Goal: Transaction & Acquisition: Purchase product/service

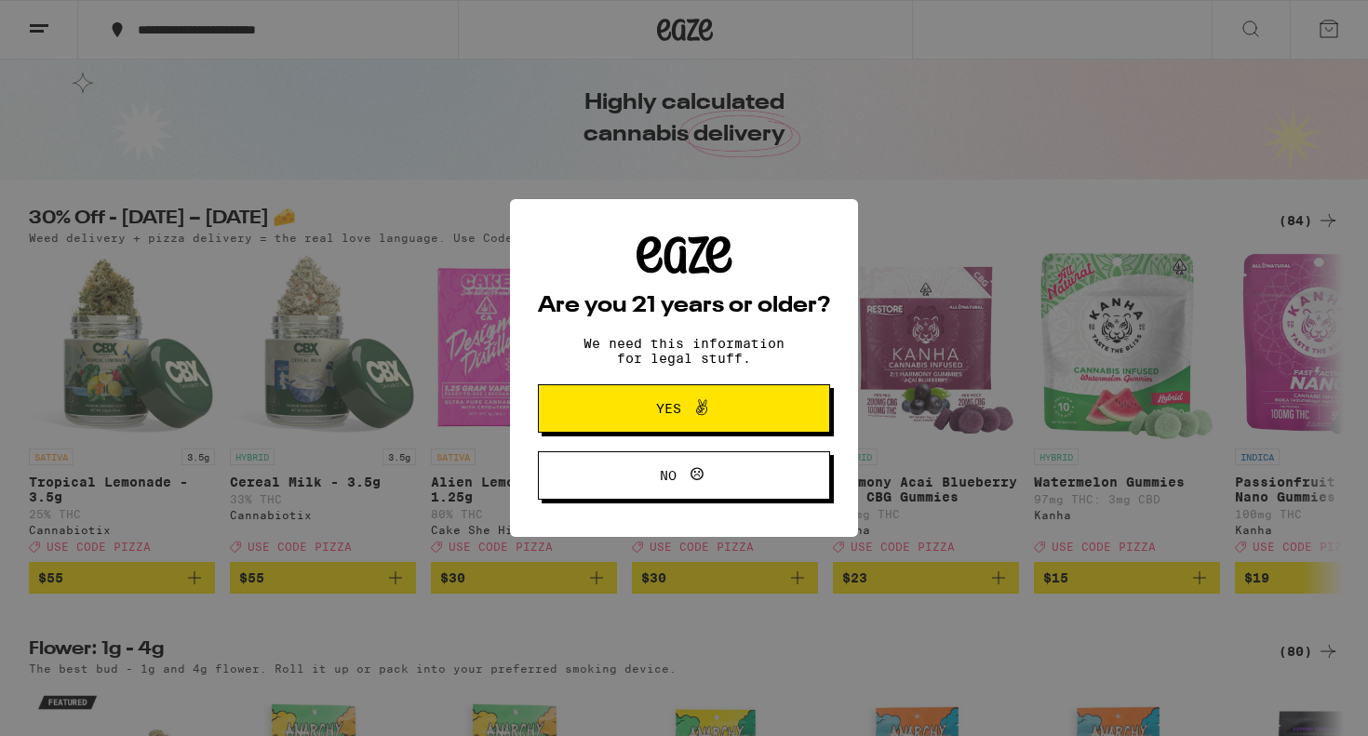
scroll to position [53, 0]
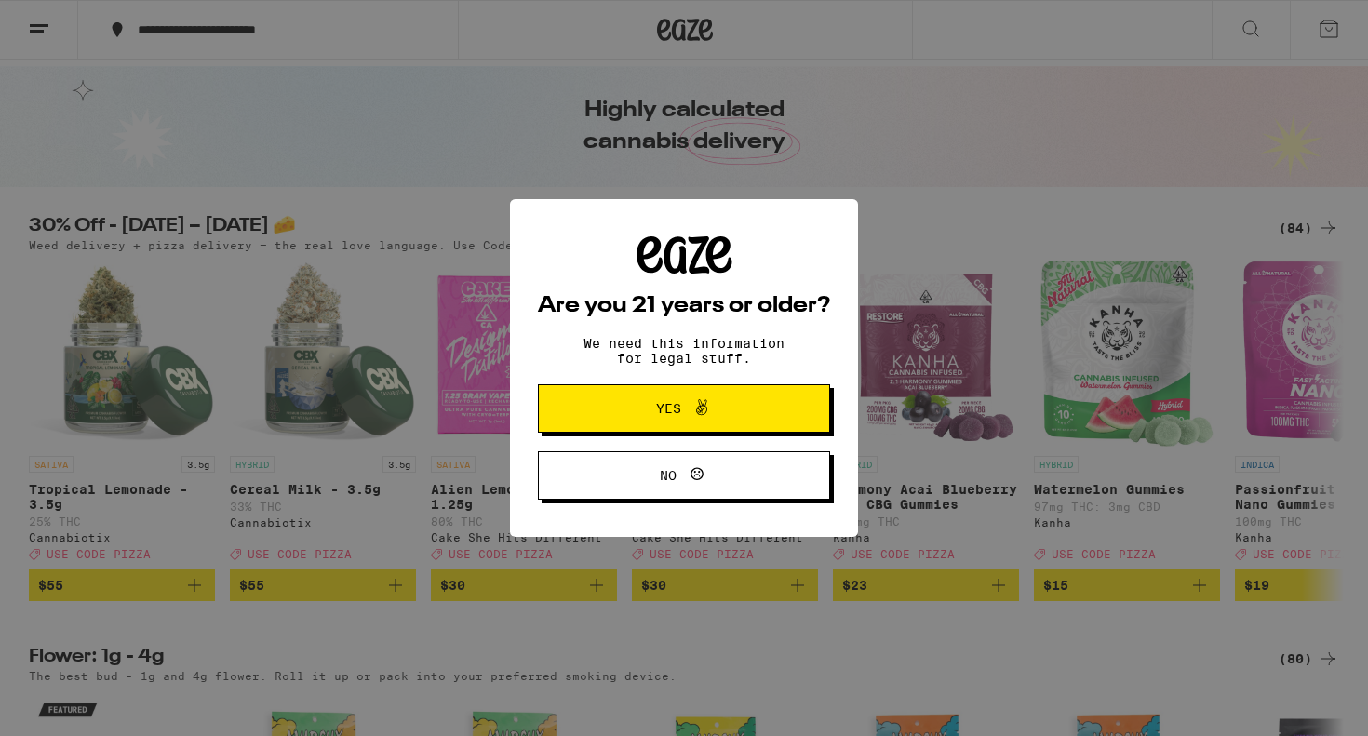
click at [684, 412] on span at bounding box center [697, 409] width 32 height 24
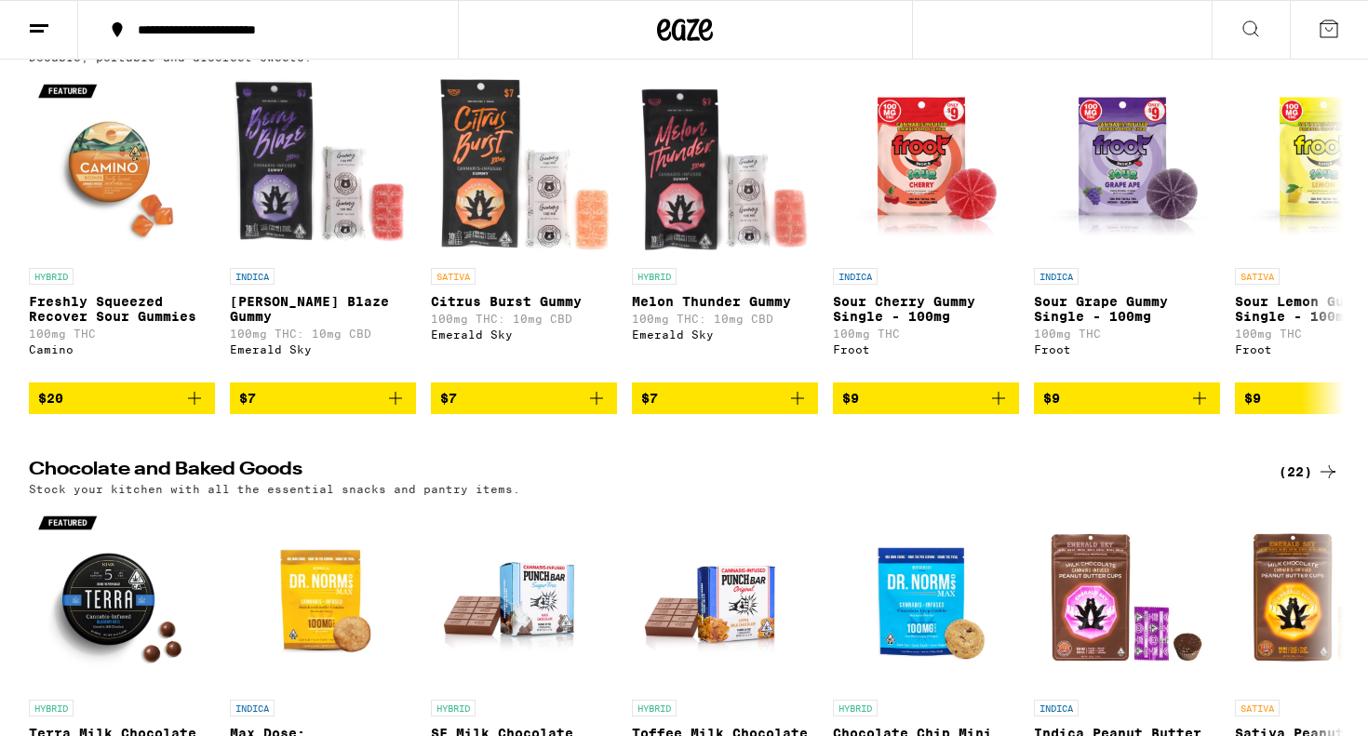
scroll to position [4125, 0]
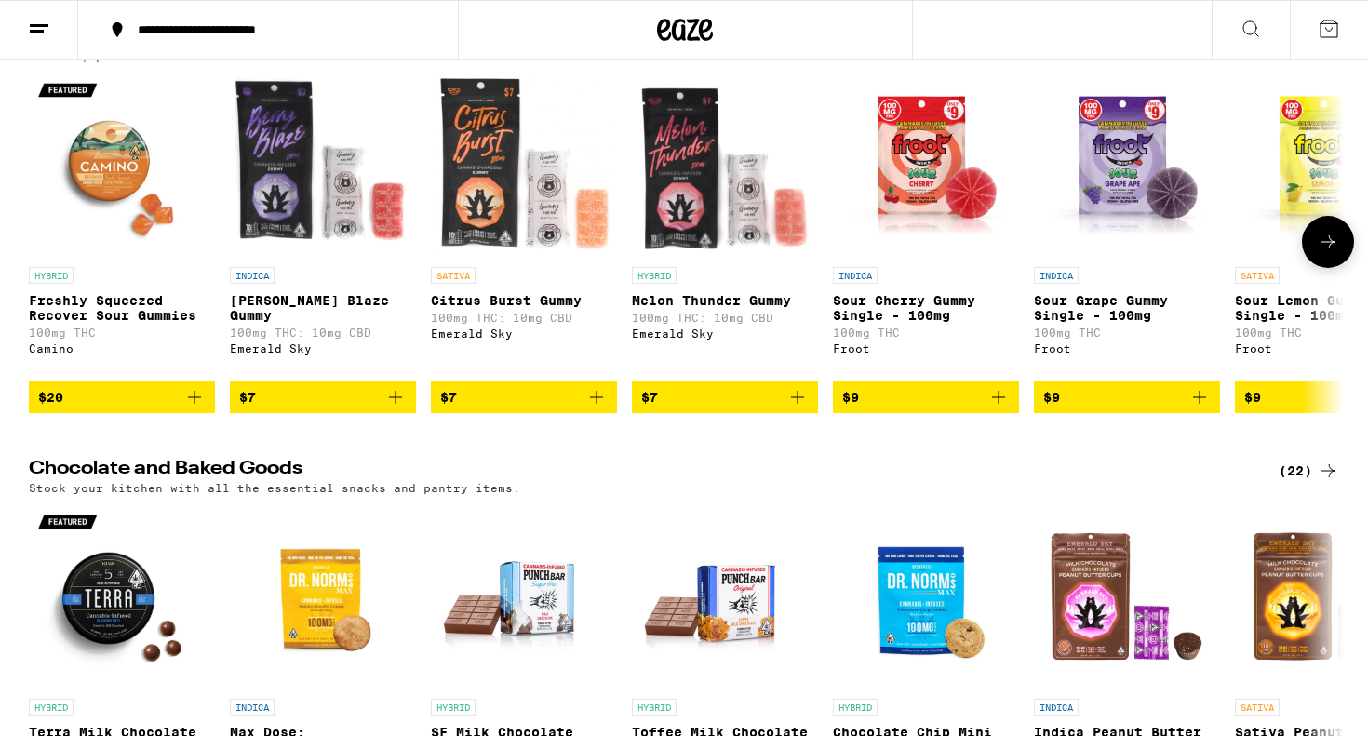
click at [1323, 268] on button at bounding box center [1328, 242] width 52 height 52
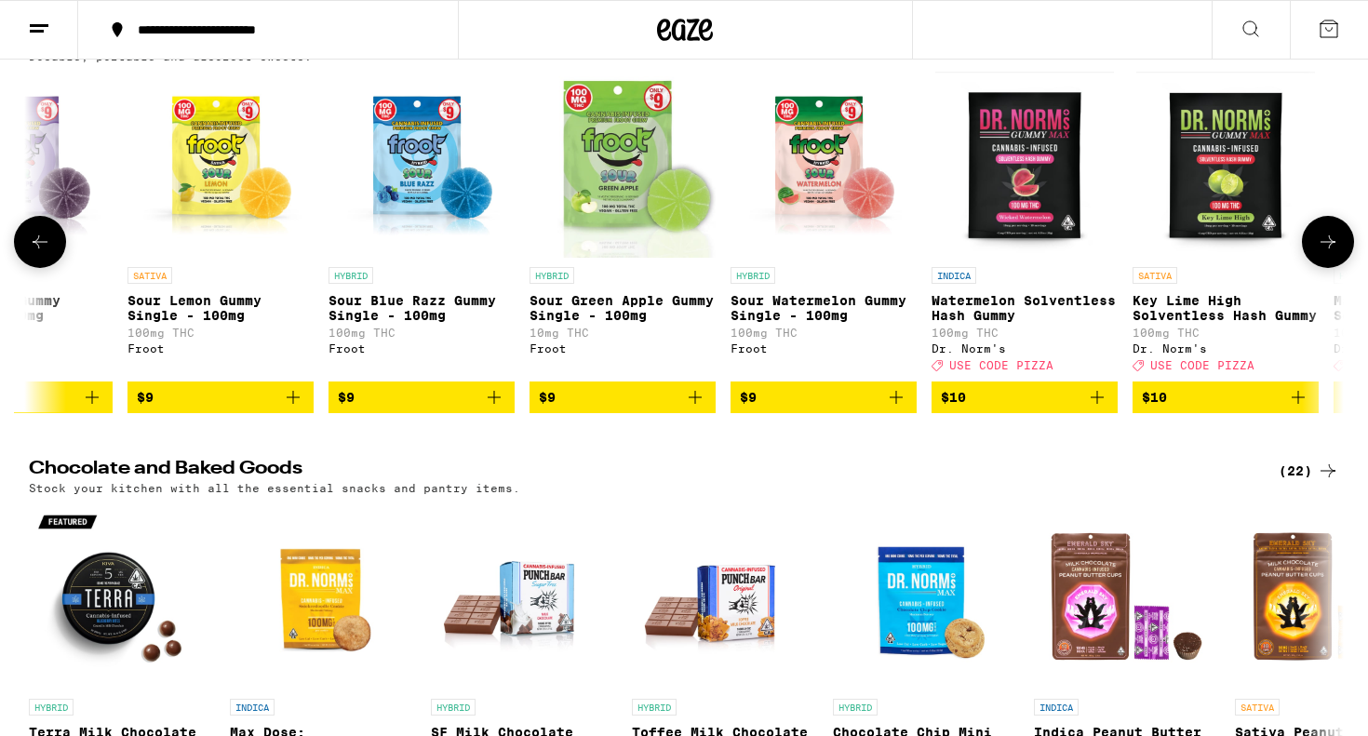
click at [702, 409] on icon "Add to bag" at bounding box center [695, 397] width 22 height 22
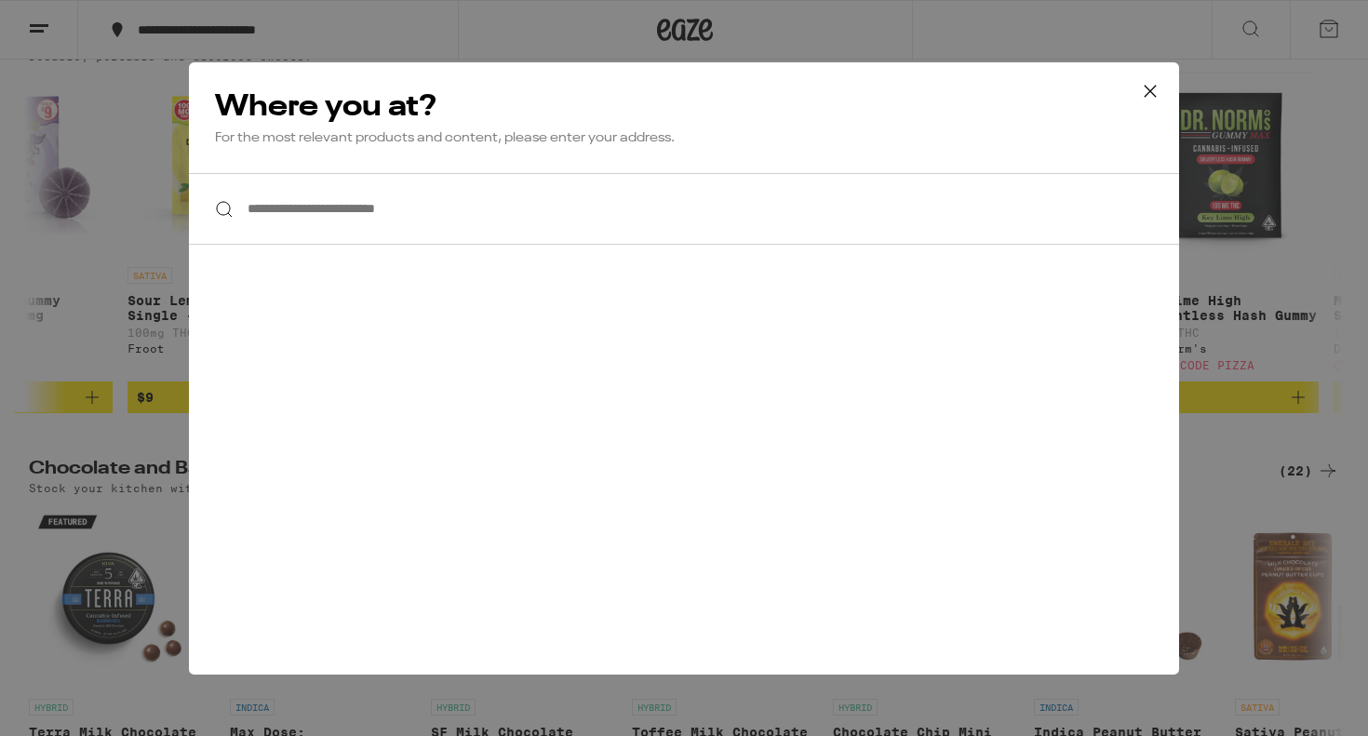
click at [497, 219] on input "**********" at bounding box center [684, 209] width 990 height 72
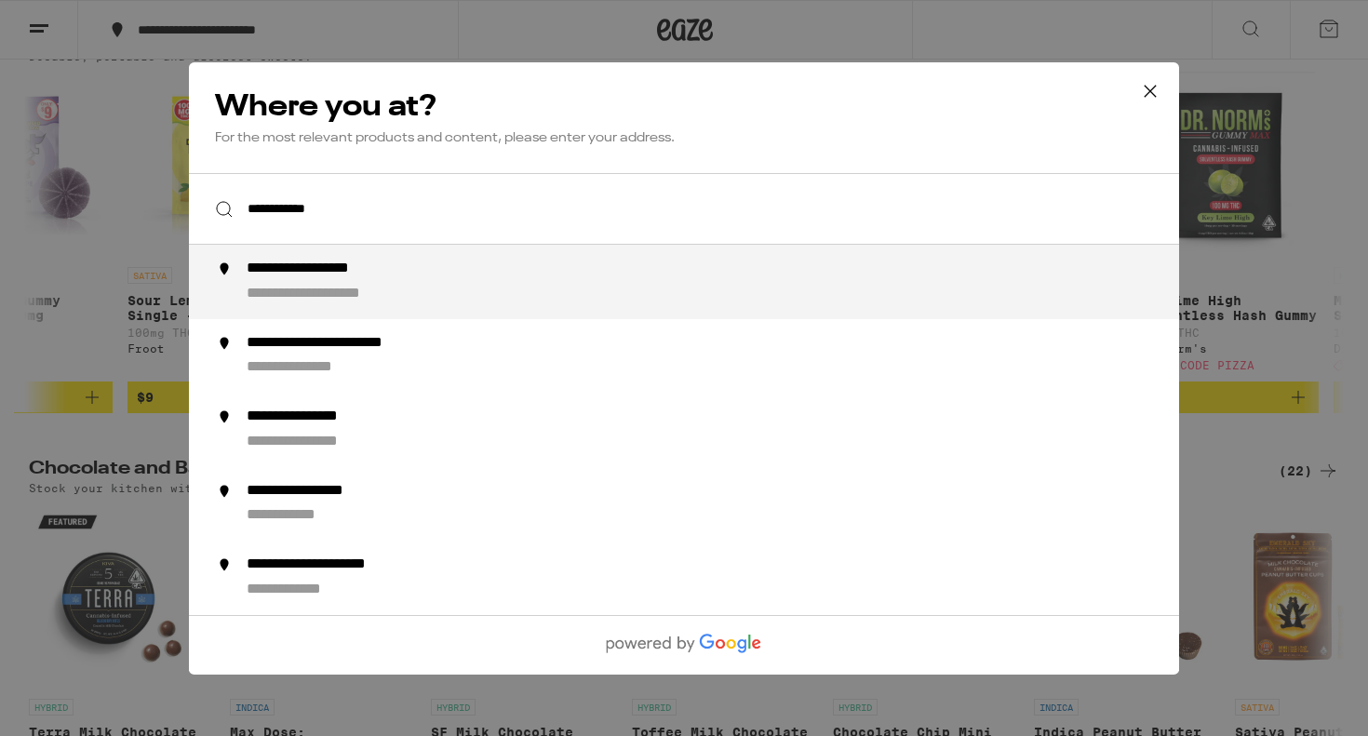
click at [418, 279] on div "**********" at bounding box center [333, 270] width 173 height 20
type input "**********"
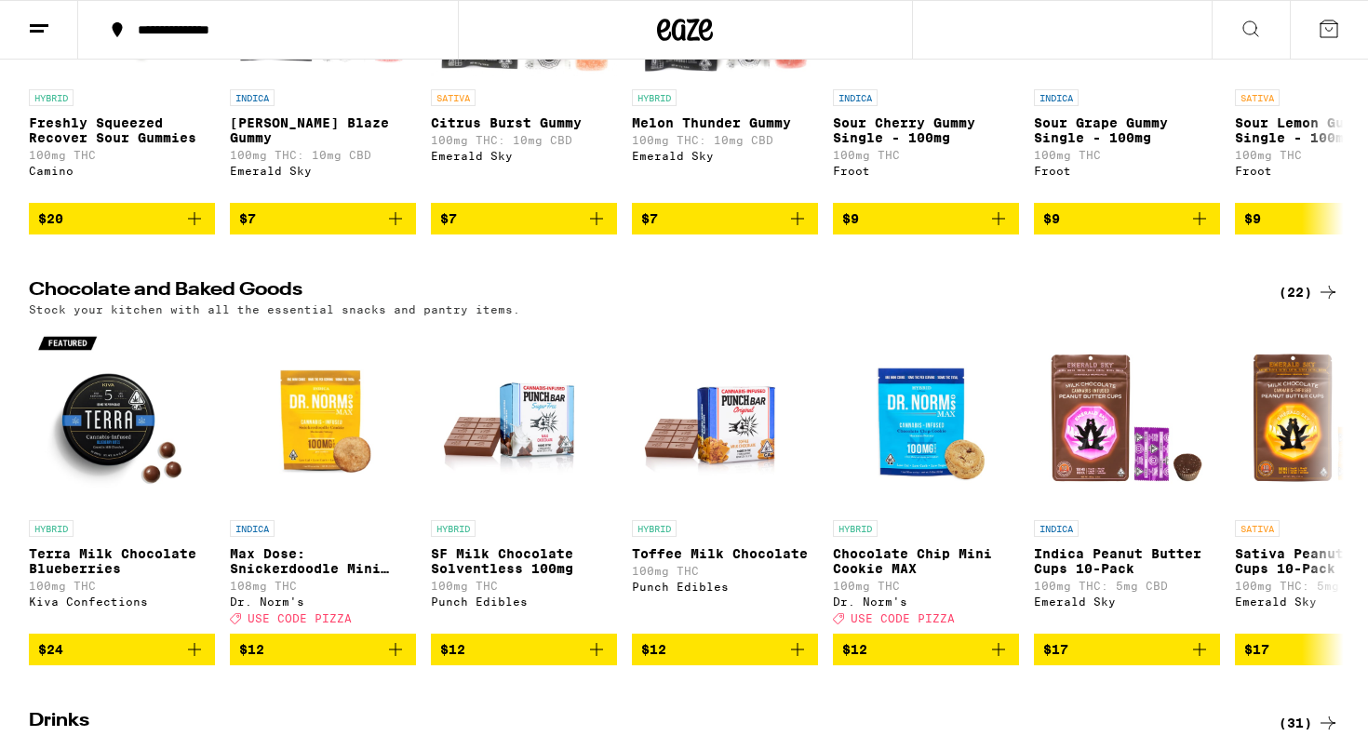
scroll to position [4277, 0]
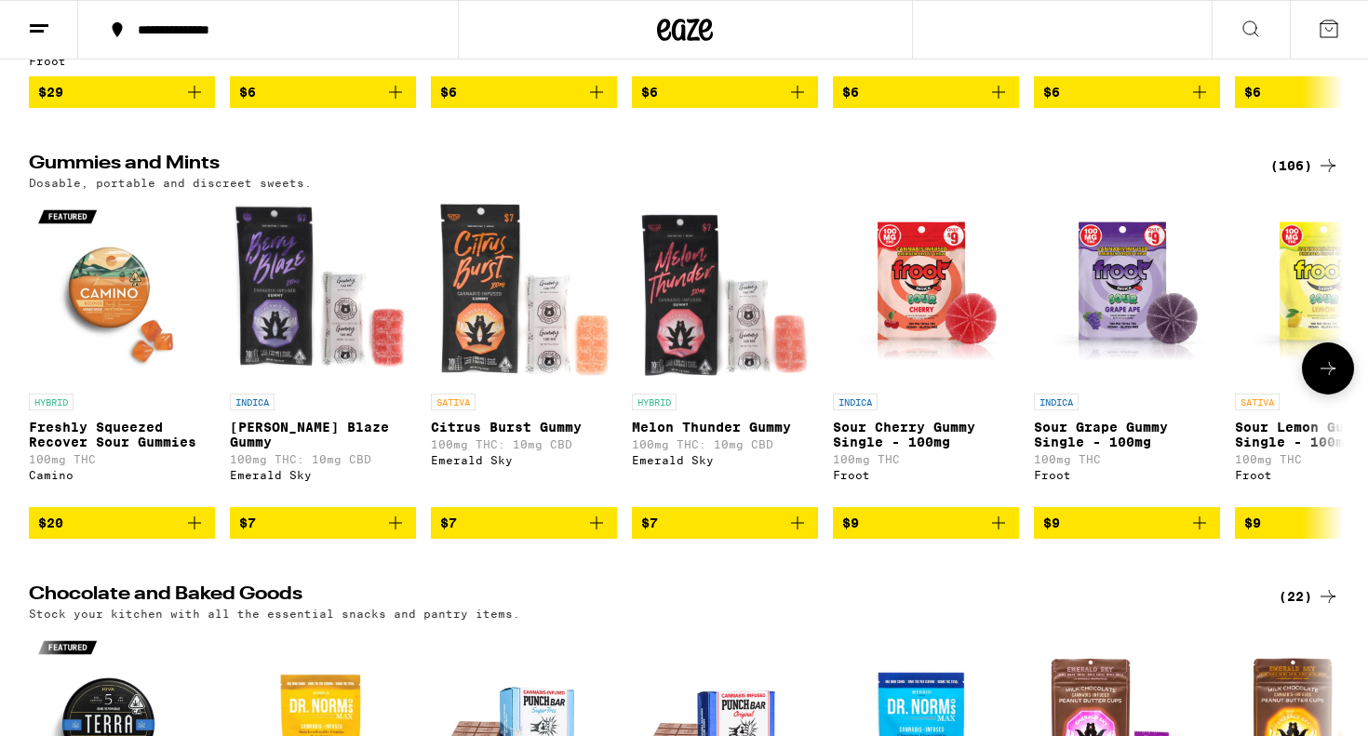
click at [1325, 380] on icon at bounding box center [1328, 368] width 22 height 22
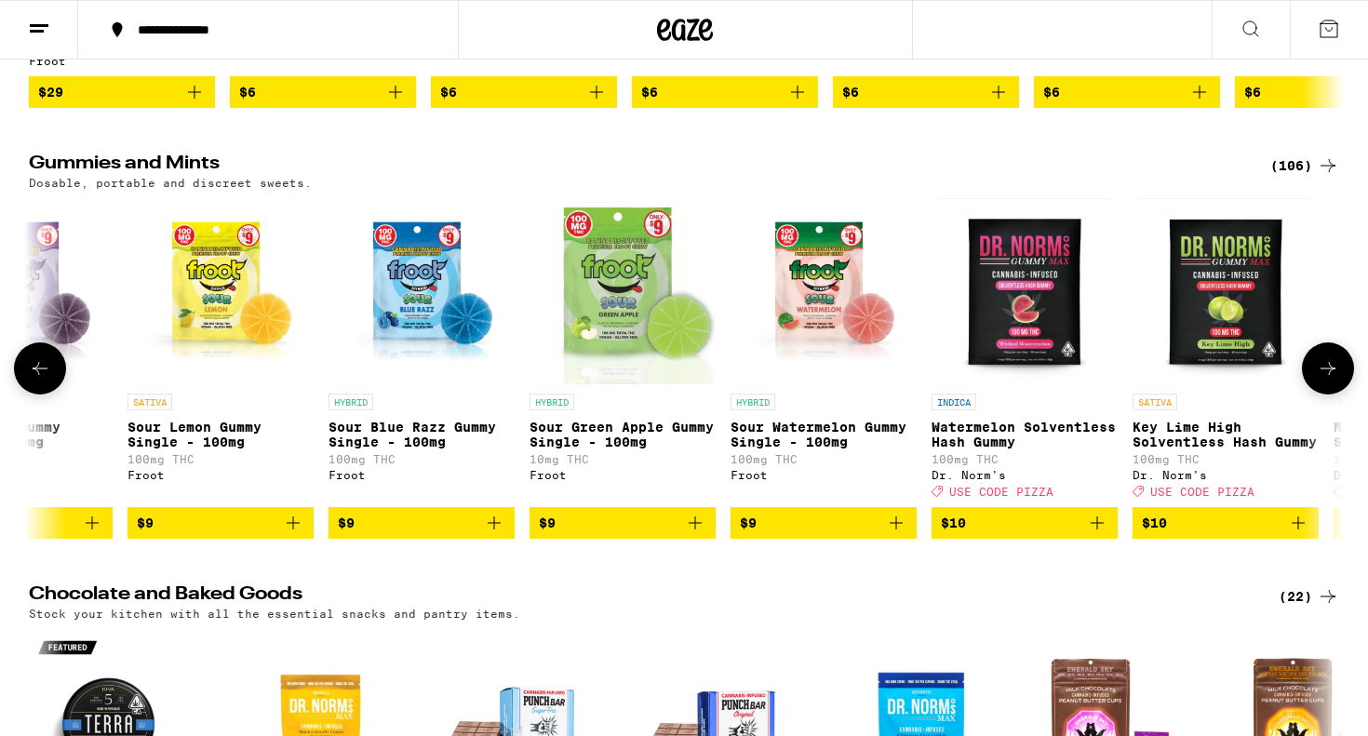
click at [1325, 380] on icon at bounding box center [1328, 368] width 22 height 22
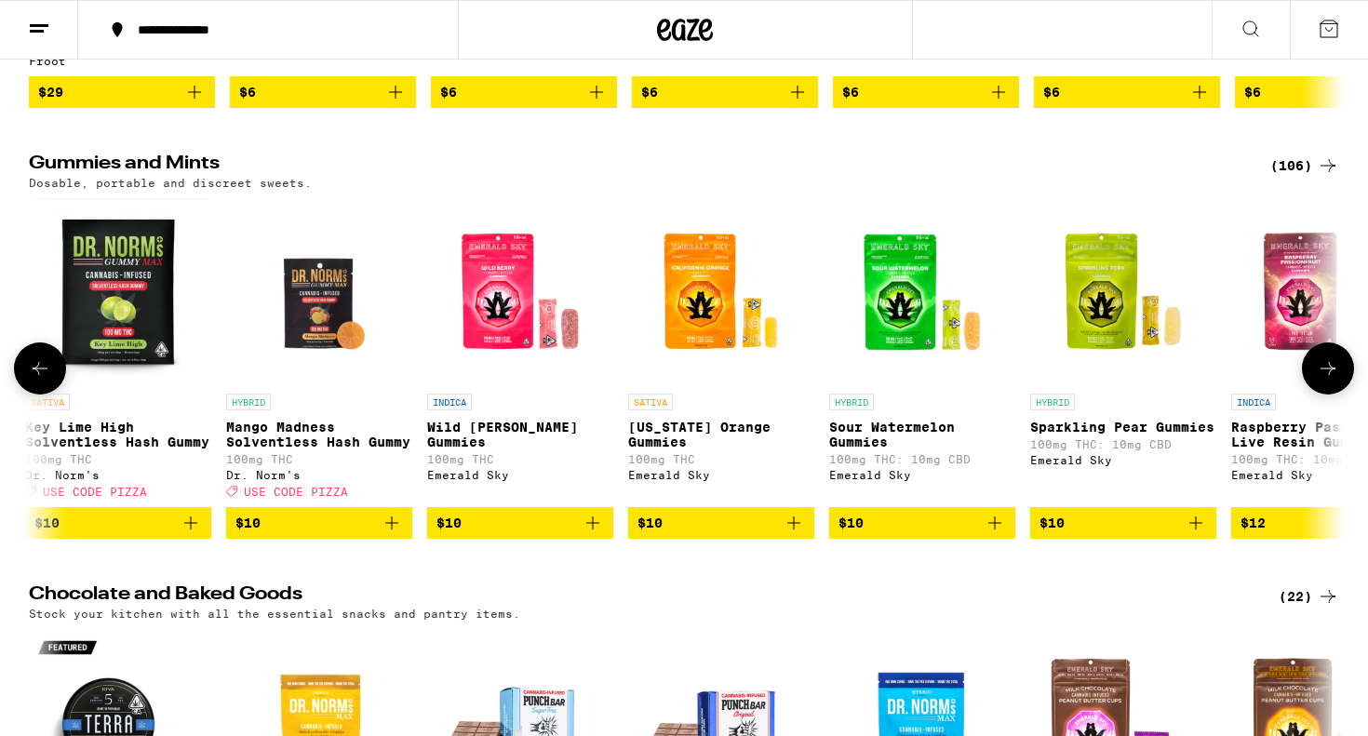
click at [1325, 380] on icon at bounding box center [1328, 368] width 22 height 22
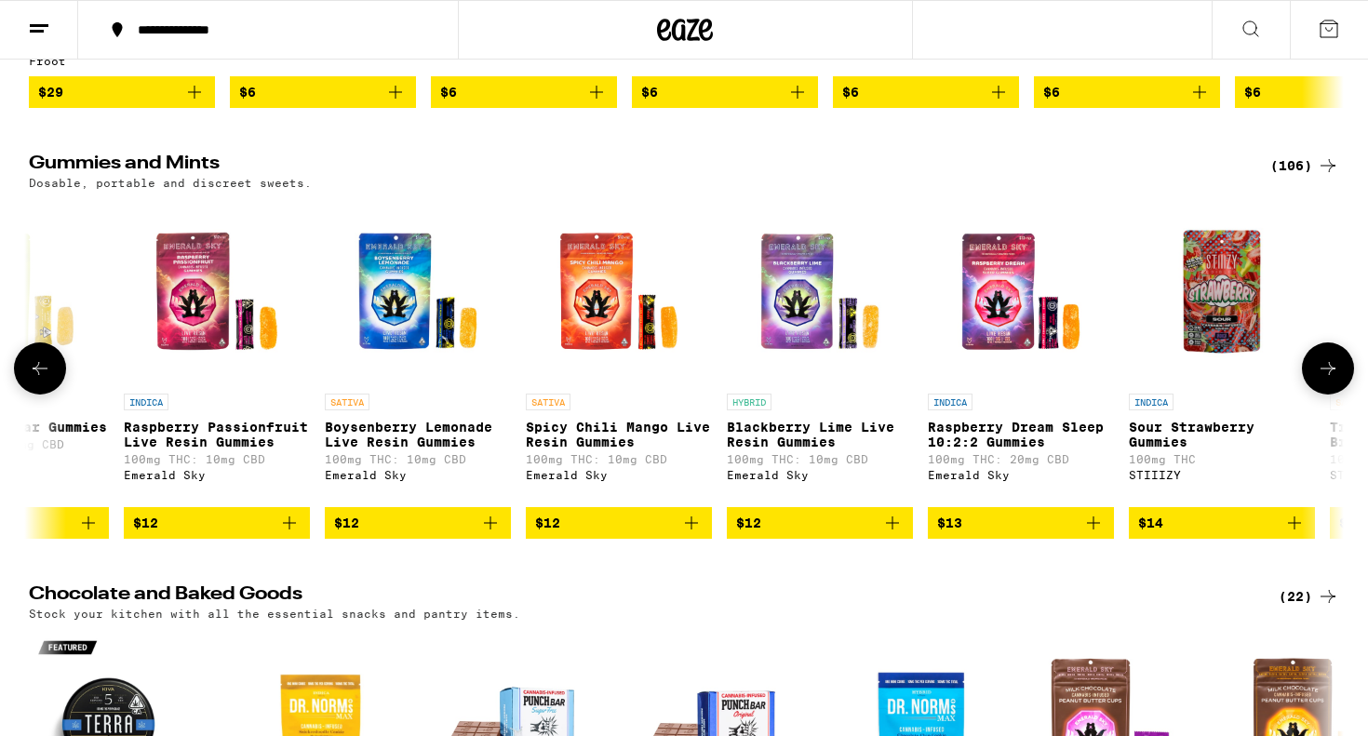
click at [1325, 380] on icon at bounding box center [1328, 368] width 22 height 22
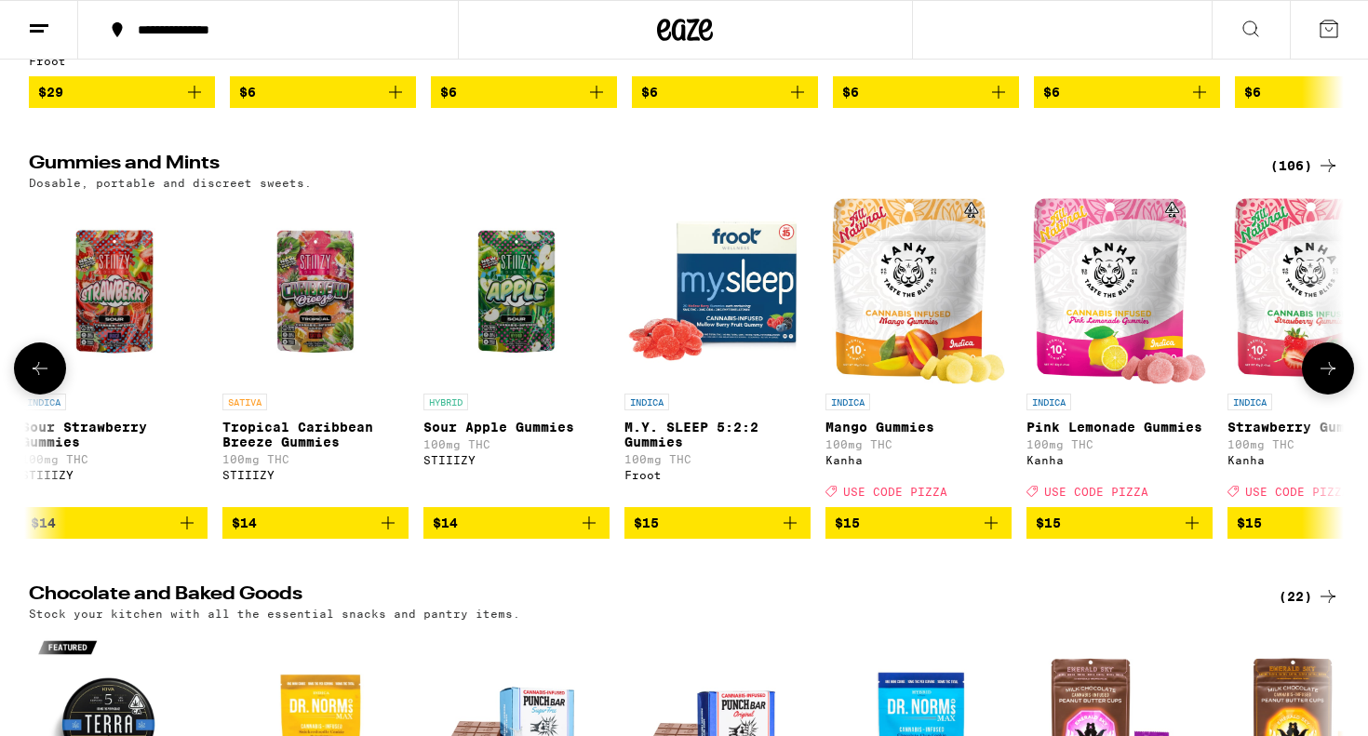
click at [1325, 380] on icon at bounding box center [1328, 368] width 22 height 22
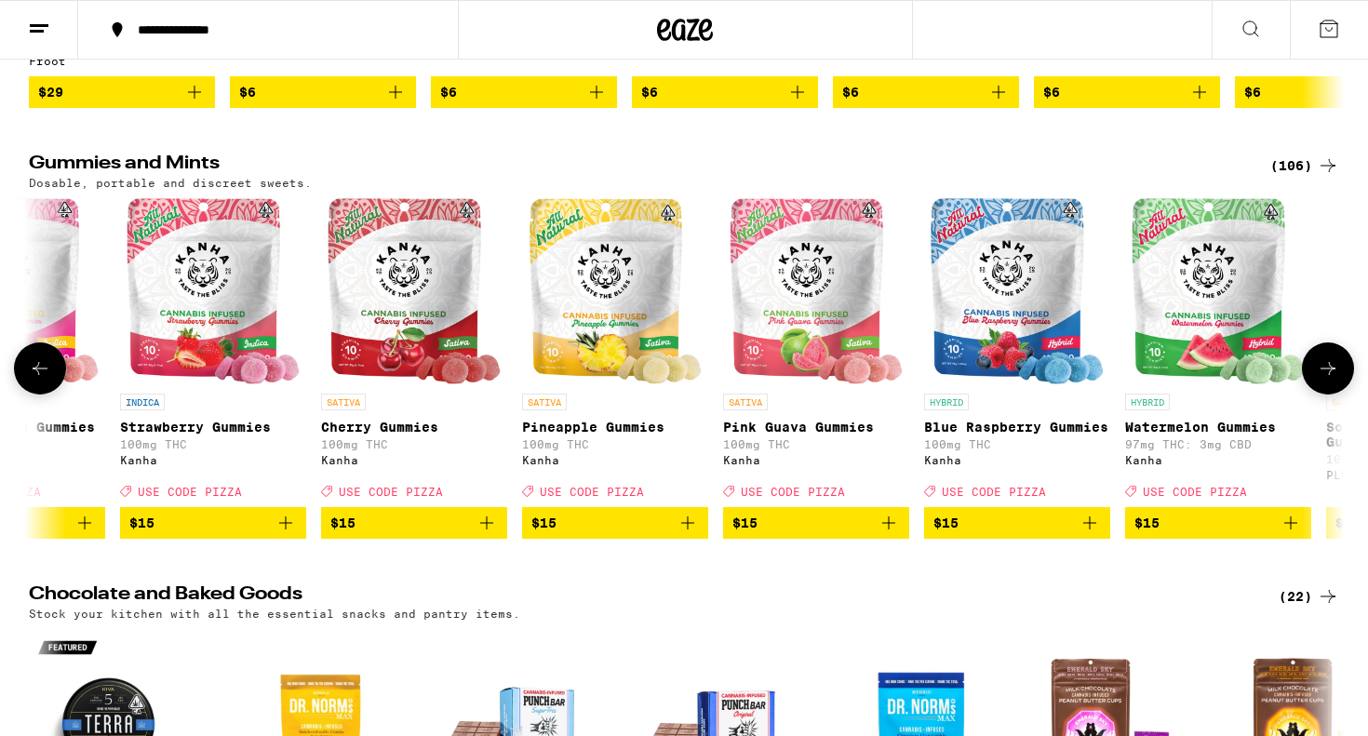
click at [1325, 380] on icon at bounding box center [1328, 368] width 22 height 22
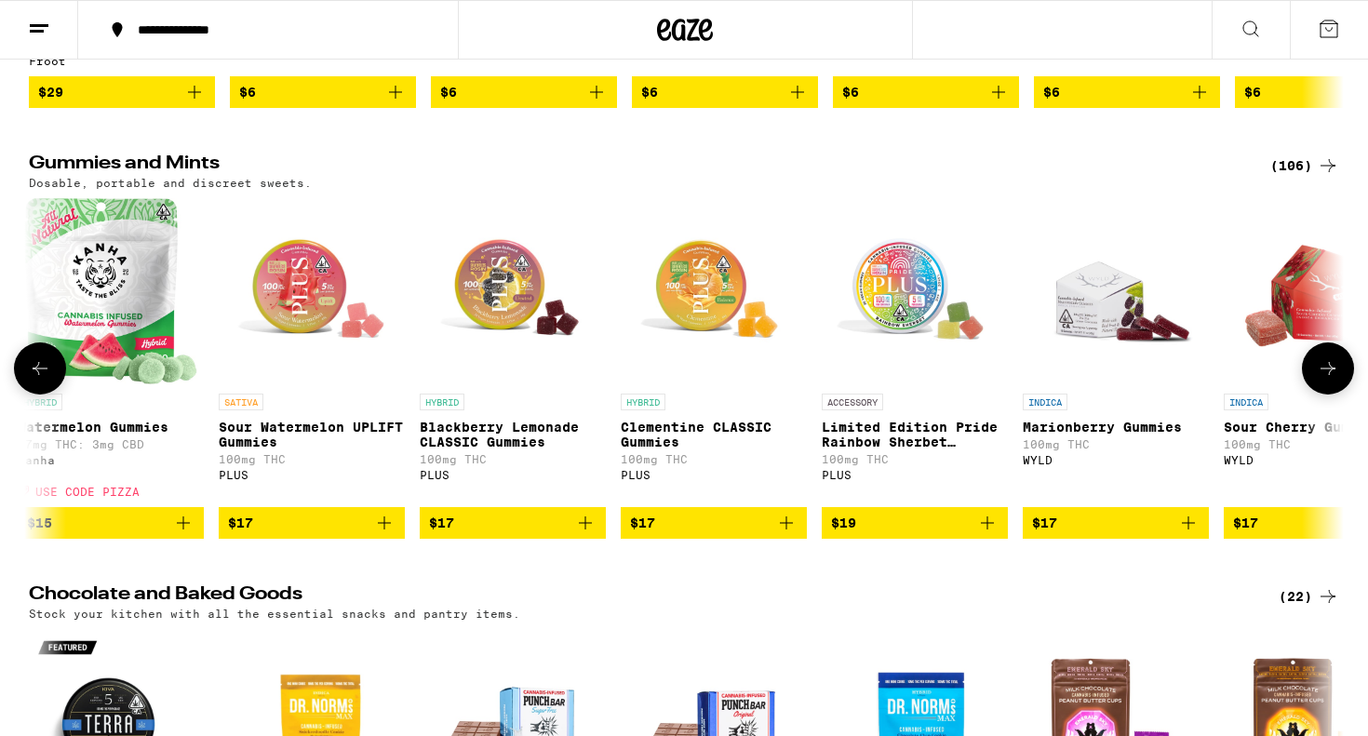
click at [1325, 380] on icon at bounding box center [1328, 368] width 22 height 22
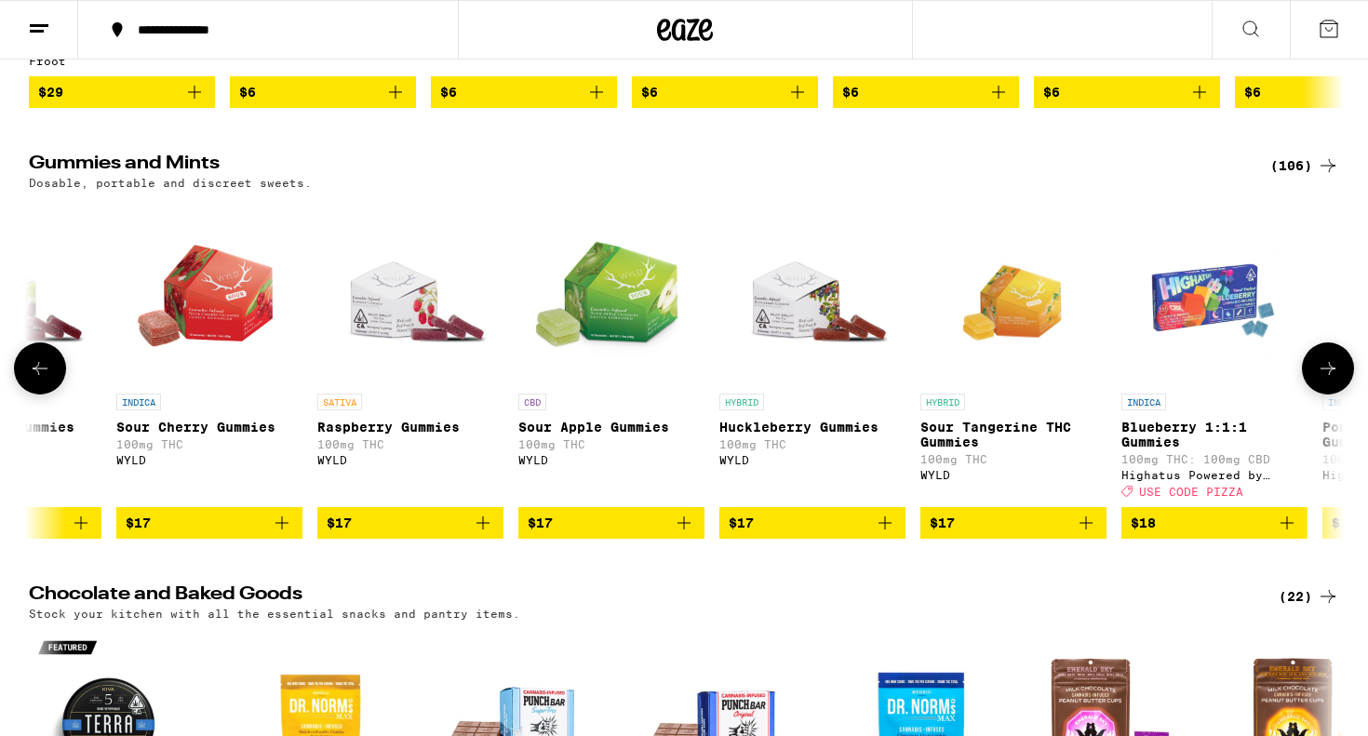
click at [1325, 380] on icon at bounding box center [1328, 368] width 22 height 22
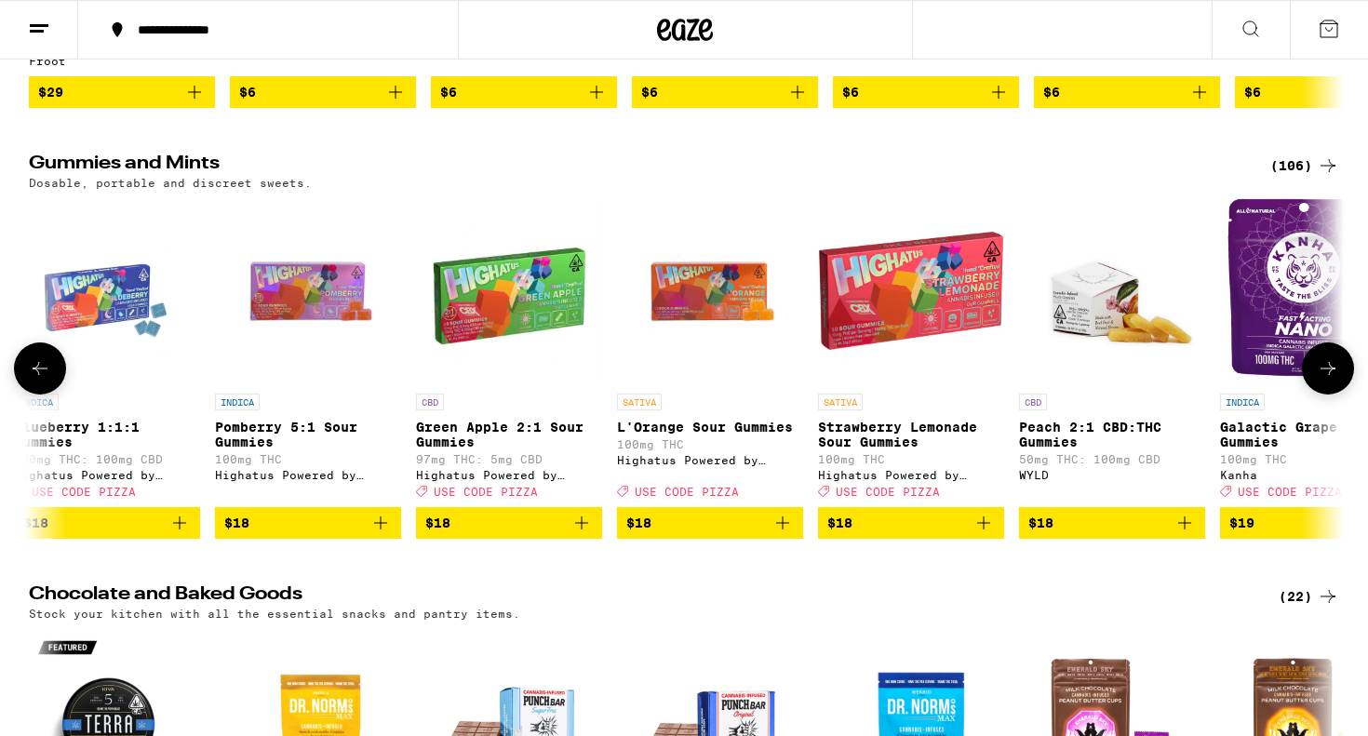
click at [1325, 380] on icon at bounding box center [1328, 368] width 22 height 22
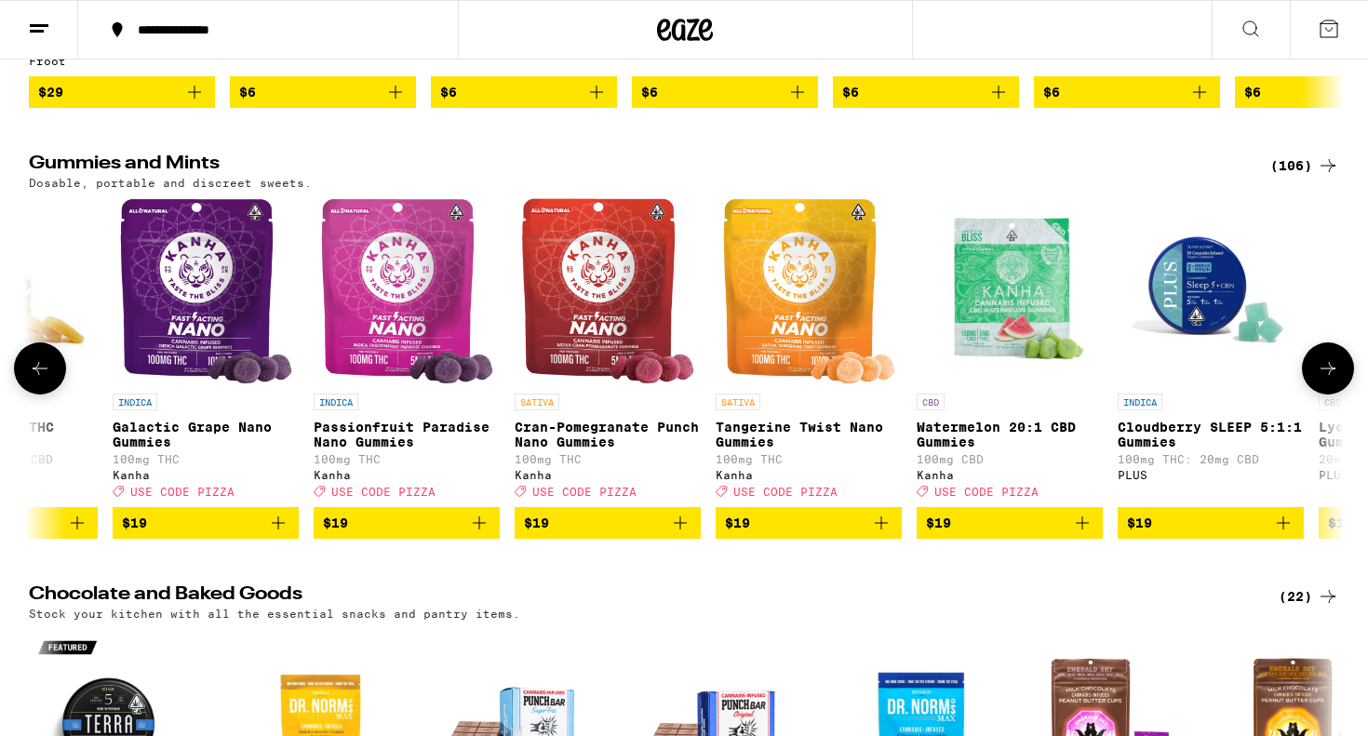
click at [1325, 380] on icon at bounding box center [1328, 368] width 22 height 22
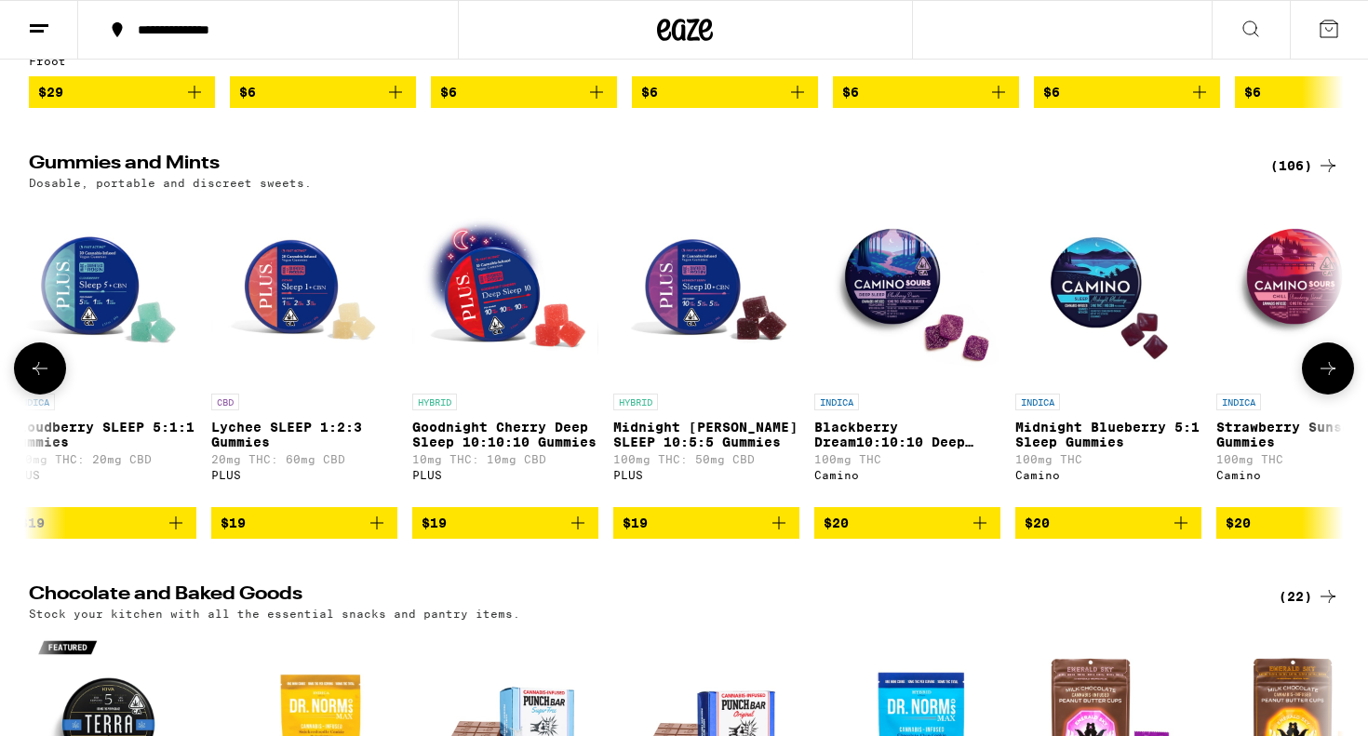
click at [986, 534] on icon "Add to bag" at bounding box center [980, 523] width 22 height 22
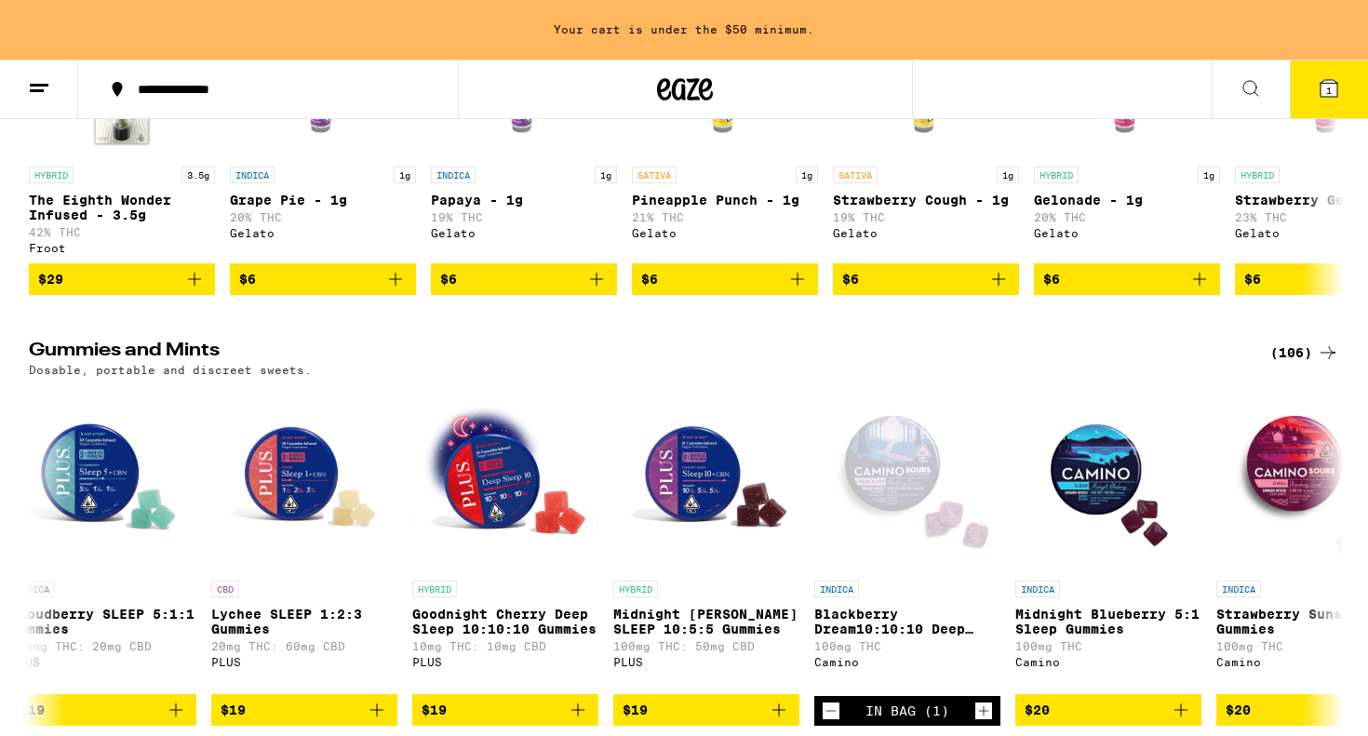
scroll to position [4148, 0]
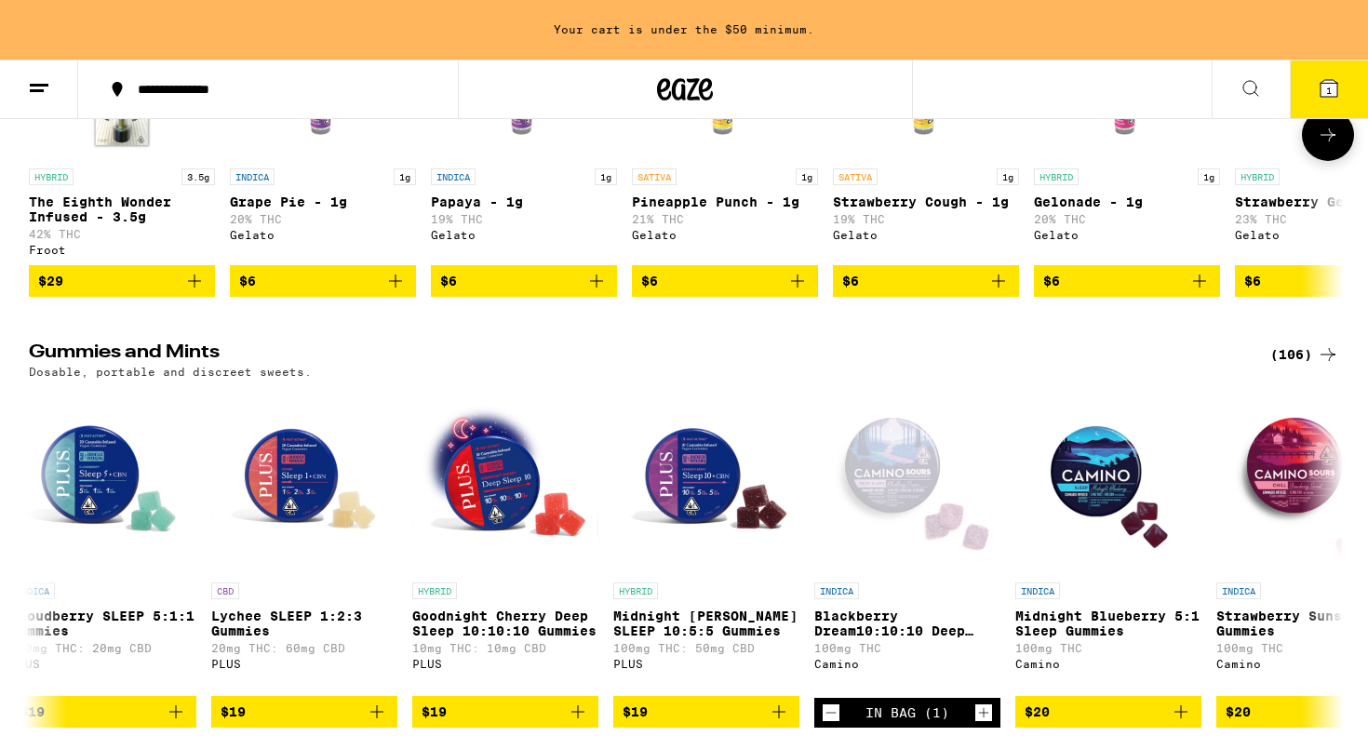
click at [1325, 146] on icon at bounding box center [1328, 135] width 22 height 22
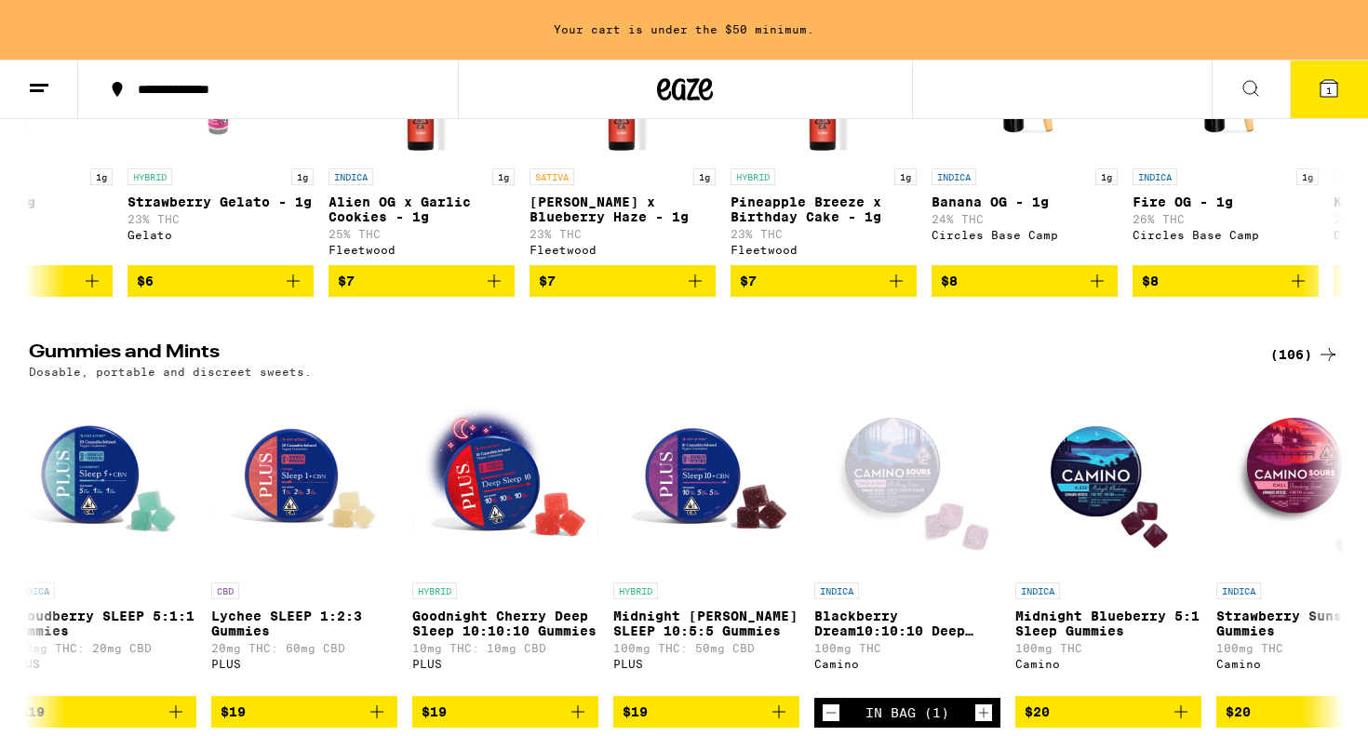
click at [1313, 366] on div "(106)" at bounding box center [1305, 354] width 69 height 22
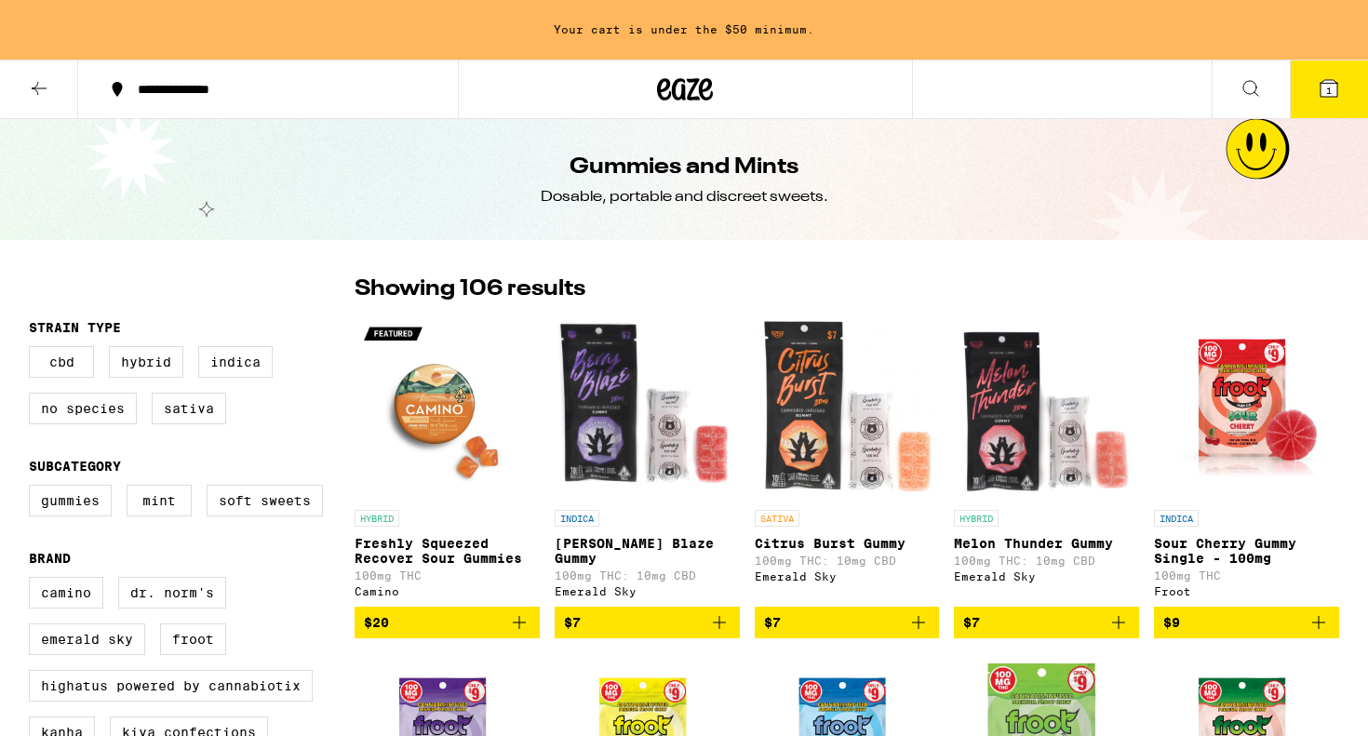
click at [34, 83] on icon at bounding box center [39, 88] width 22 height 22
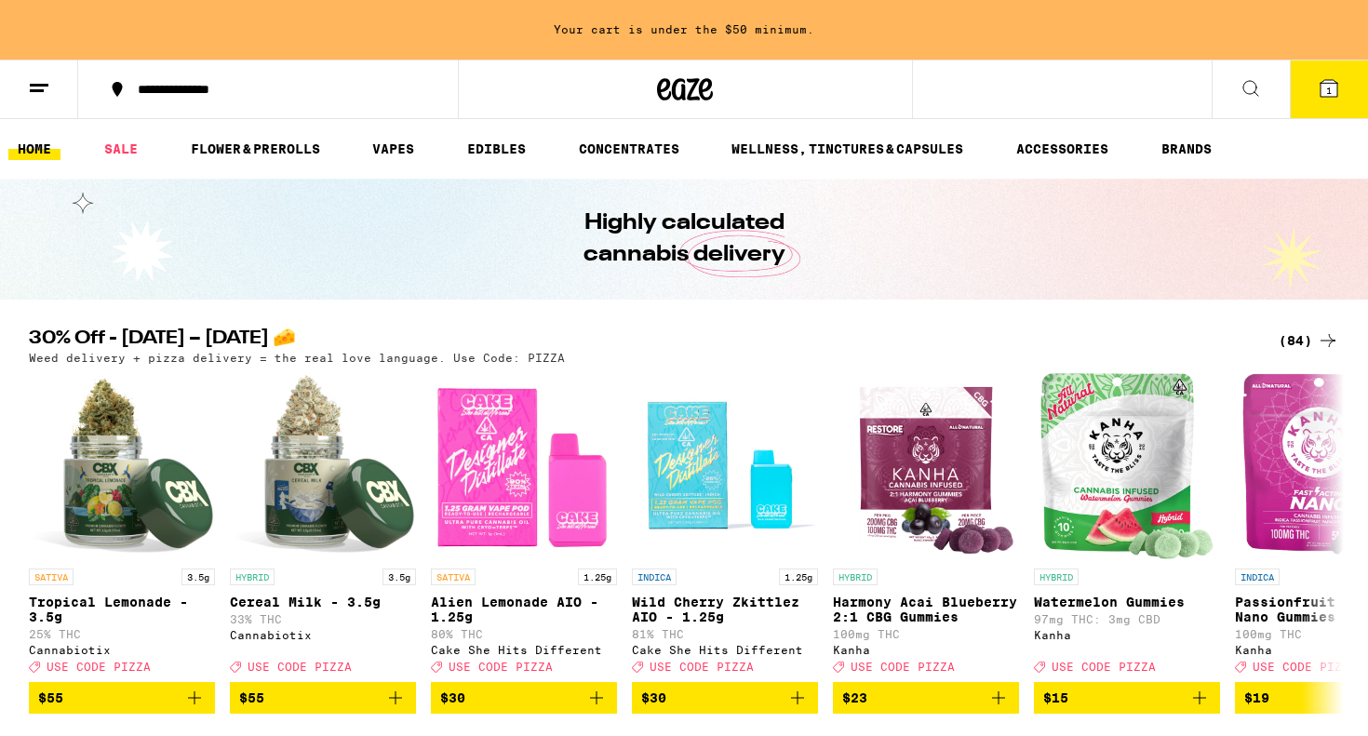
click at [1314, 343] on div "(84)" at bounding box center [1309, 341] width 61 height 22
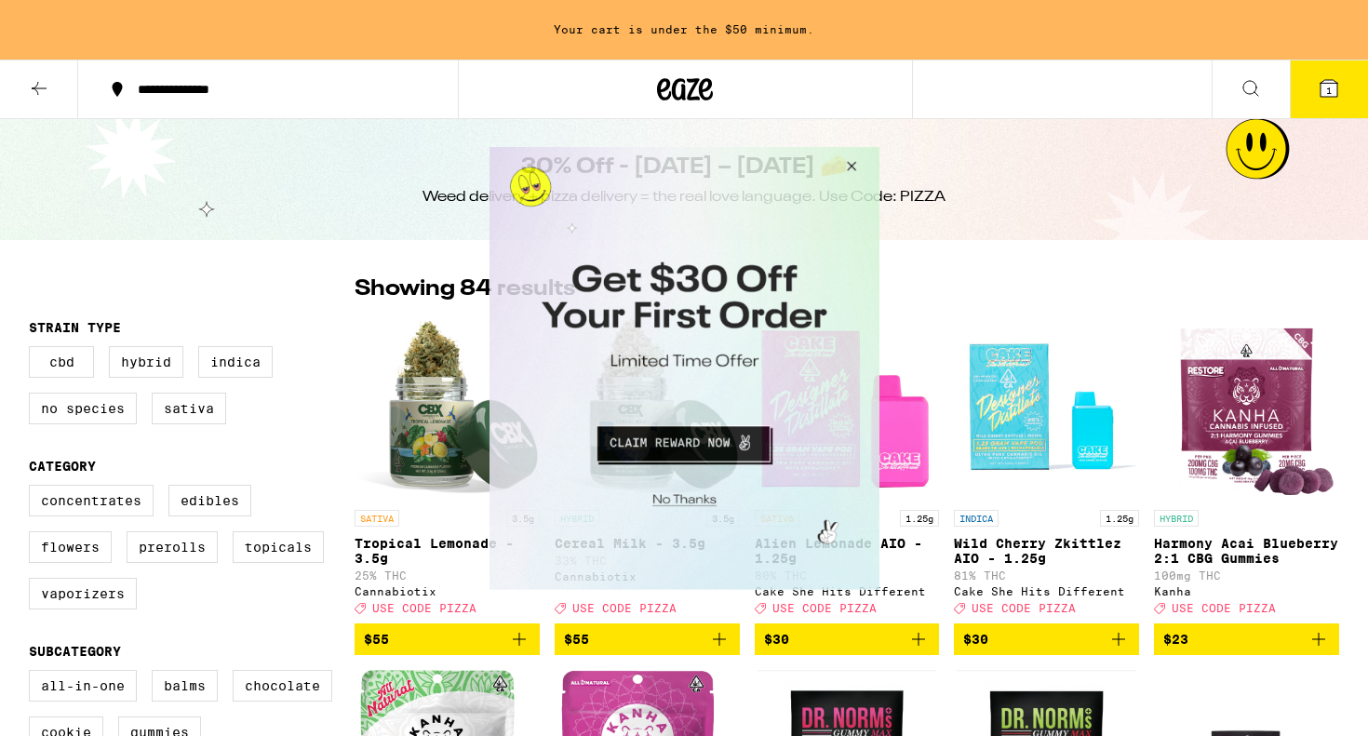
click at [851, 161] on button "Close Modal" at bounding box center [848, 168] width 50 height 45
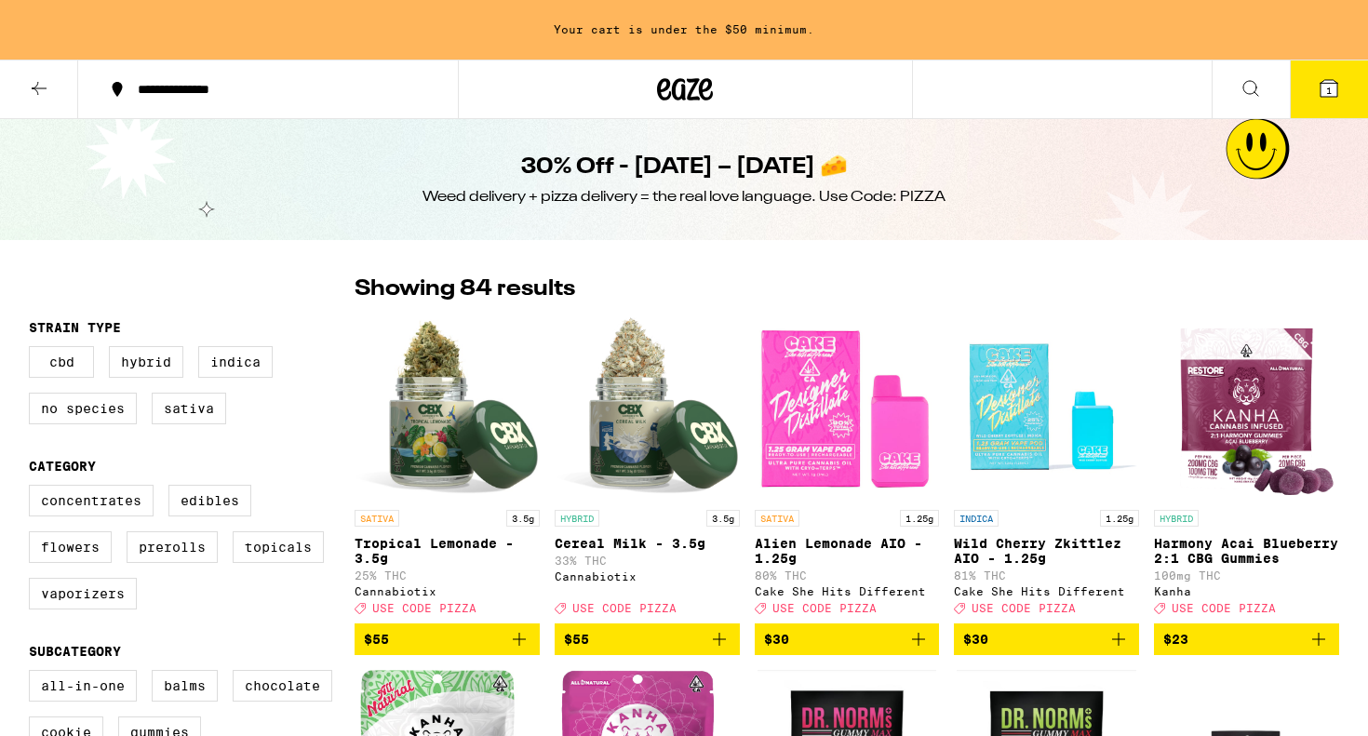
click at [30, 79] on icon at bounding box center [39, 88] width 22 height 22
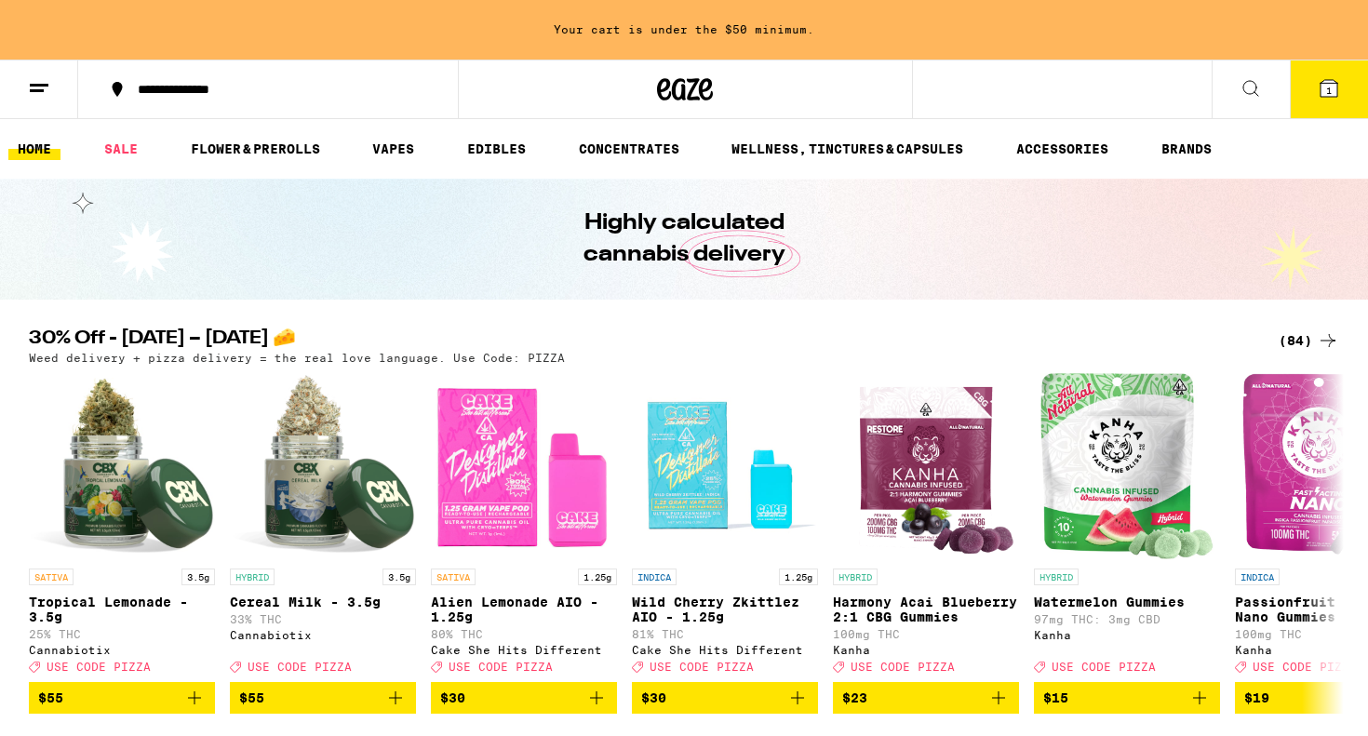
click at [27, 85] on button at bounding box center [39, 90] width 78 height 59
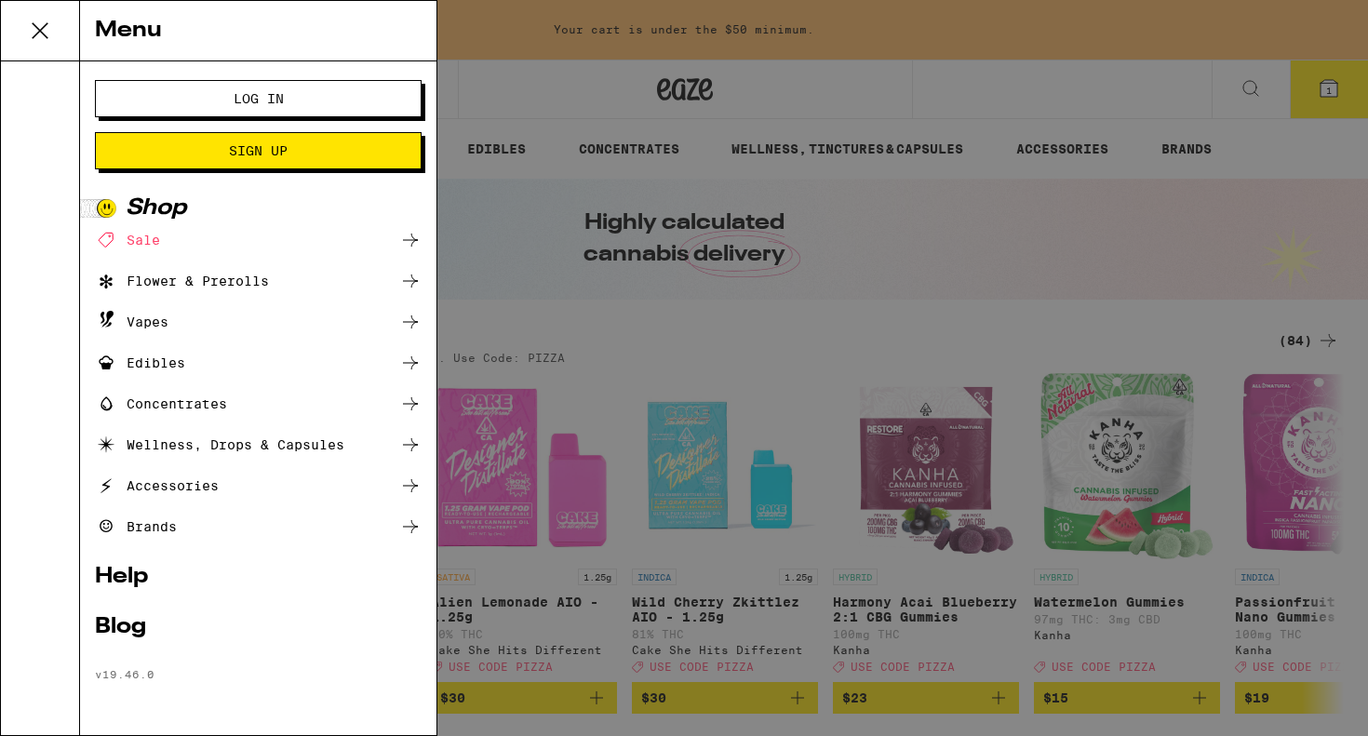
click at [274, 103] on span "Log In" at bounding box center [259, 98] width 50 height 13
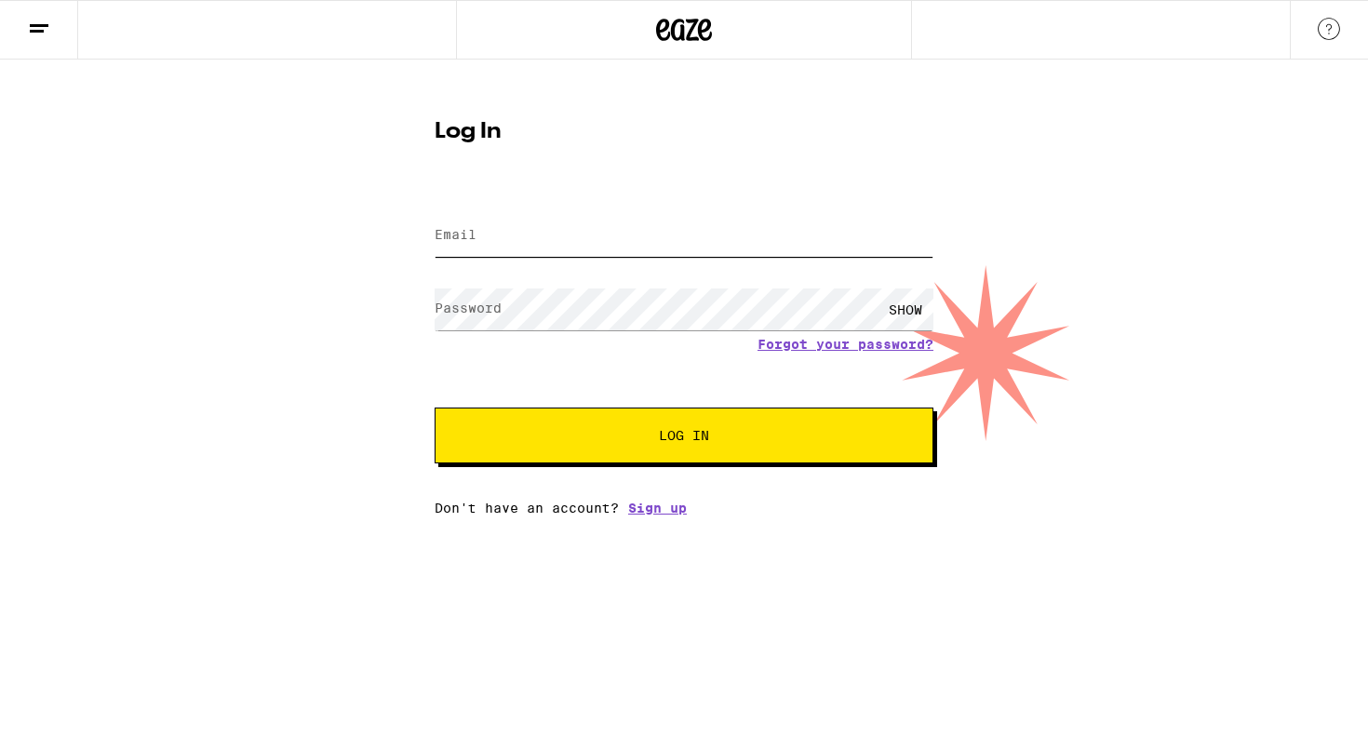
type input "[EMAIL_ADDRESS][DOMAIN_NAME]"
click at [684, 437] on button "Log In" at bounding box center [684, 436] width 499 height 56
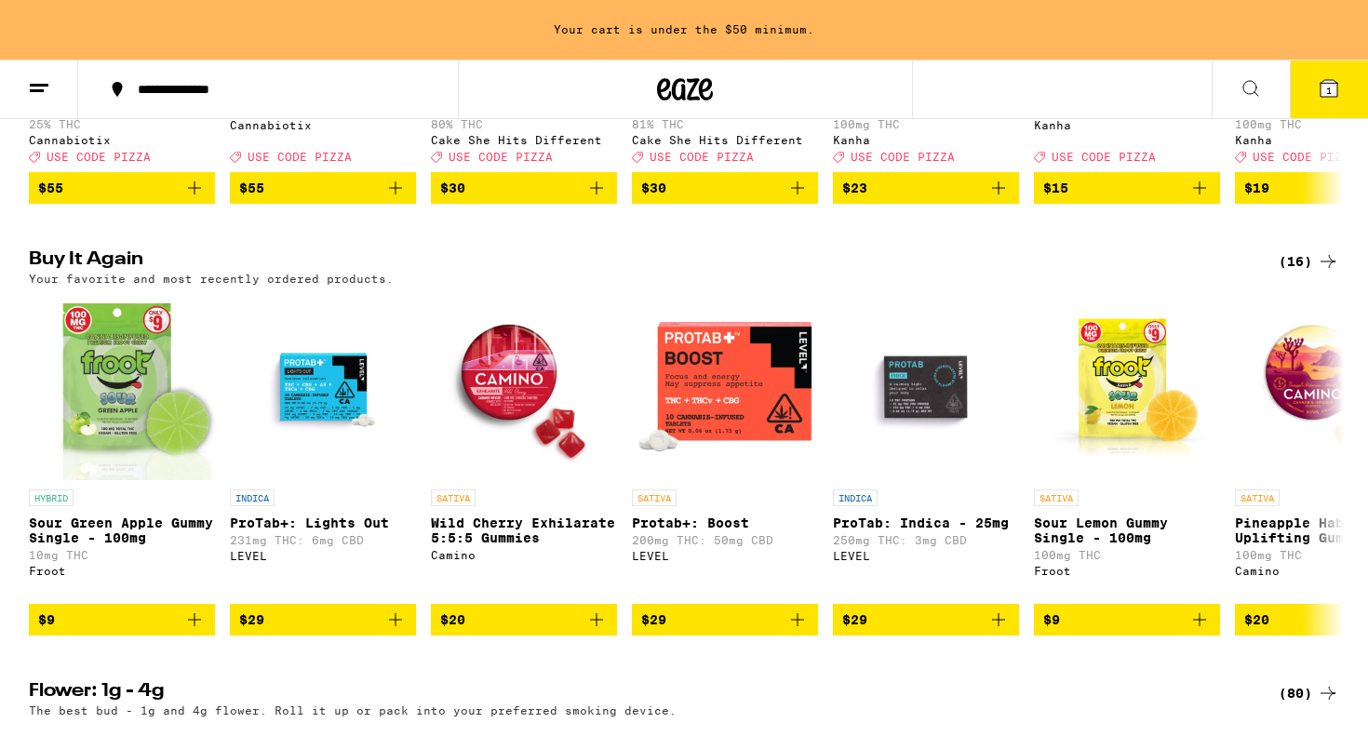
scroll to position [539, 0]
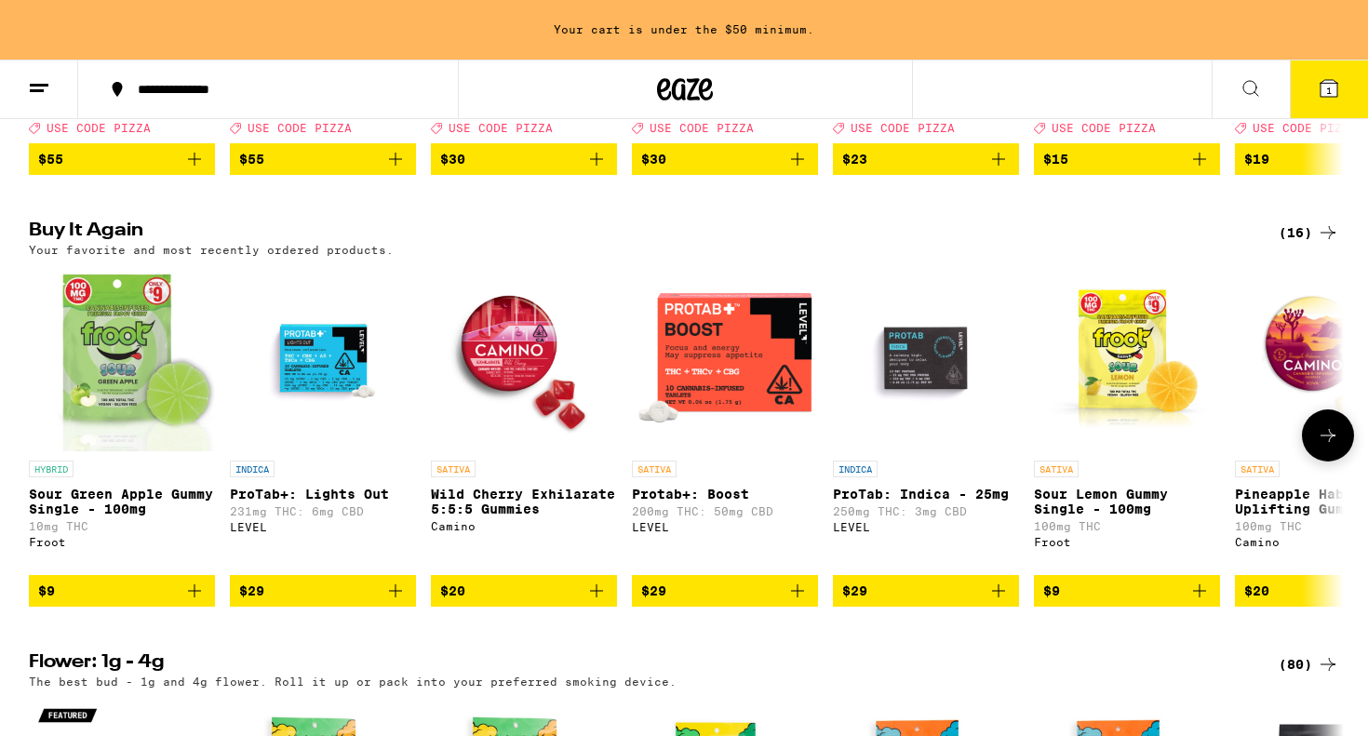
click at [796, 602] on icon "Add to bag" at bounding box center [798, 591] width 22 height 22
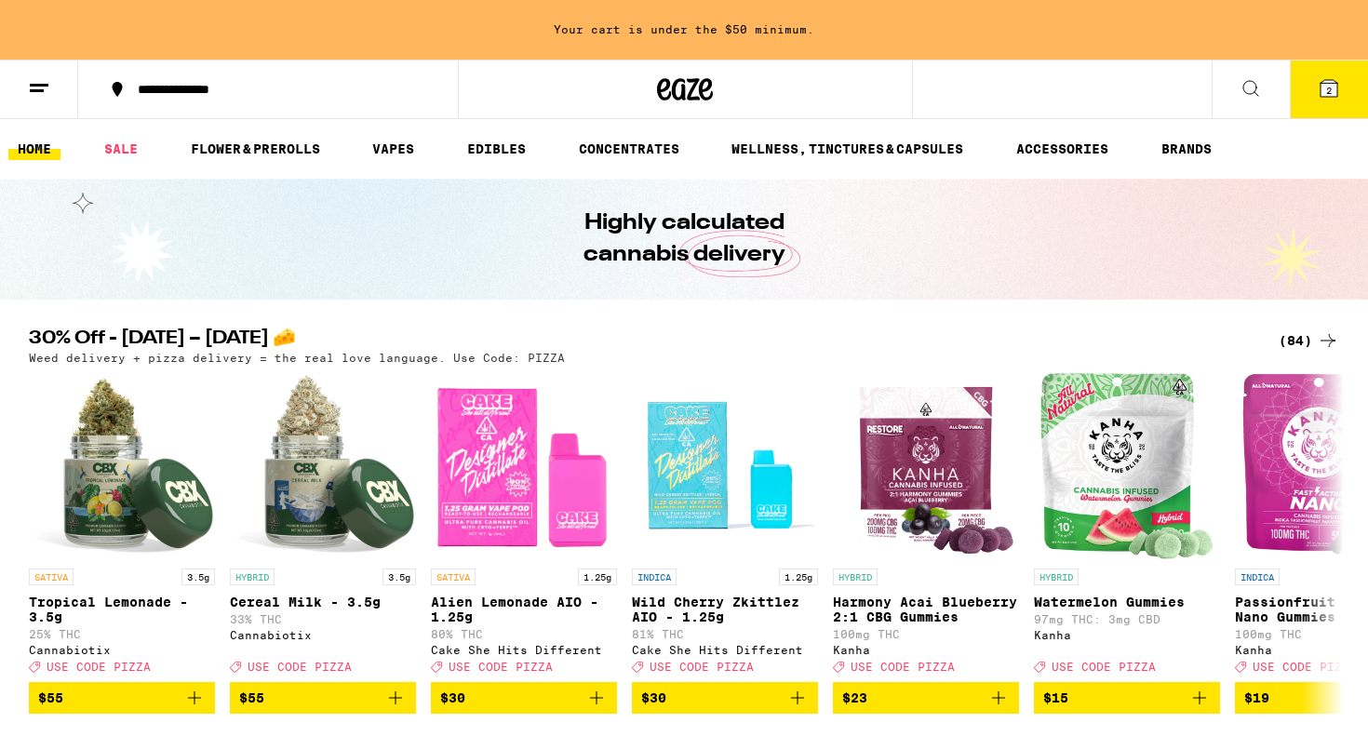
scroll to position [0, 0]
click at [1258, 96] on icon at bounding box center [1251, 88] width 22 height 22
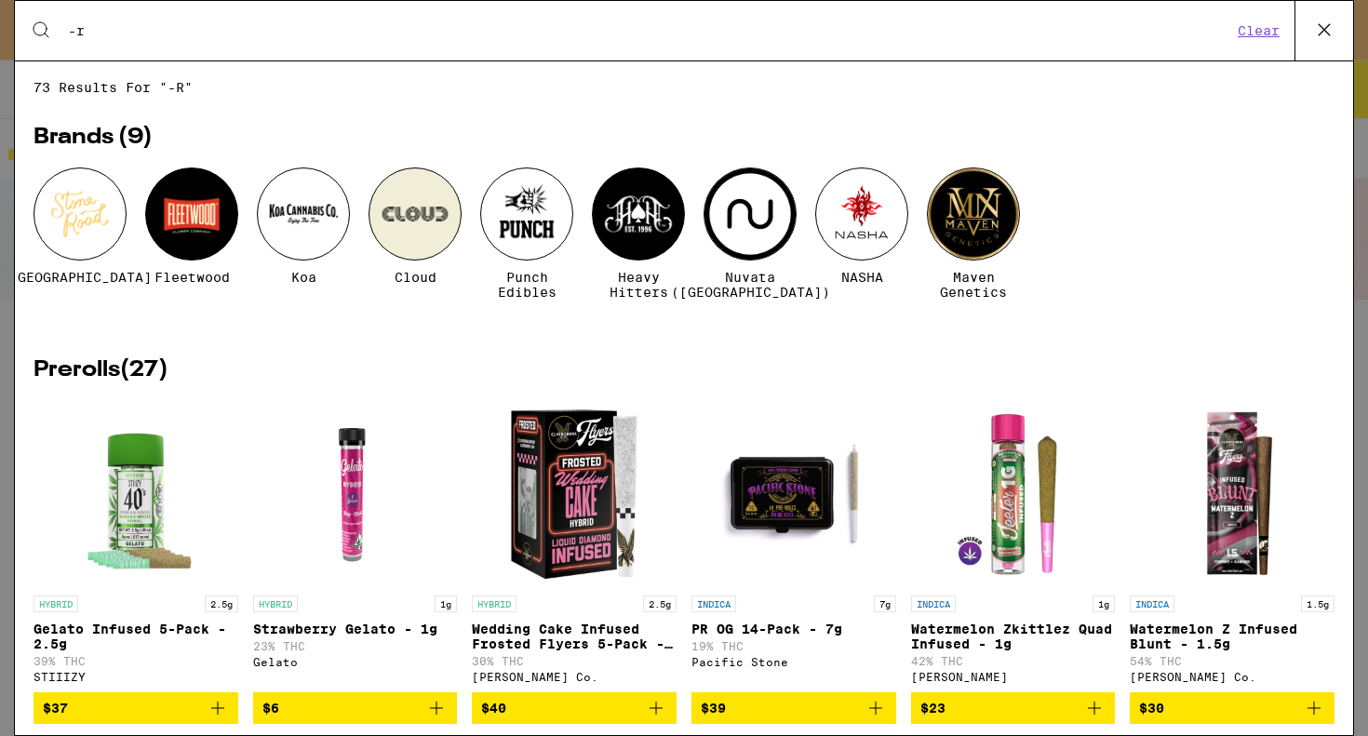
type input "-"
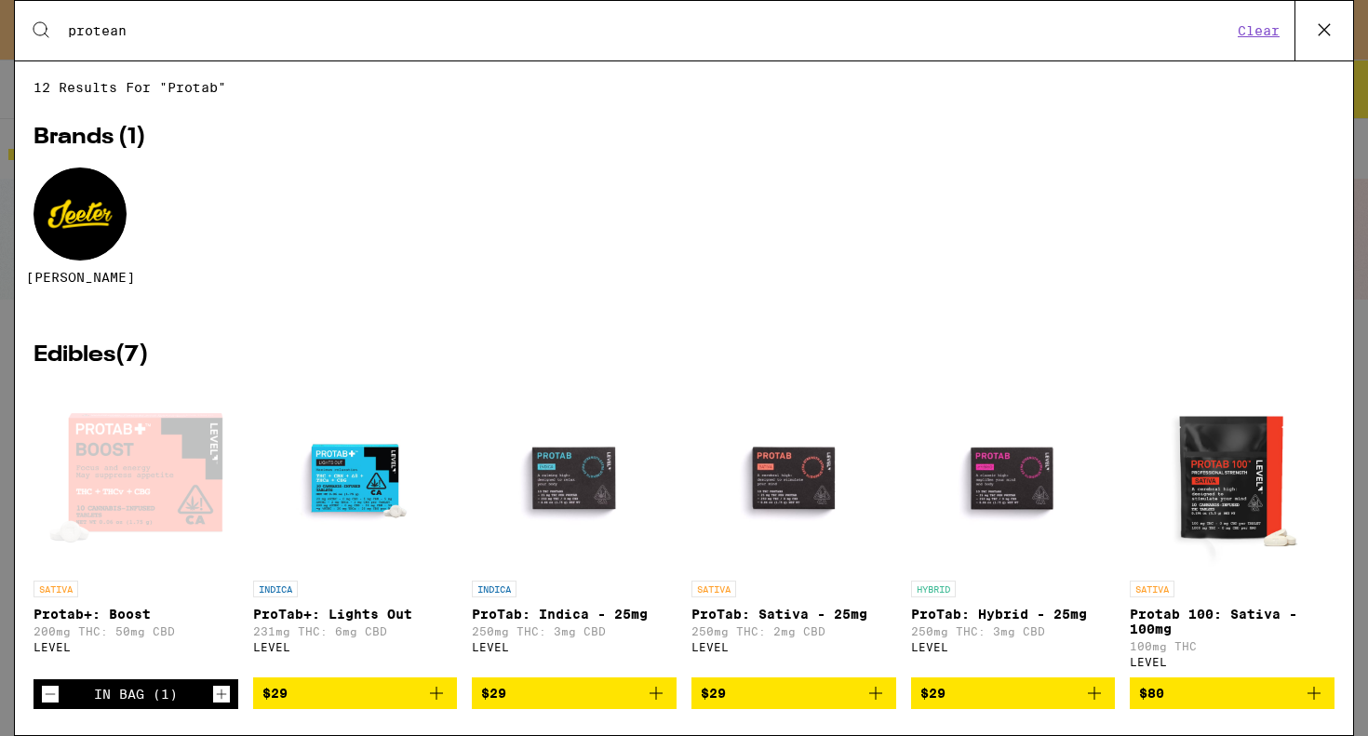
scroll to position [1, 0]
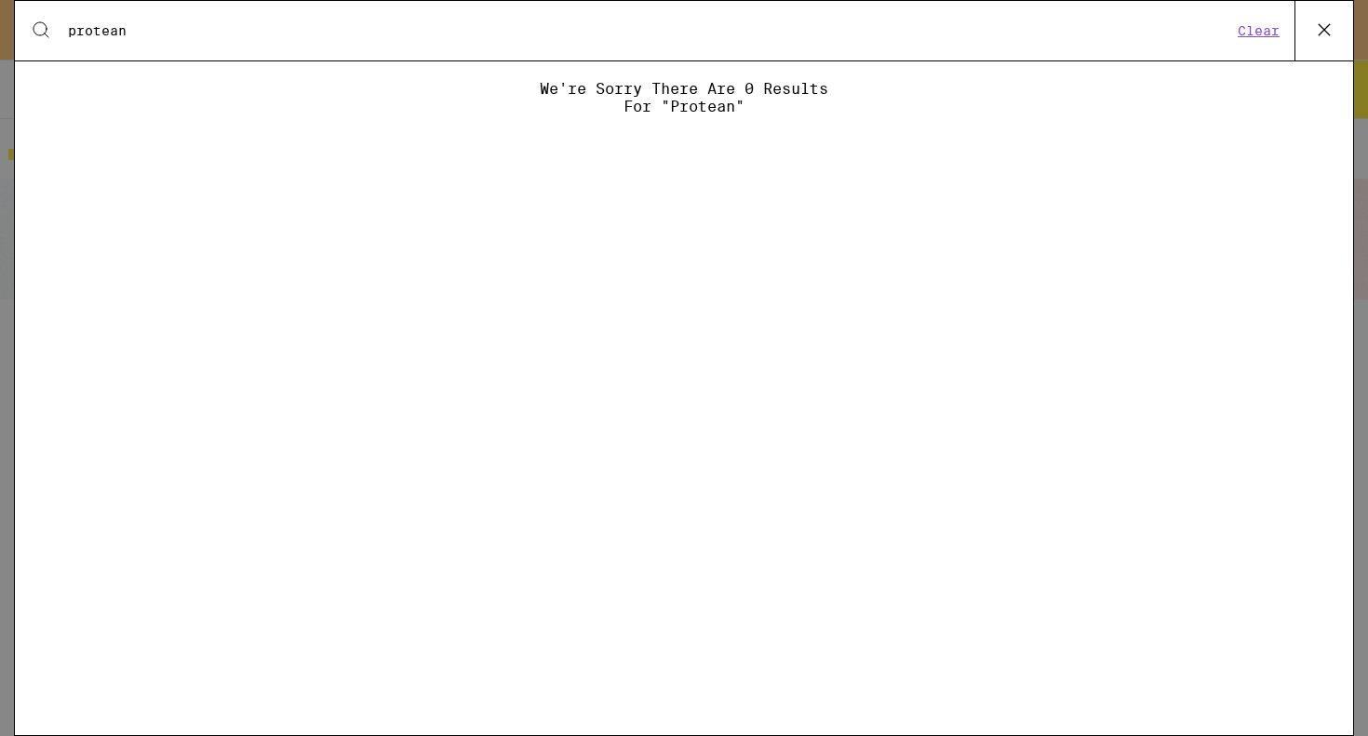
type input "protean"
click at [1321, 25] on icon at bounding box center [1325, 30] width 28 height 28
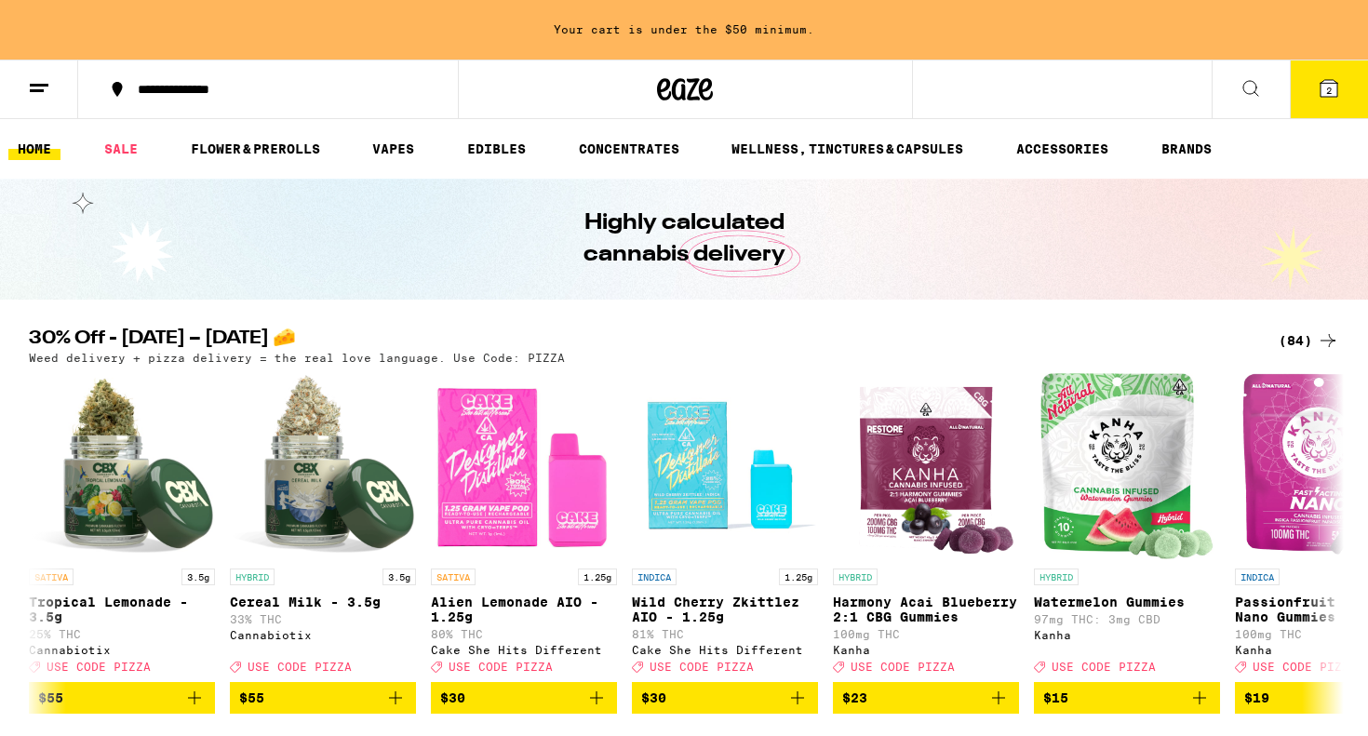
scroll to position [7842, 0]
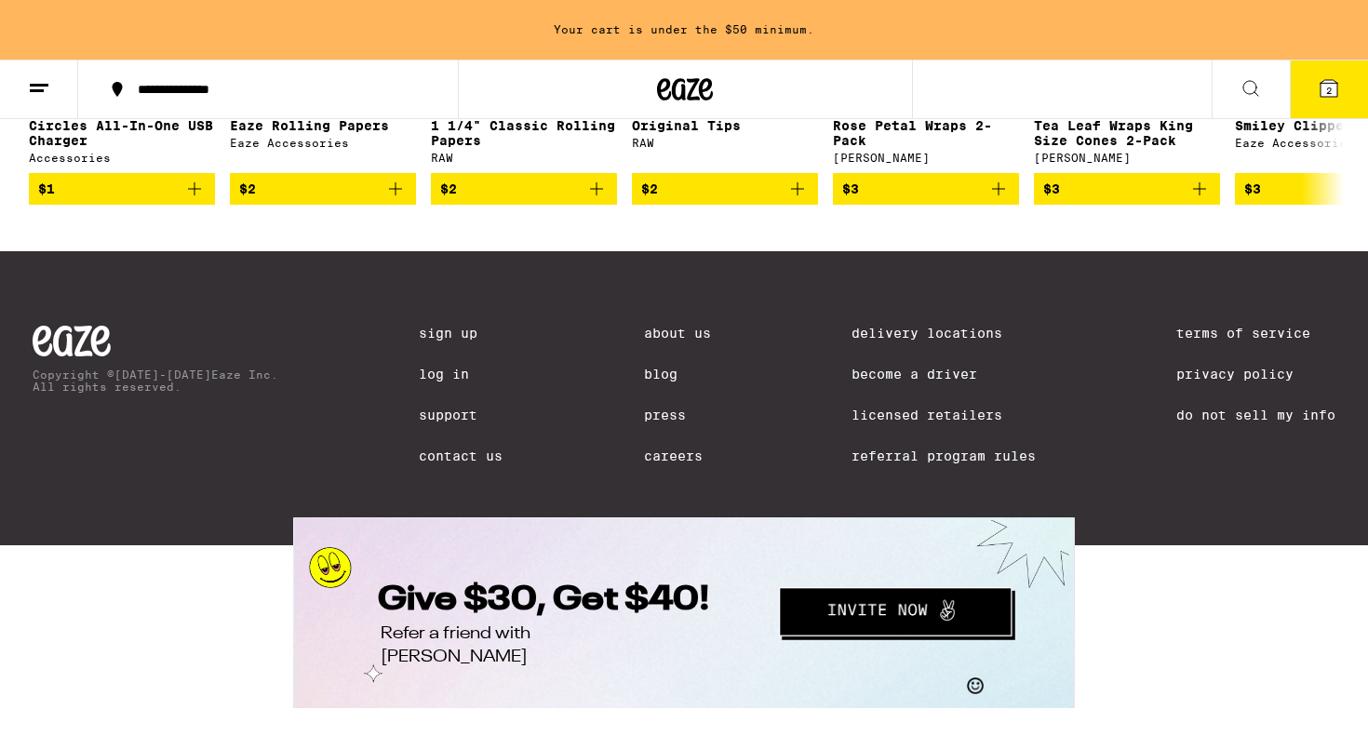
click at [1330, 103] on button "2" at bounding box center [1329, 90] width 78 height 58
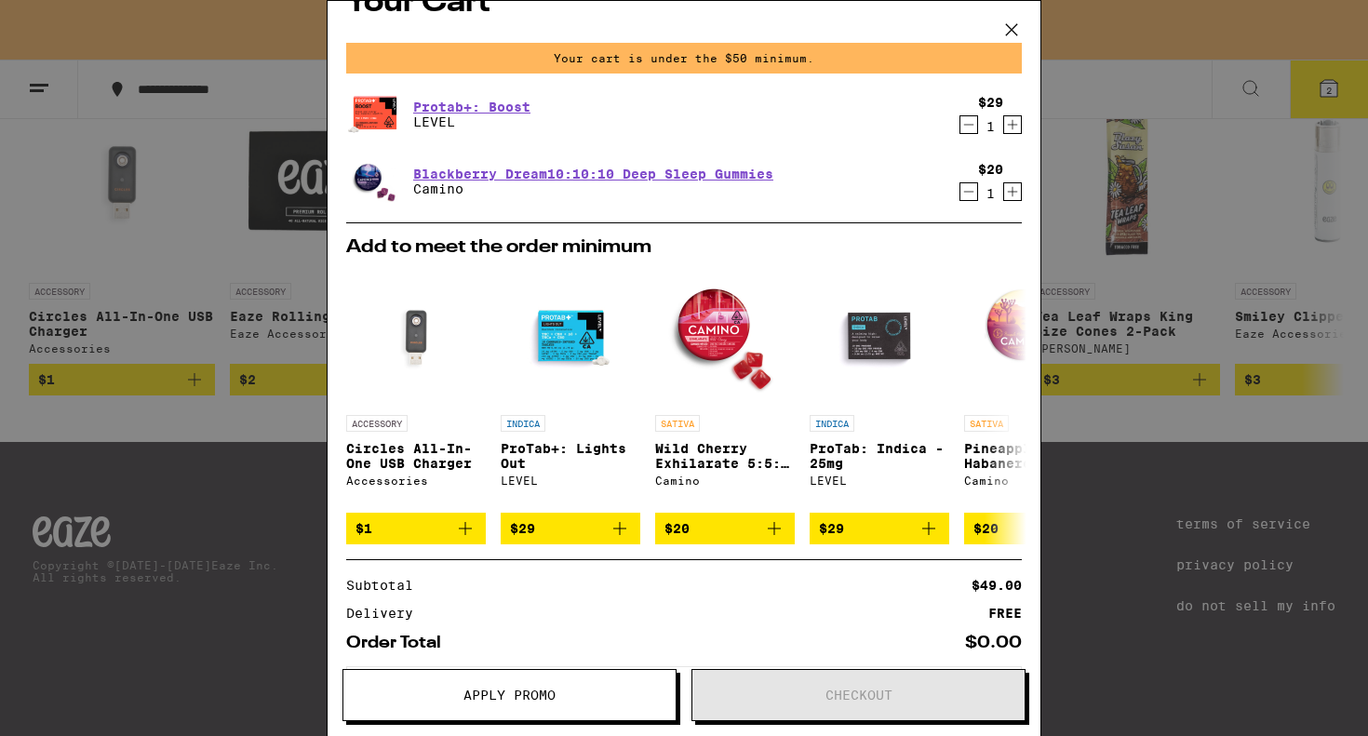
scroll to position [34, 0]
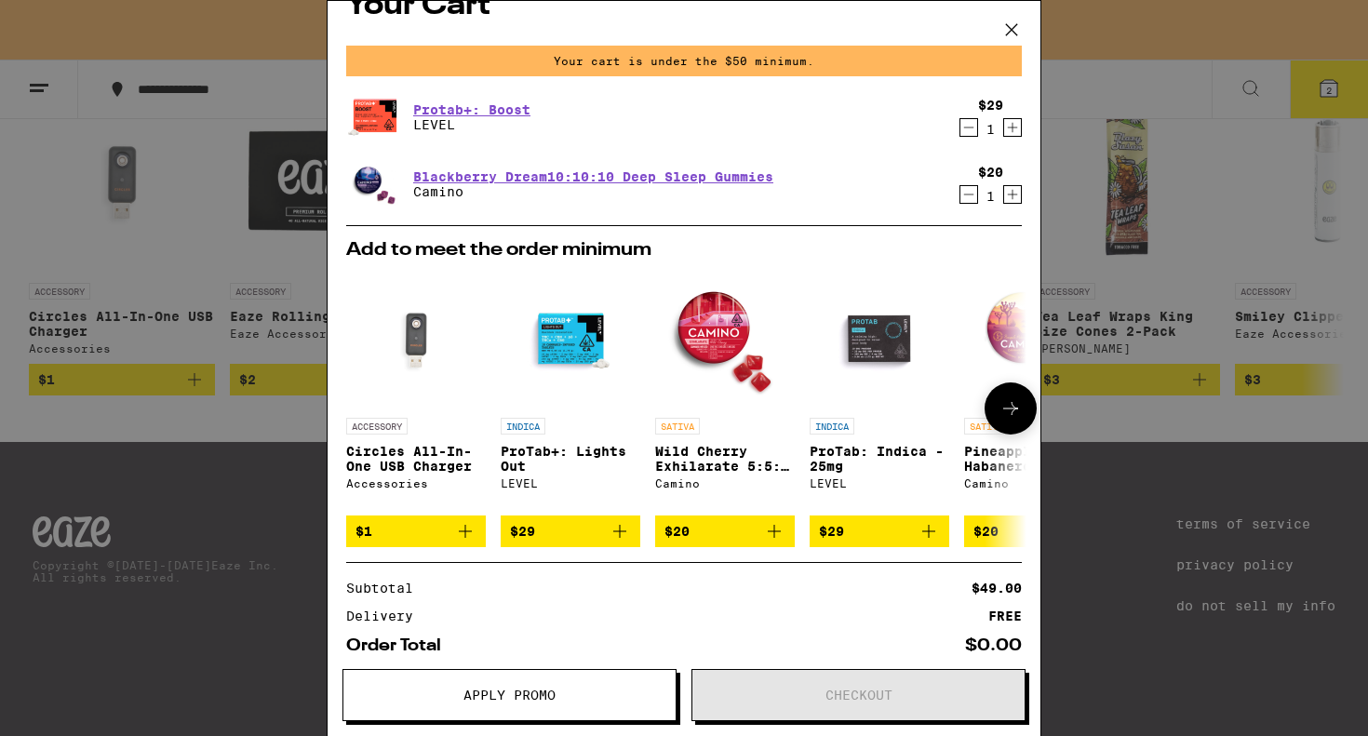
click at [1015, 404] on icon at bounding box center [1011, 408] width 22 height 22
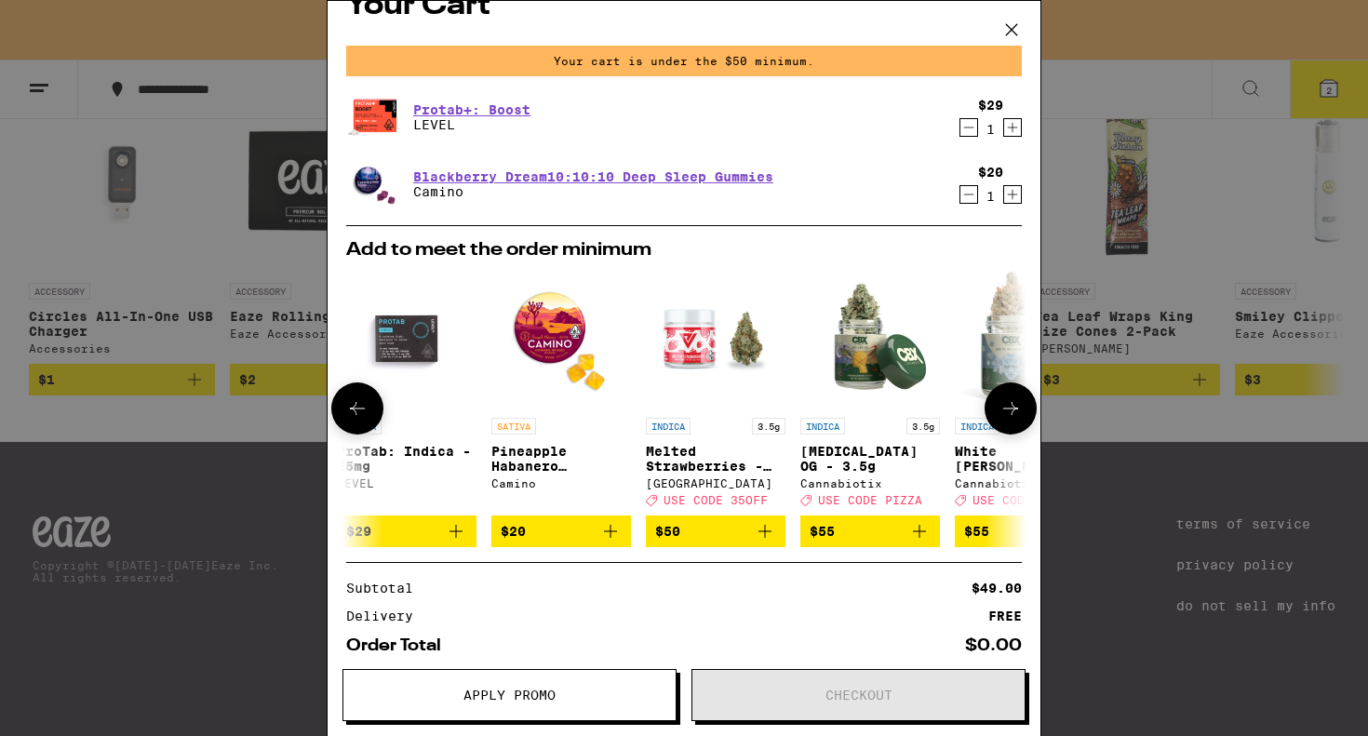
click at [1015, 404] on icon at bounding box center [1011, 408] width 22 height 22
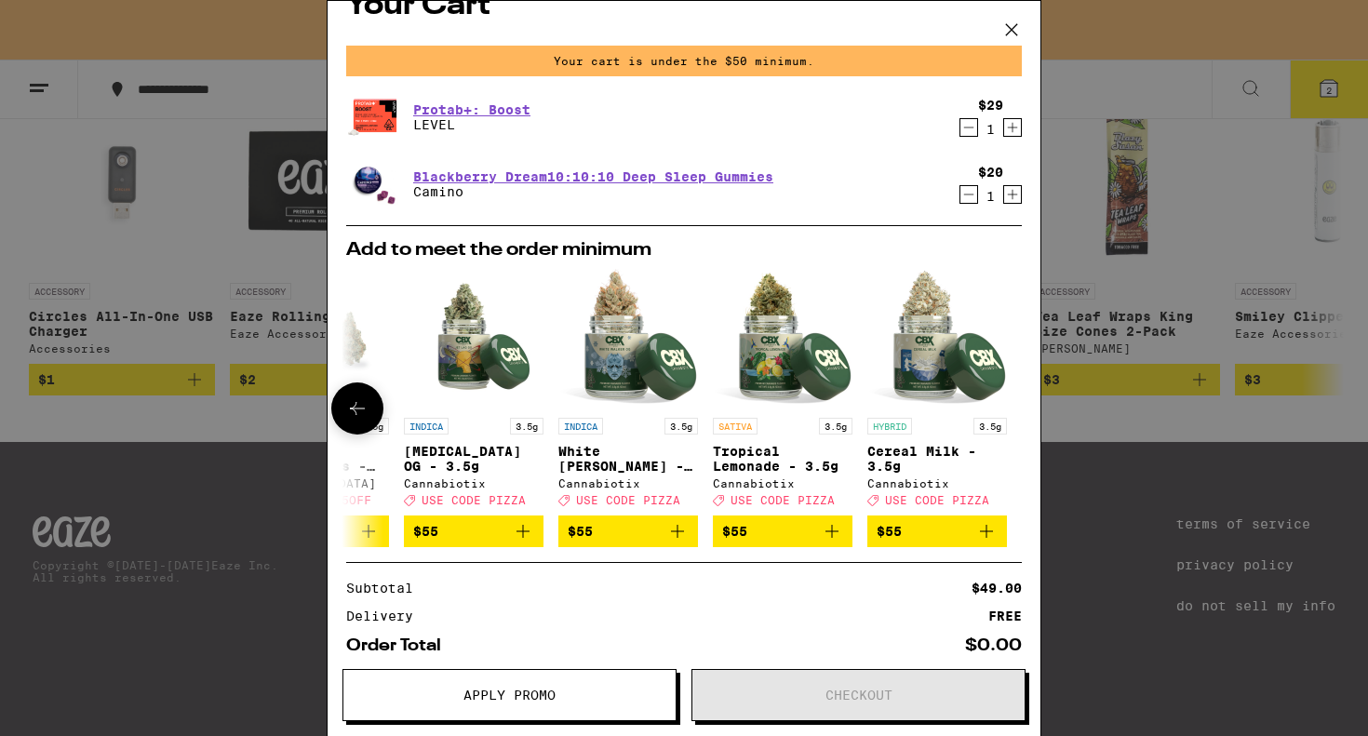
click at [1015, 404] on div at bounding box center [1011, 409] width 52 height 52
click at [1012, 36] on icon at bounding box center [1012, 30] width 28 height 28
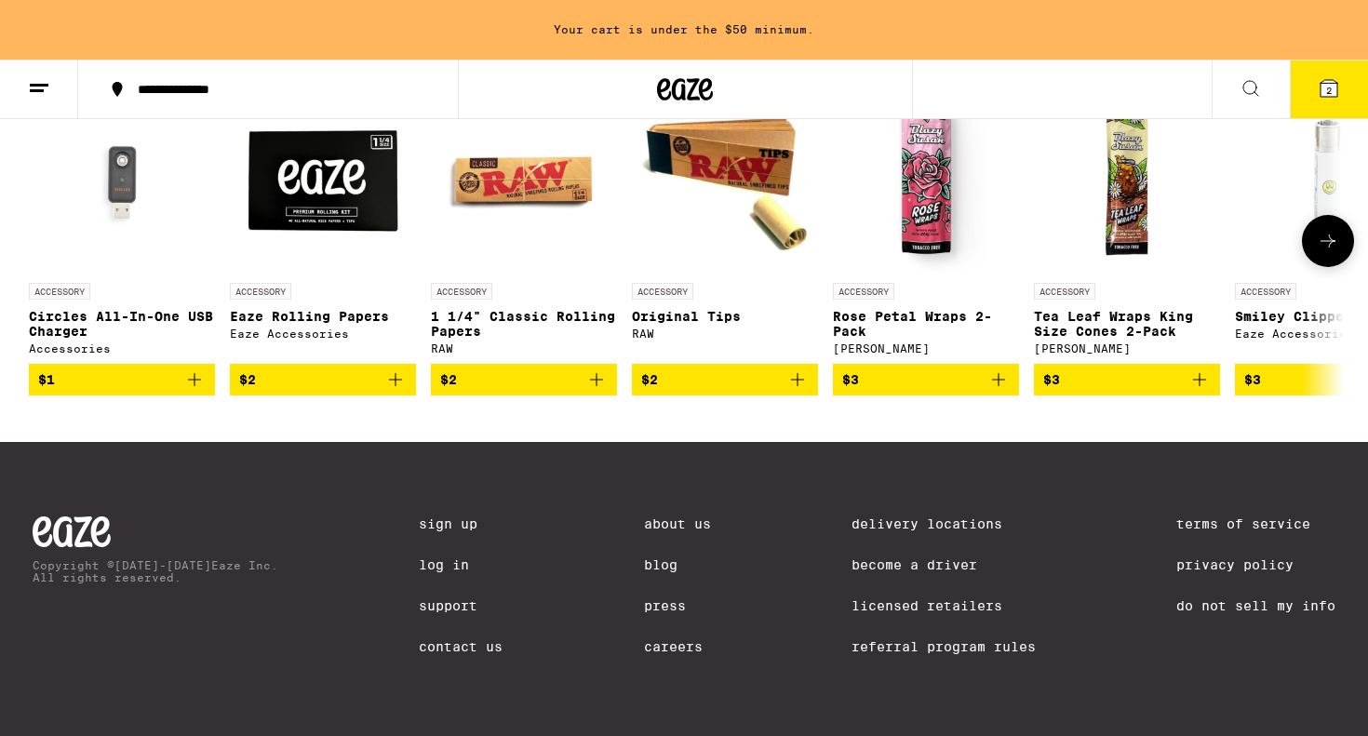
click at [1321, 267] on button at bounding box center [1328, 241] width 52 height 52
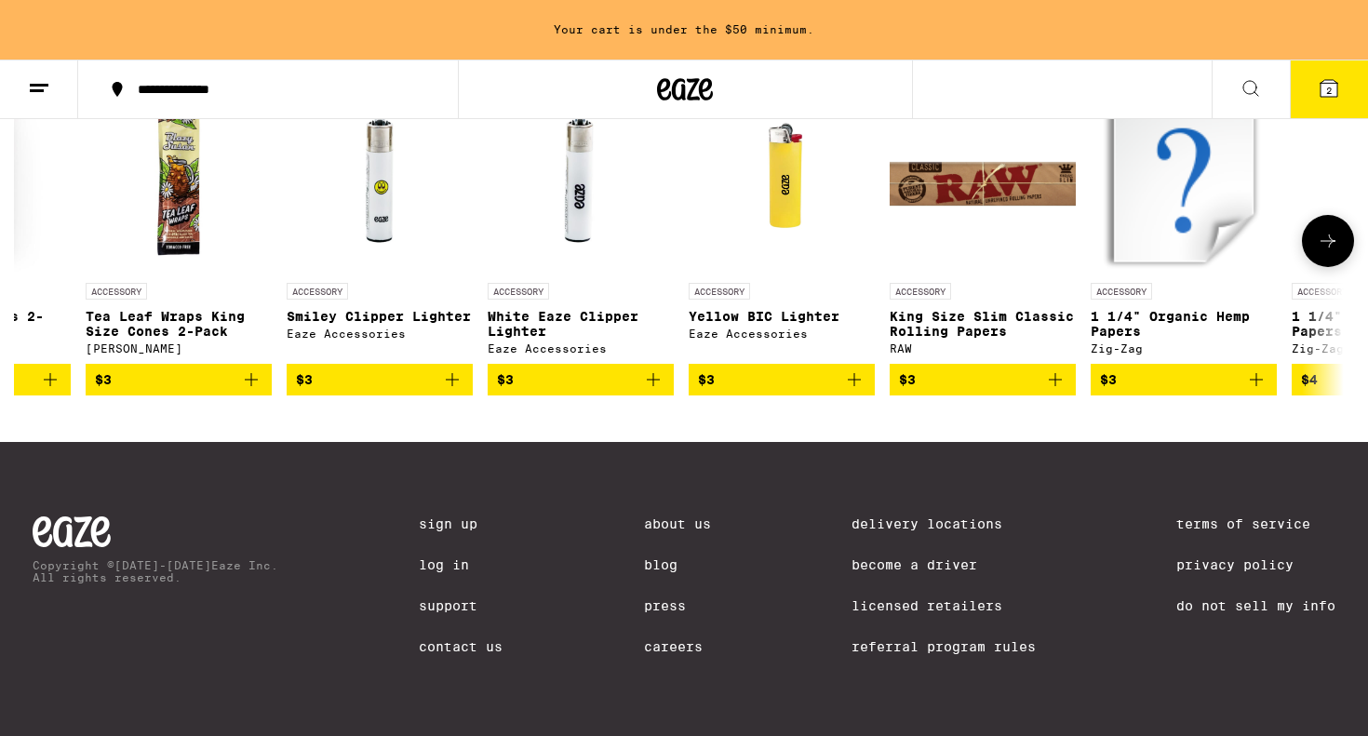
scroll to position [0, 1108]
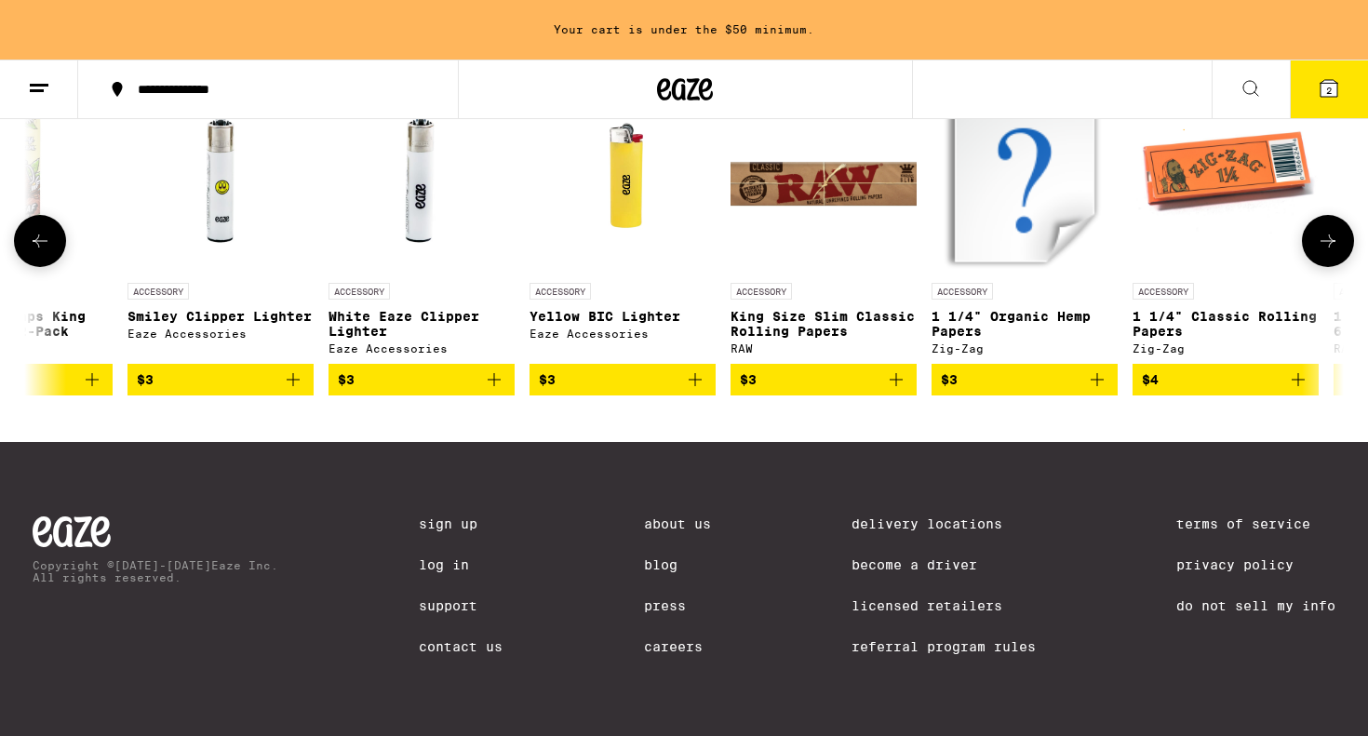
click at [1319, 267] on button at bounding box center [1328, 241] width 52 height 52
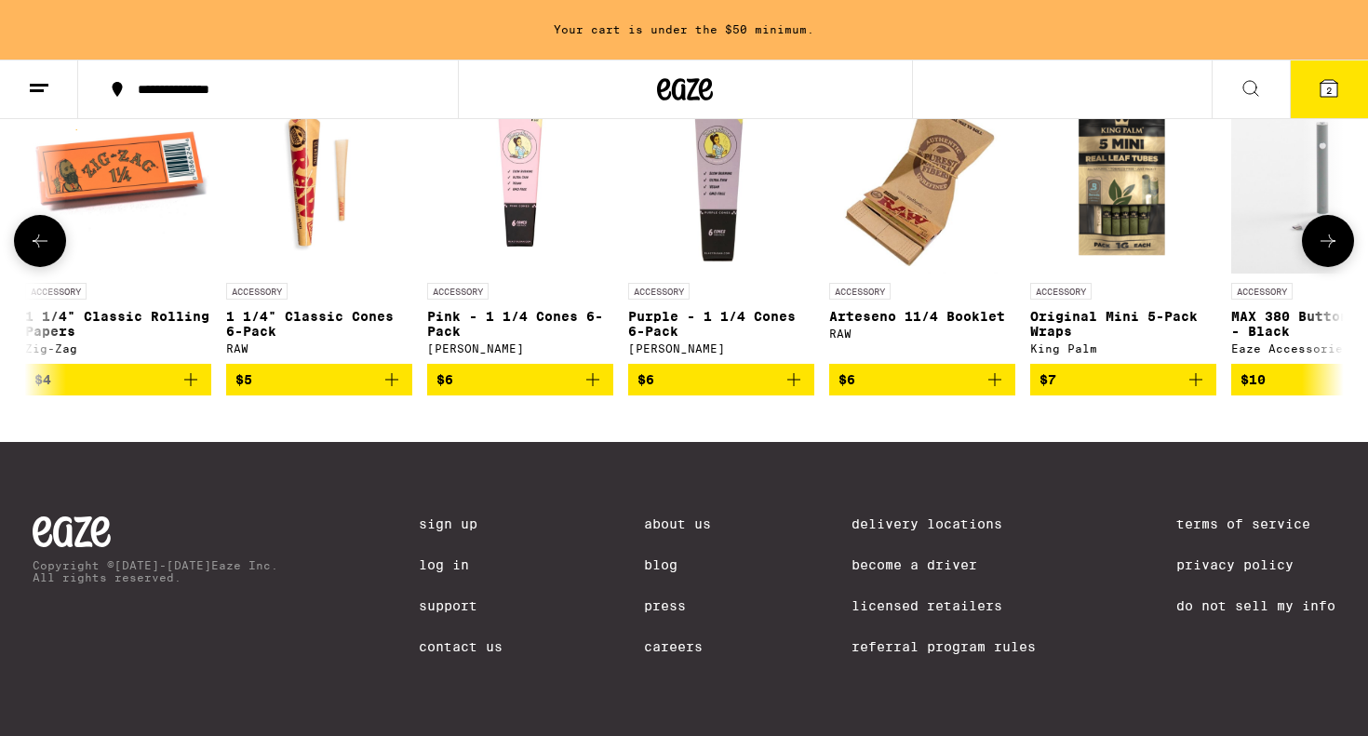
click at [1319, 267] on button at bounding box center [1328, 241] width 52 height 52
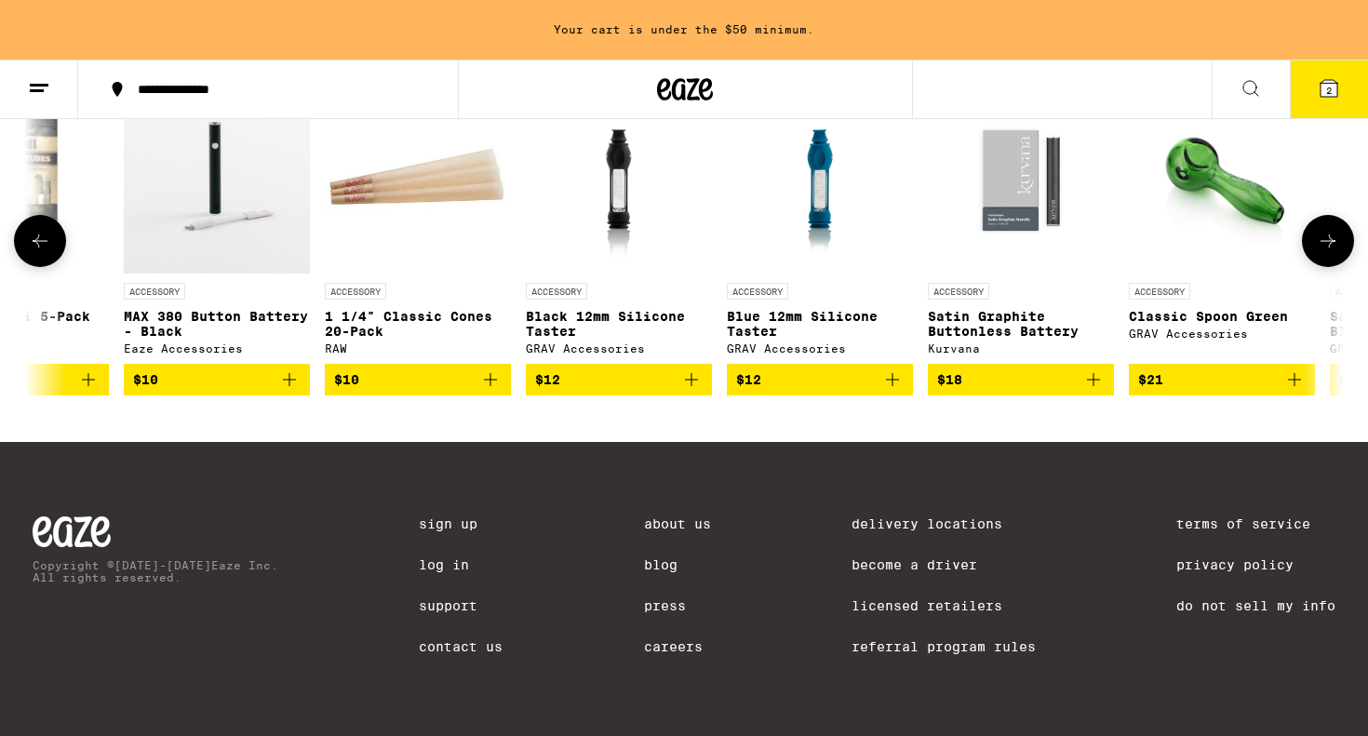
click at [1319, 267] on button at bounding box center [1328, 241] width 52 height 52
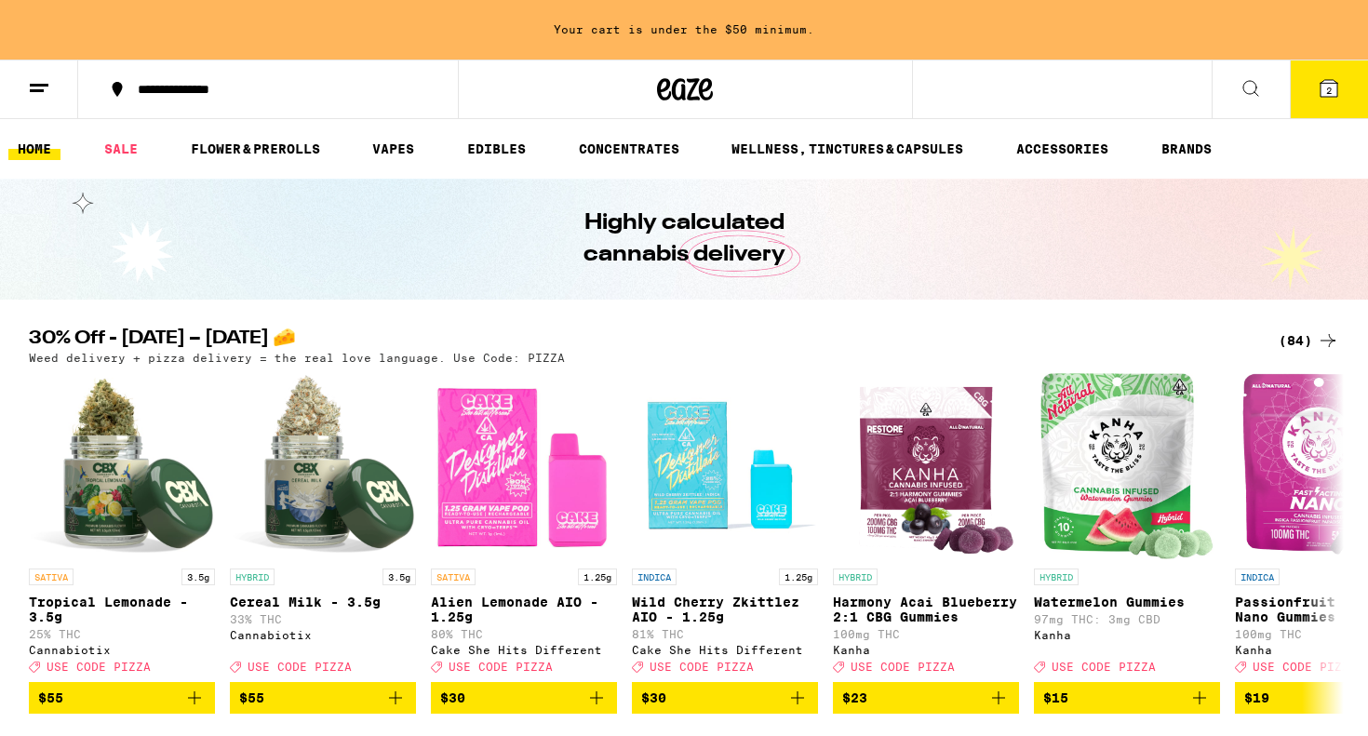
scroll to position [0, 0]
click at [1330, 85] on span "2" at bounding box center [1329, 90] width 6 height 11
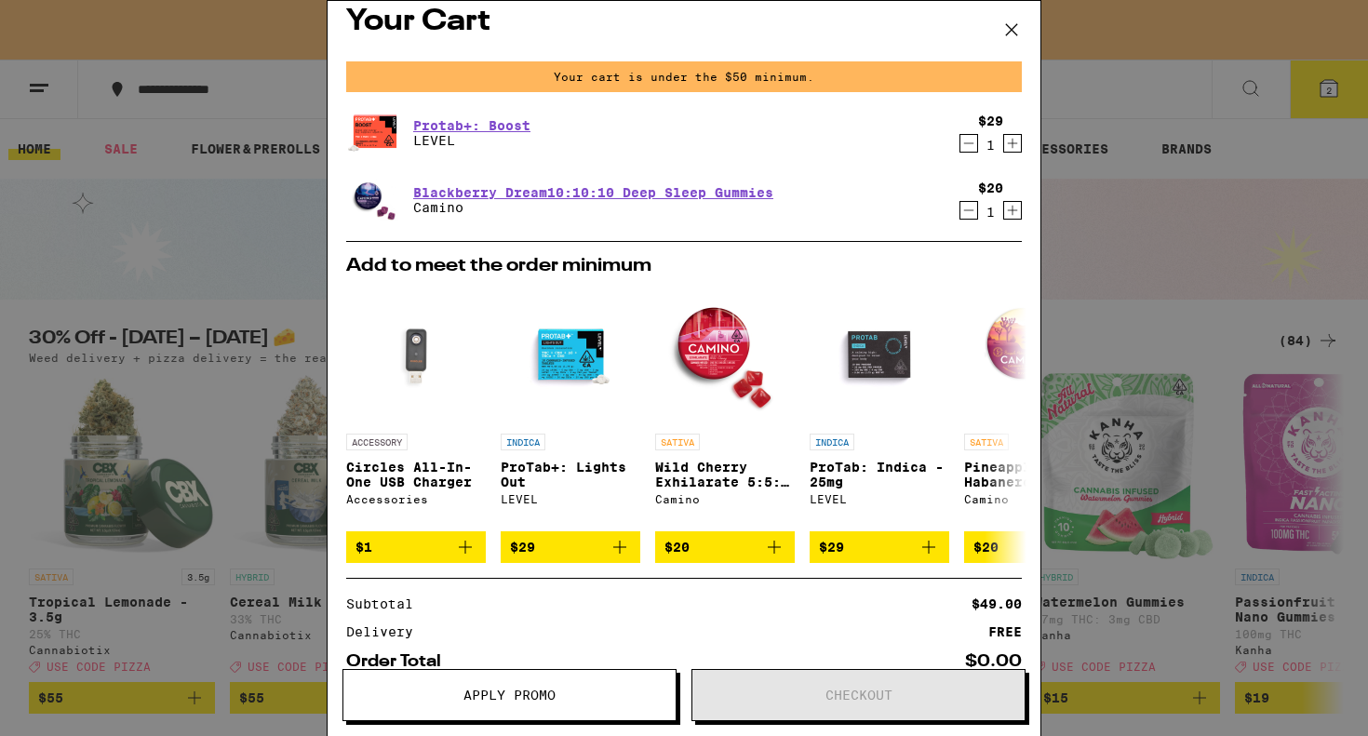
scroll to position [25, 0]
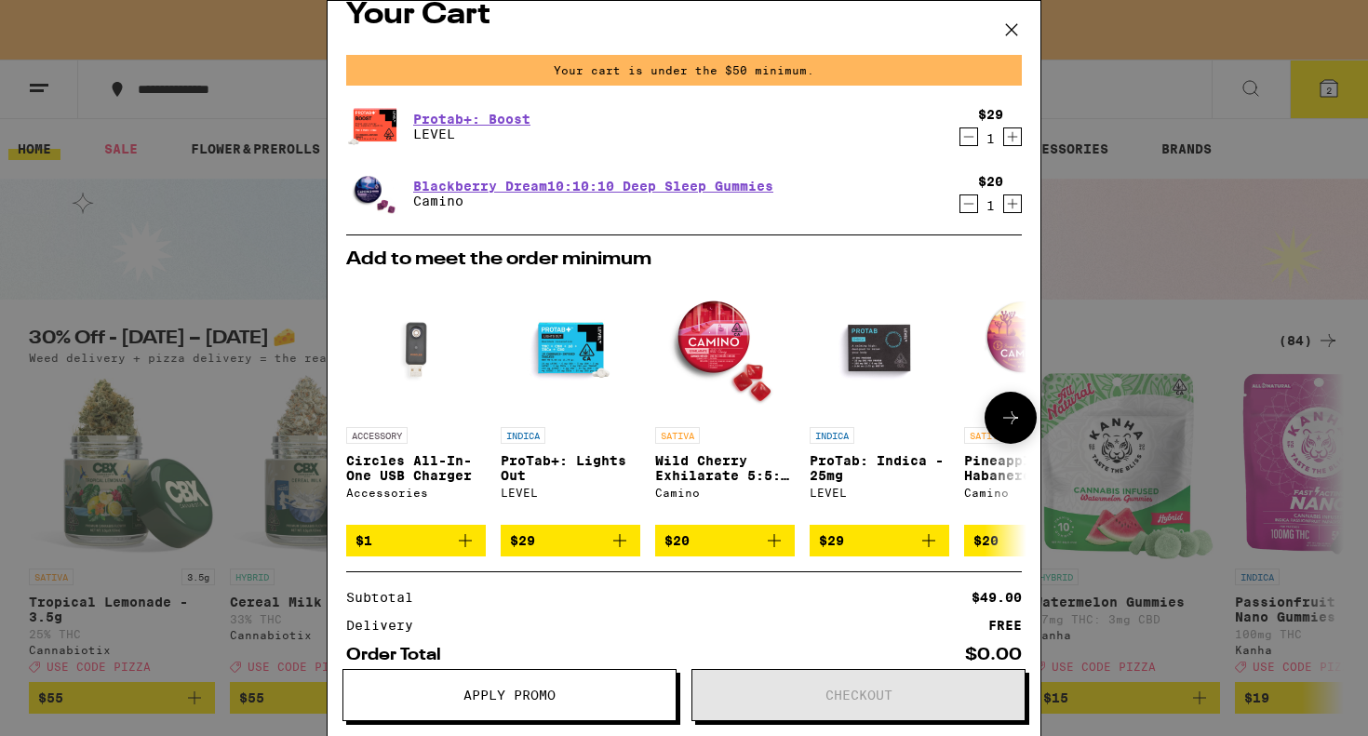
click at [570, 346] on img "Open page for ProTab+: Lights Out from LEVEL" at bounding box center [571, 348] width 140 height 140
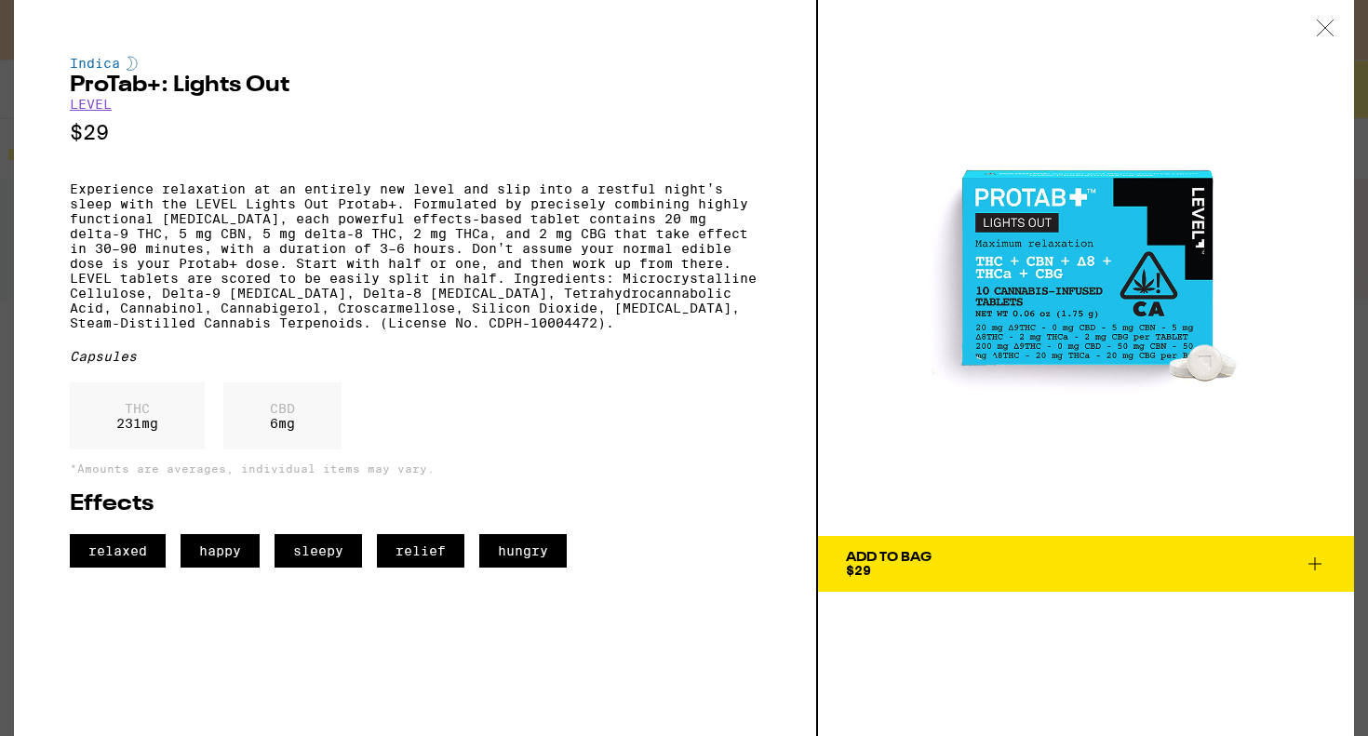
click at [1318, 28] on icon at bounding box center [1325, 28] width 19 height 17
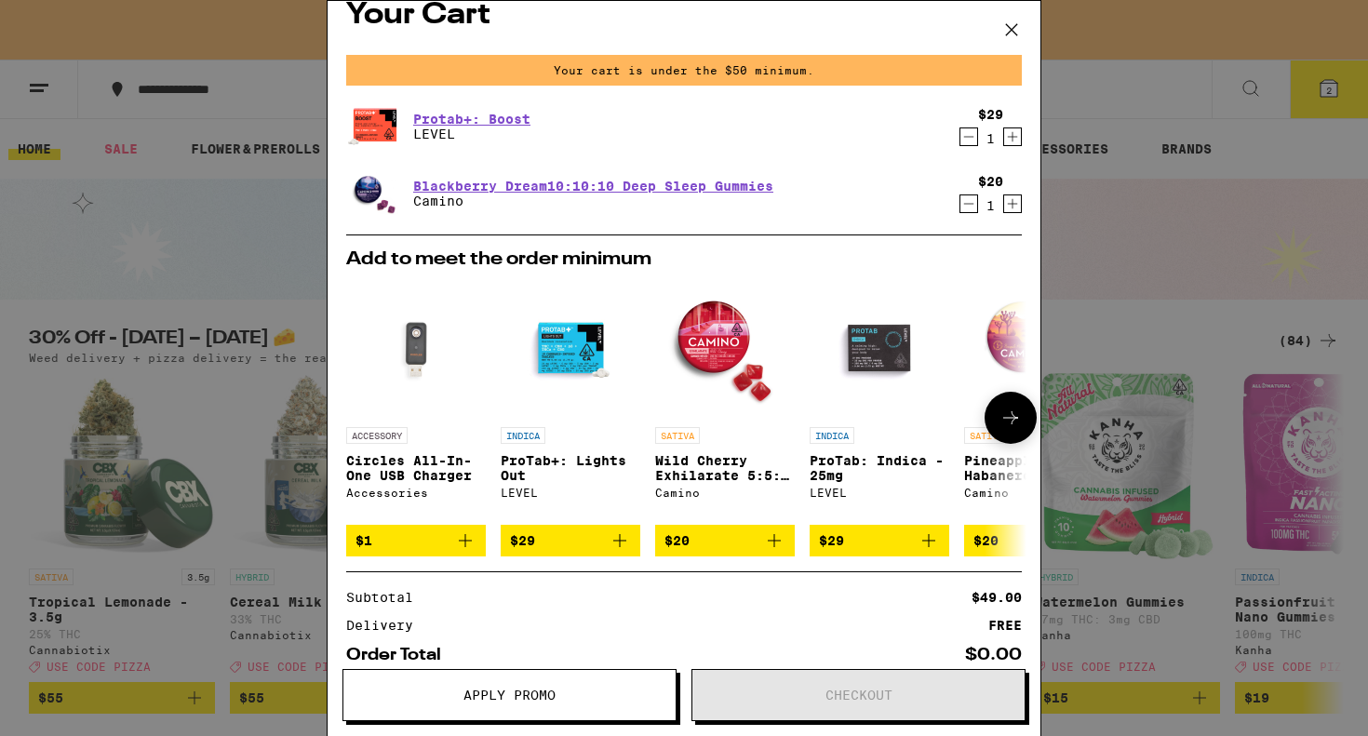
click at [892, 346] on img "Open page for ProTab: Indica - 25mg from LEVEL" at bounding box center [880, 348] width 140 height 140
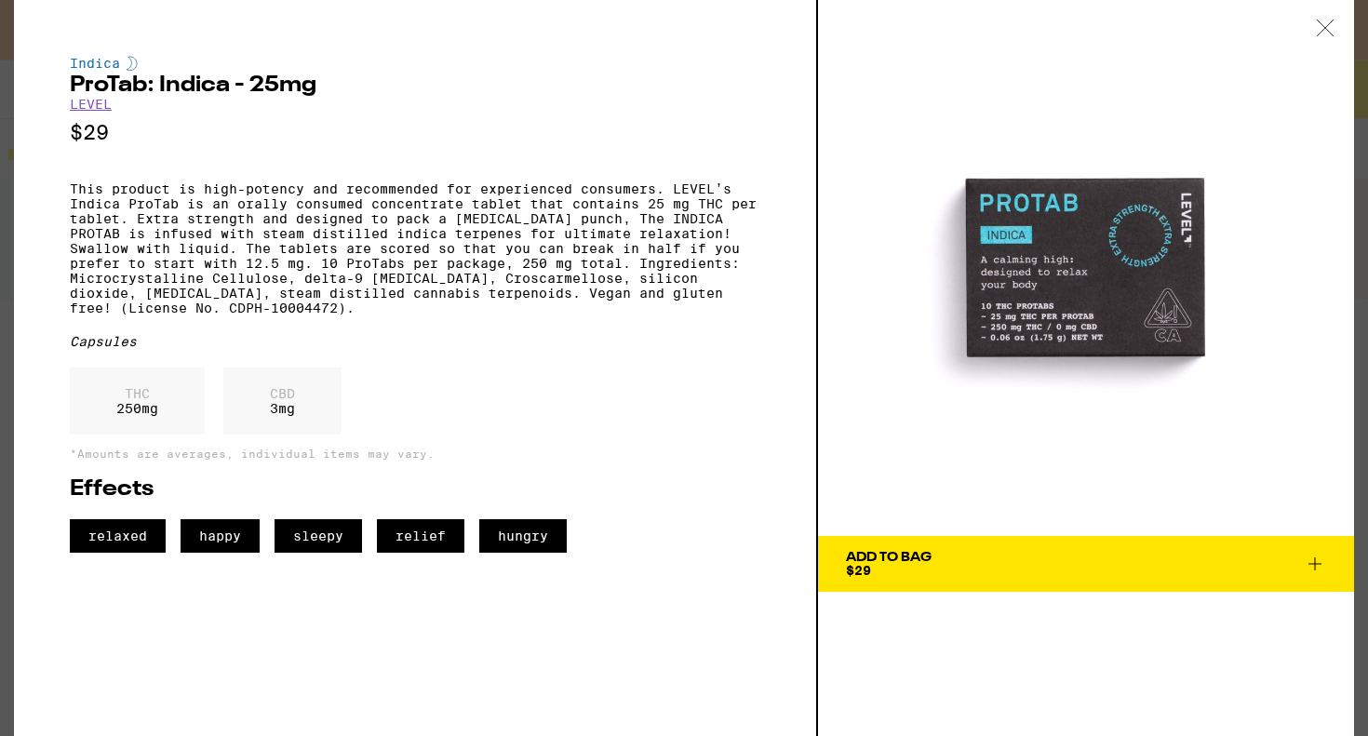
click at [1324, 36] on div at bounding box center [1326, 29] width 58 height 59
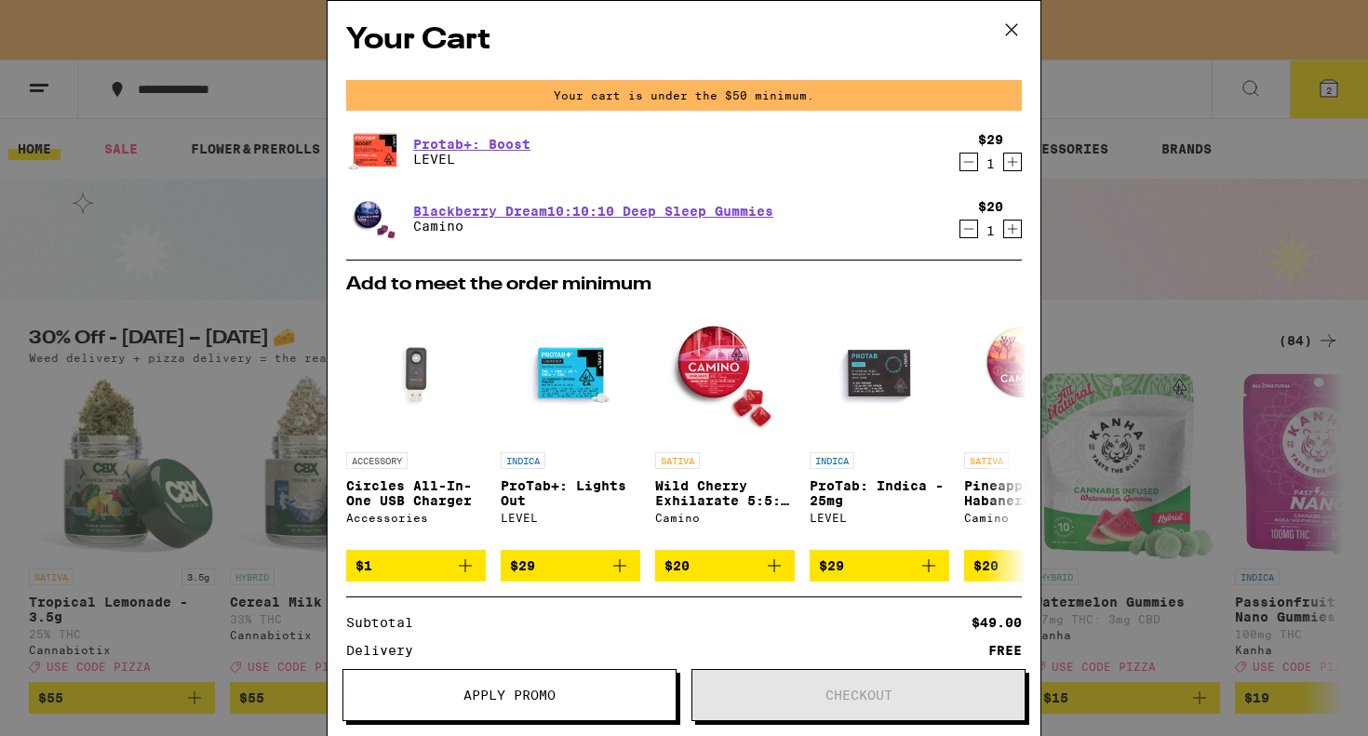
click at [1005, 20] on icon at bounding box center [1012, 30] width 28 height 28
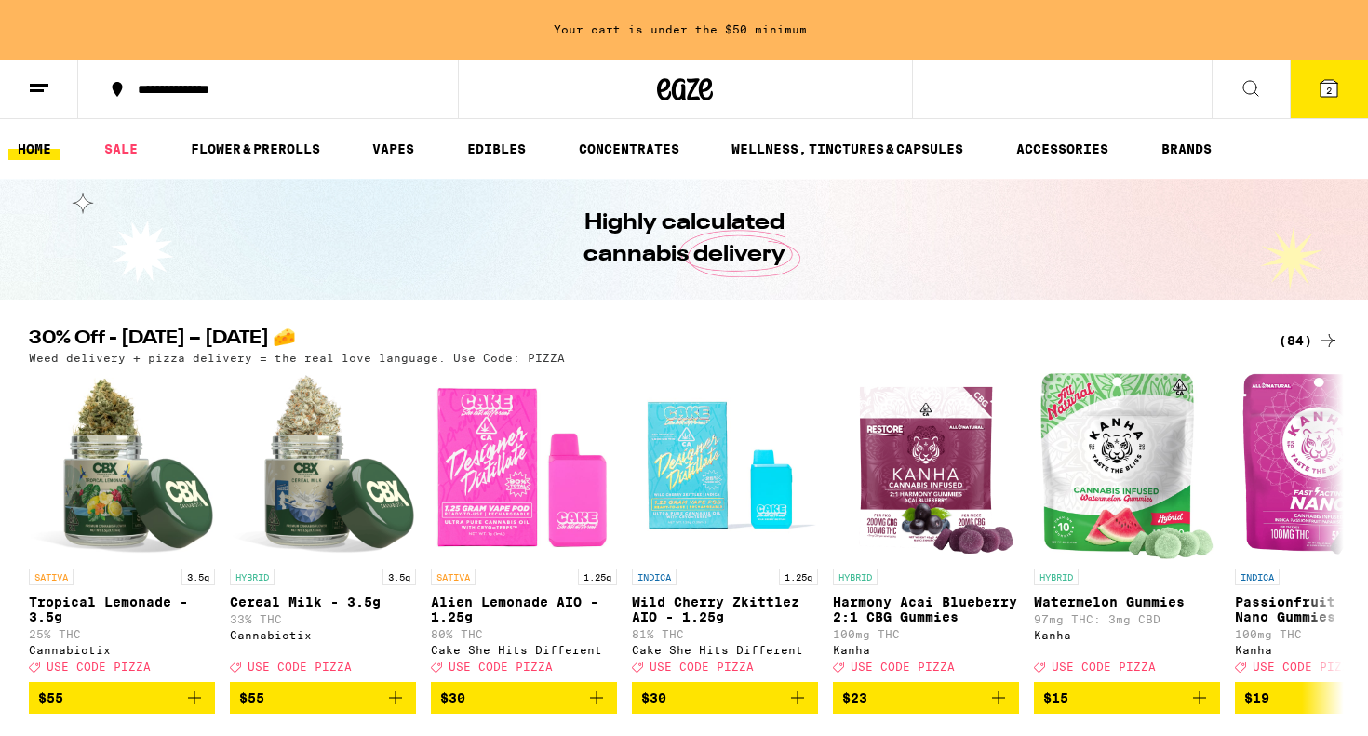
click at [1338, 93] on icon at bounding box center [1329, 88] width 17 height 17
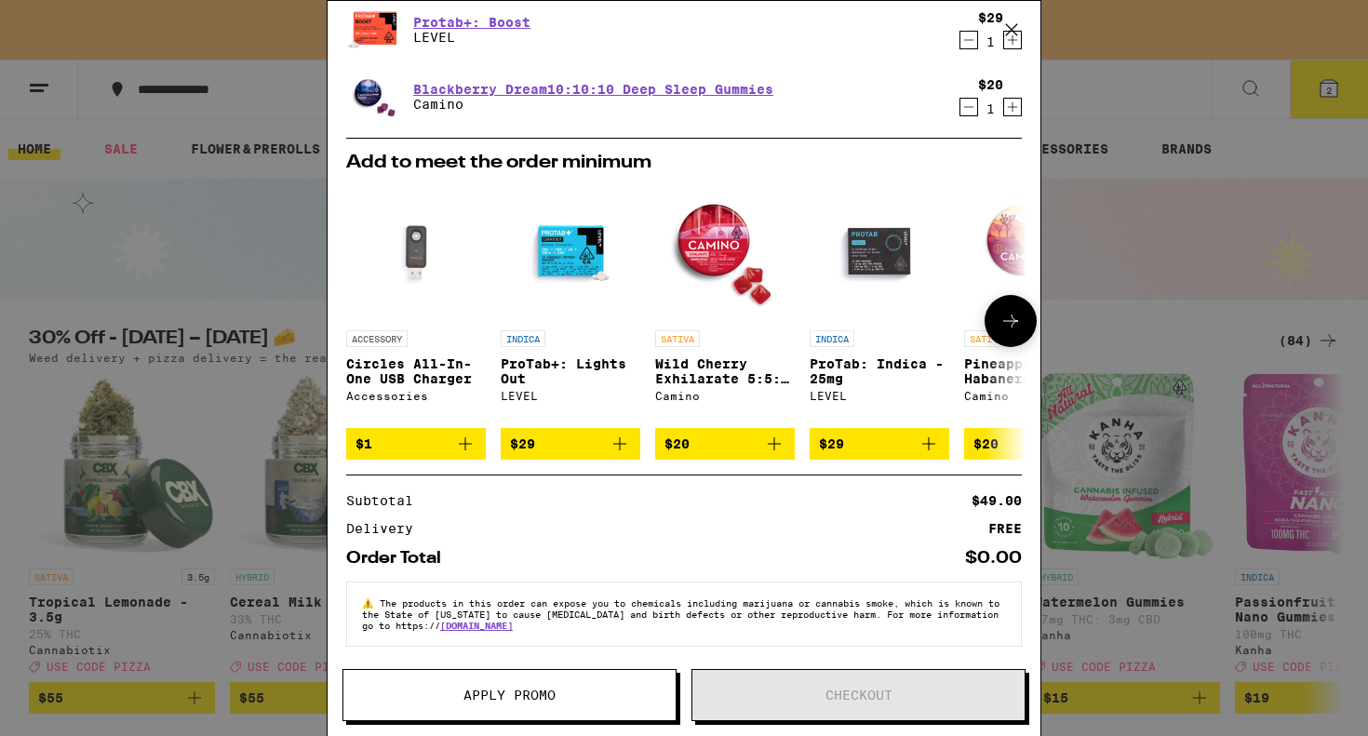
scroll to position [134, 0]
click at [195, 424] on div "Your Cart Your cart is under the $50 minimum. Protab+: Boost LEVEL $29 1 Blackb…" at bounding box center [684, 368] width 1368 height 736
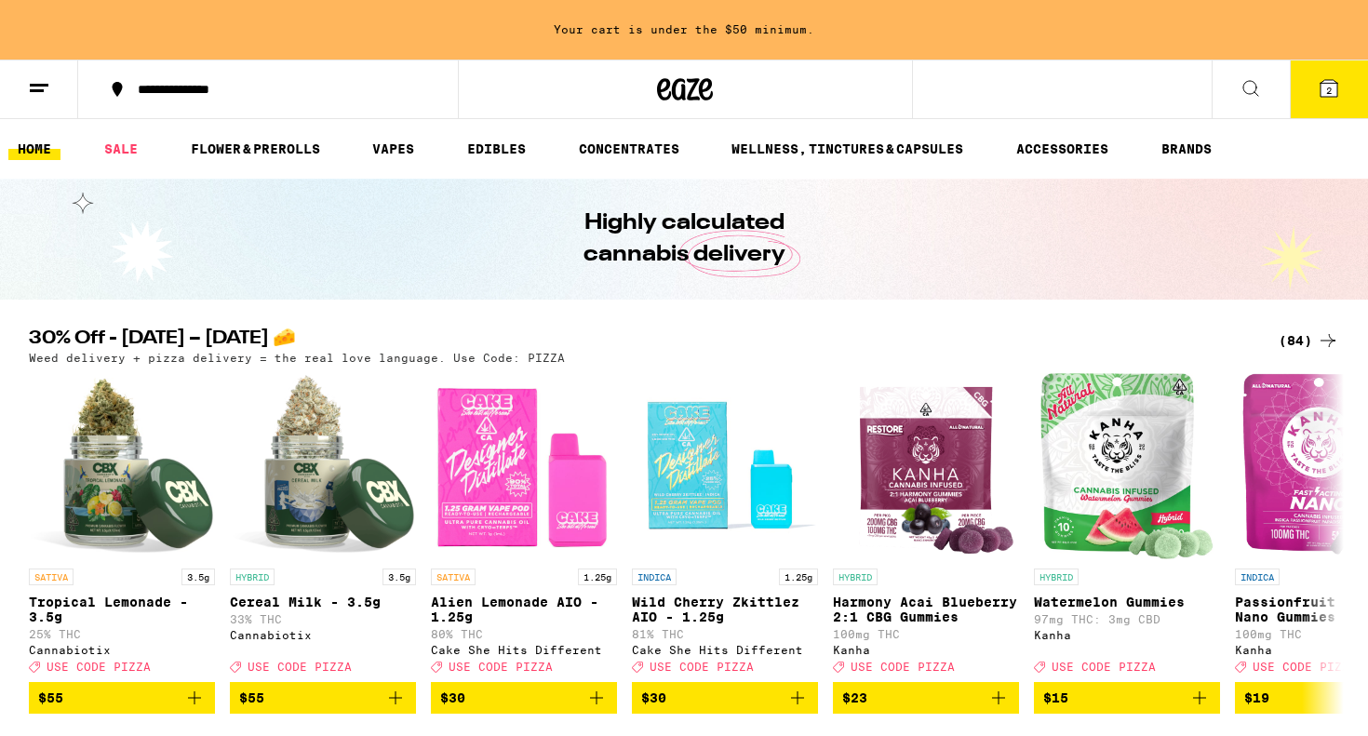
click at [1309, 342] on div "(84)" at bounding box center [1309, 341] width 61 height 22
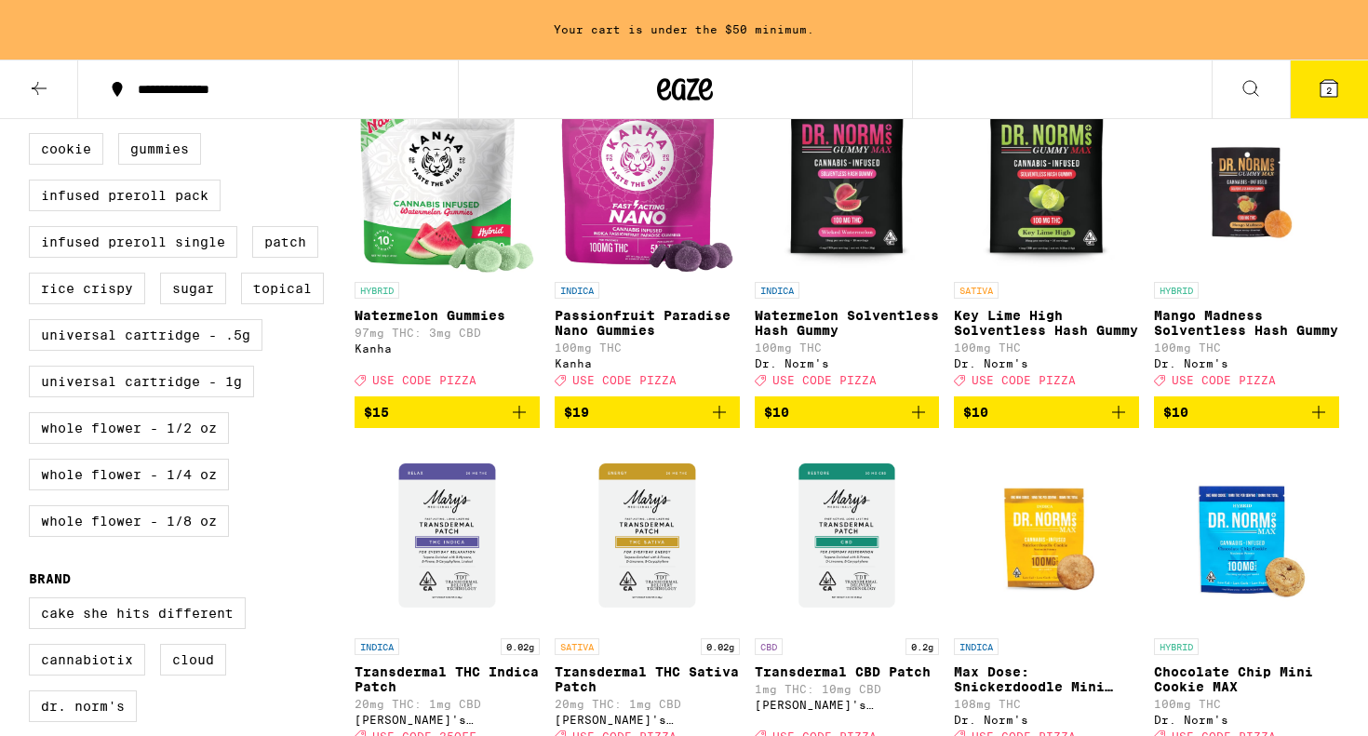
scroll to position [590, 0]
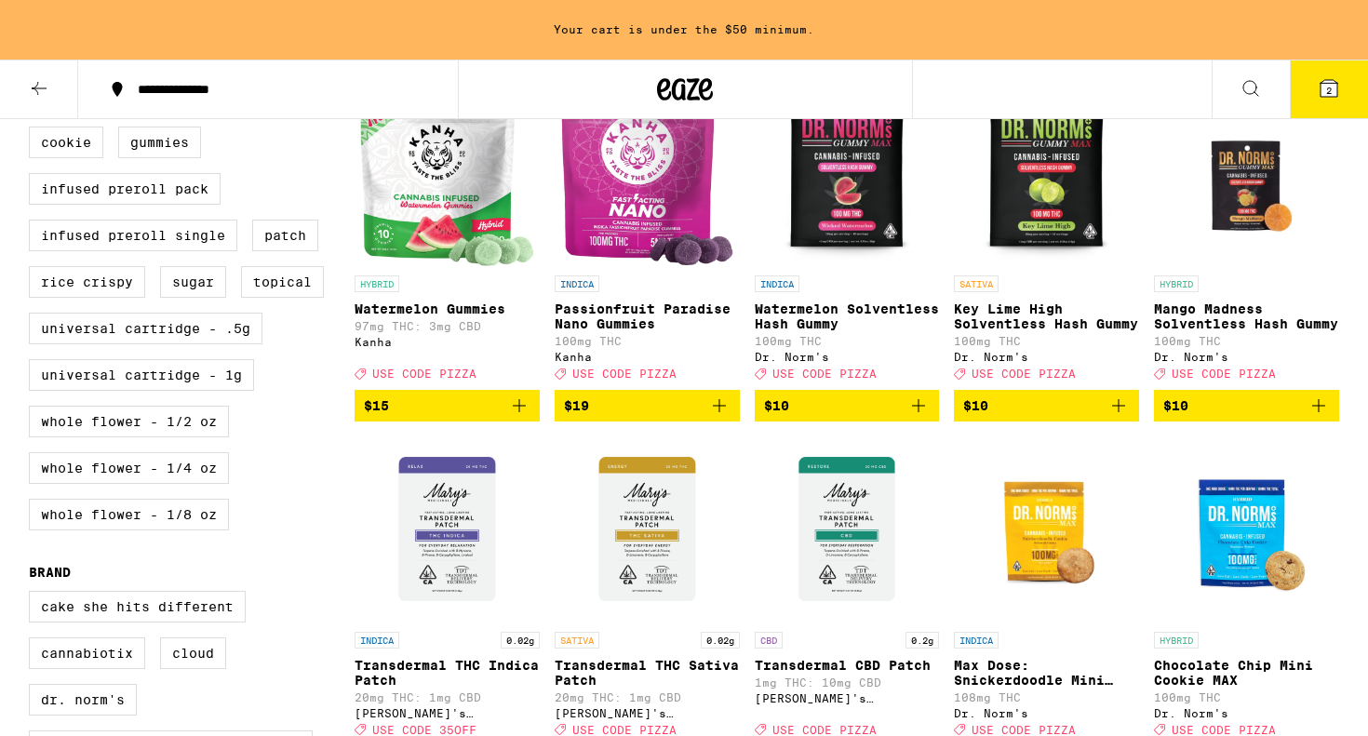
click at [917, 417] on icon "Add to bag" at bounding box center [919, 406] width 22 height 22
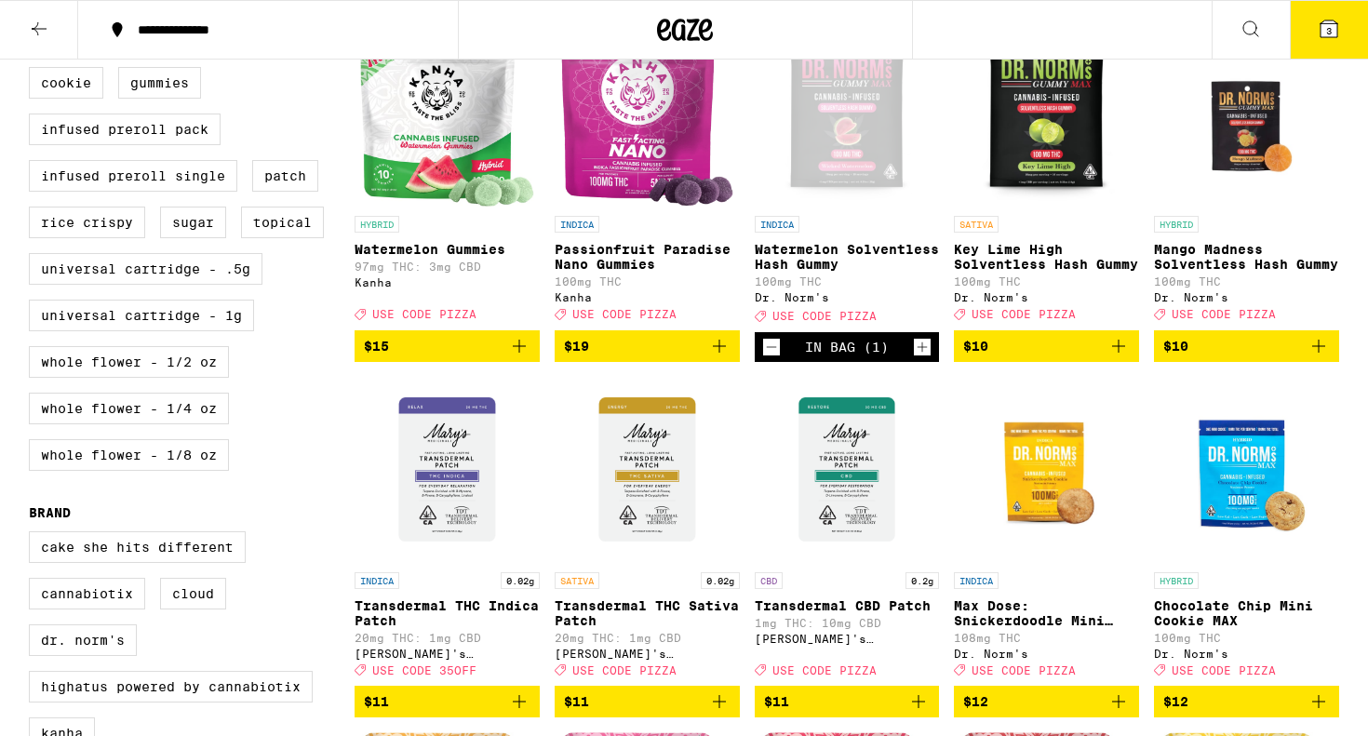
click at [1345, 20] on button "3" at bounding box center [1329, 30] width 78 height 58
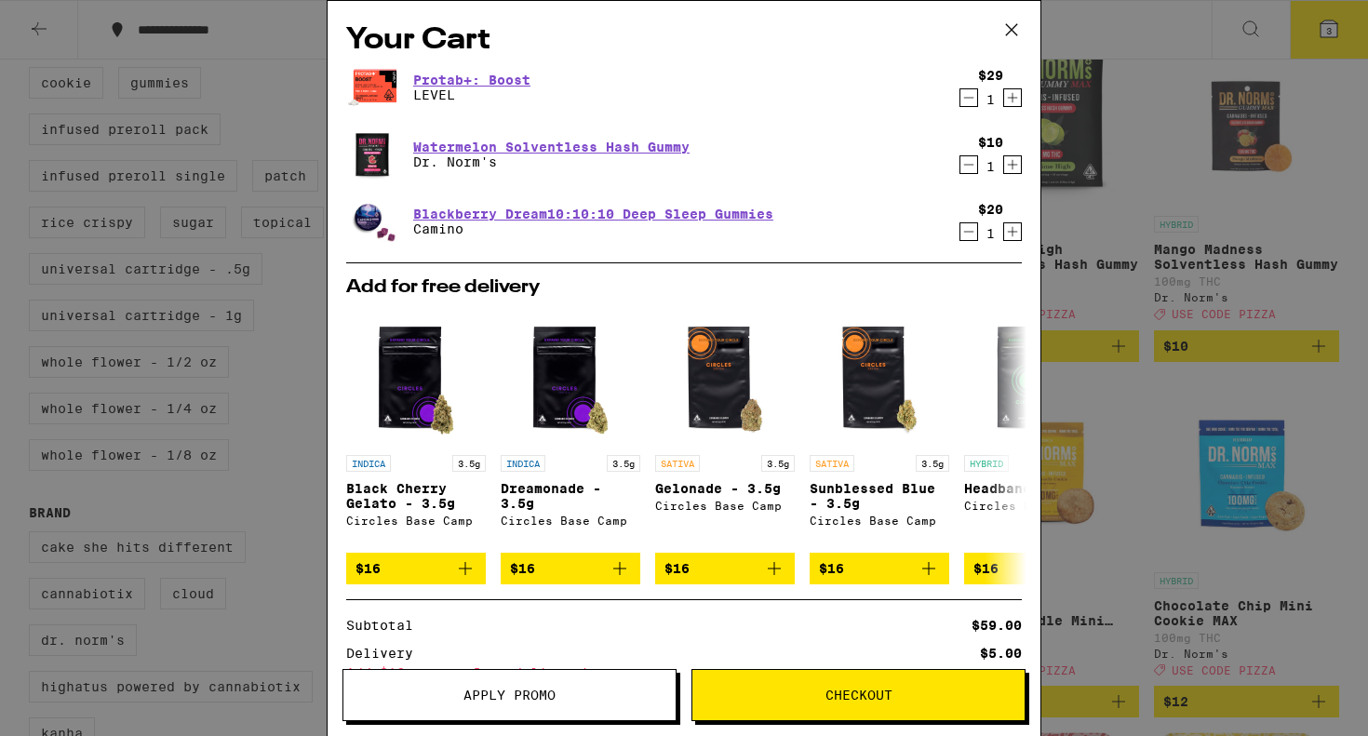
click at [967, 241] on icon "Decrement" at bounding box center [969, 232] width 17 height 22
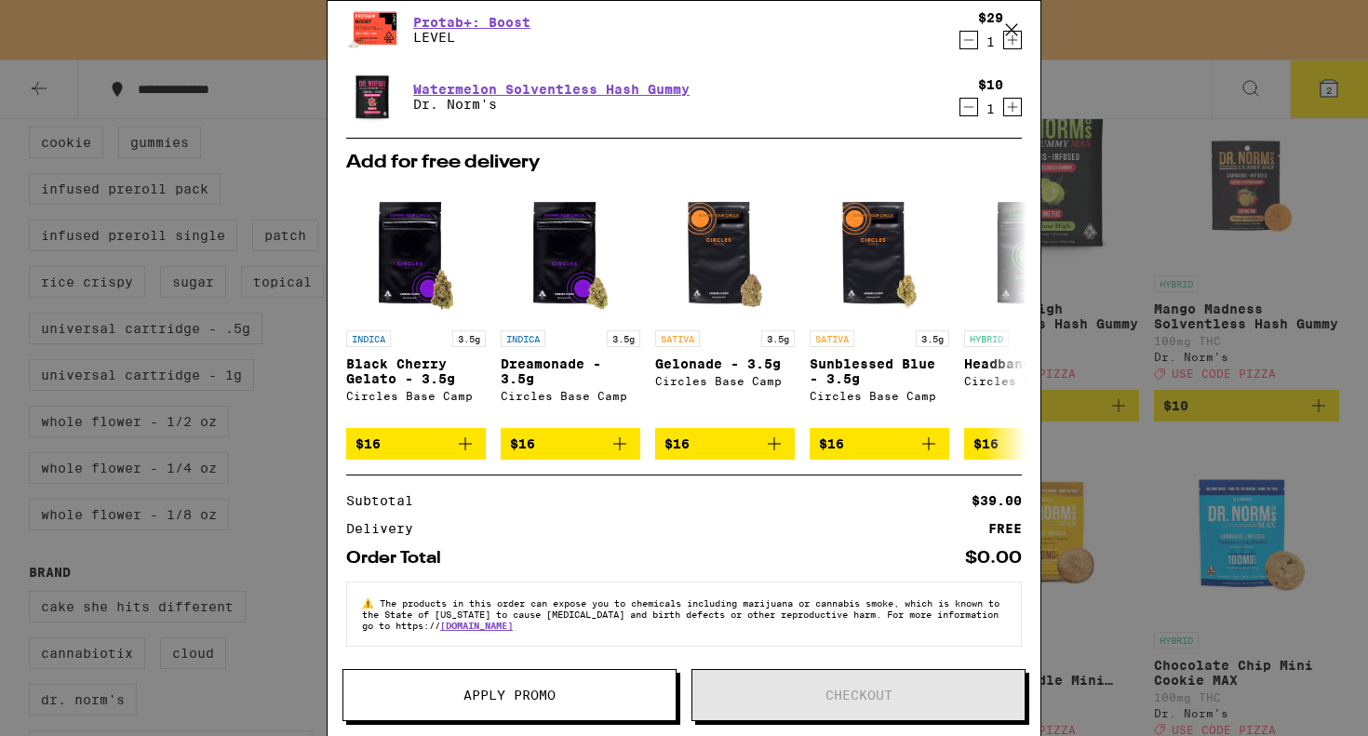
scroll to position [134, 0]
click at [1142, 497] on div "Your Cart Your cart is under the $50 minimum. Protab+: Boost LEVEL $29 1 Waterm…" at bounding box center [684, 368] width 1368 height 736
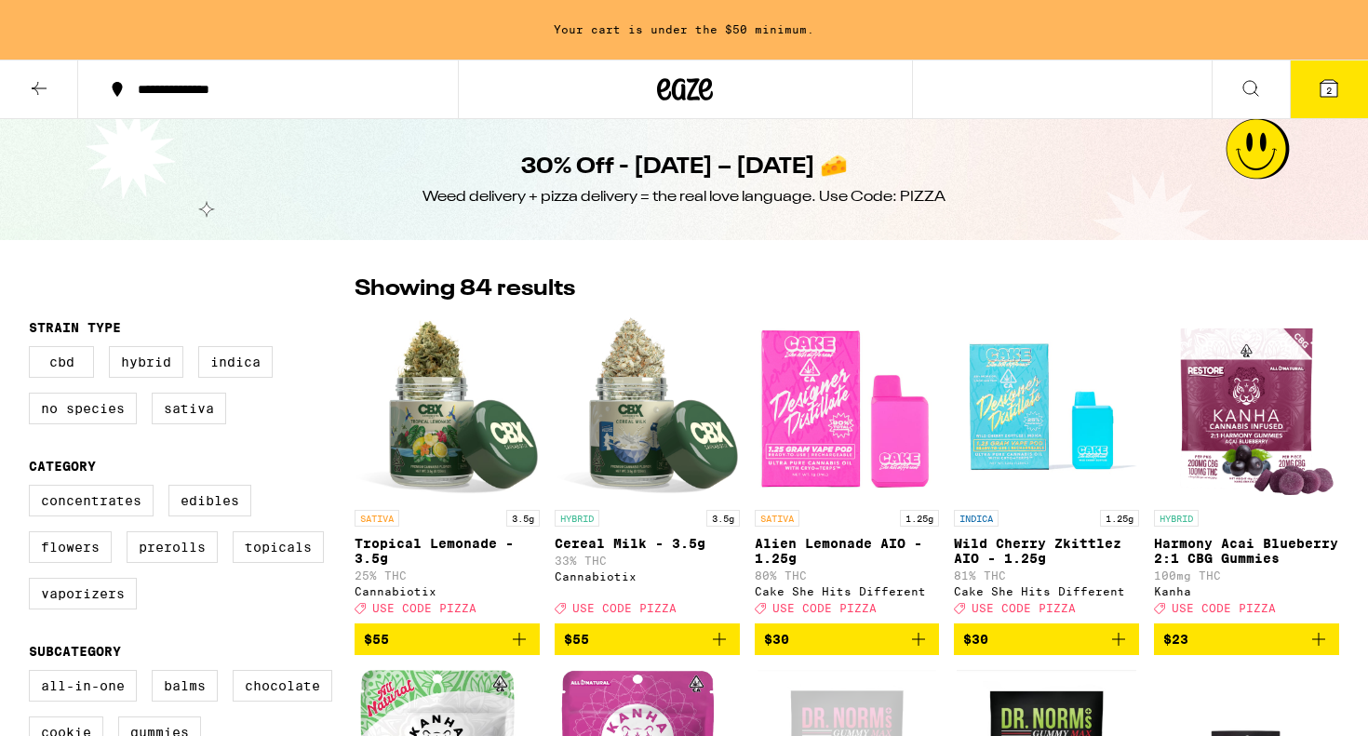
click at [25, 88] on button at bounding box center [39, 90] width 78 height 59
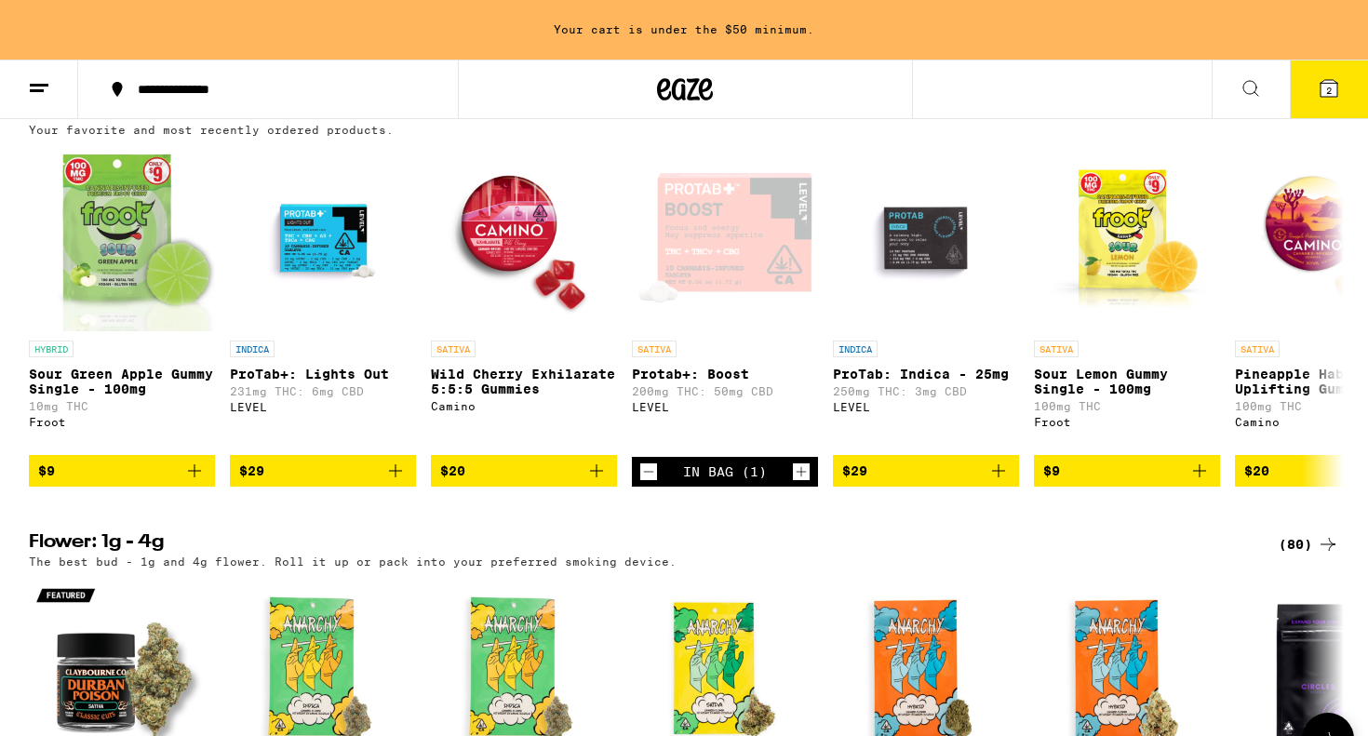
scroll to position [693, 0]
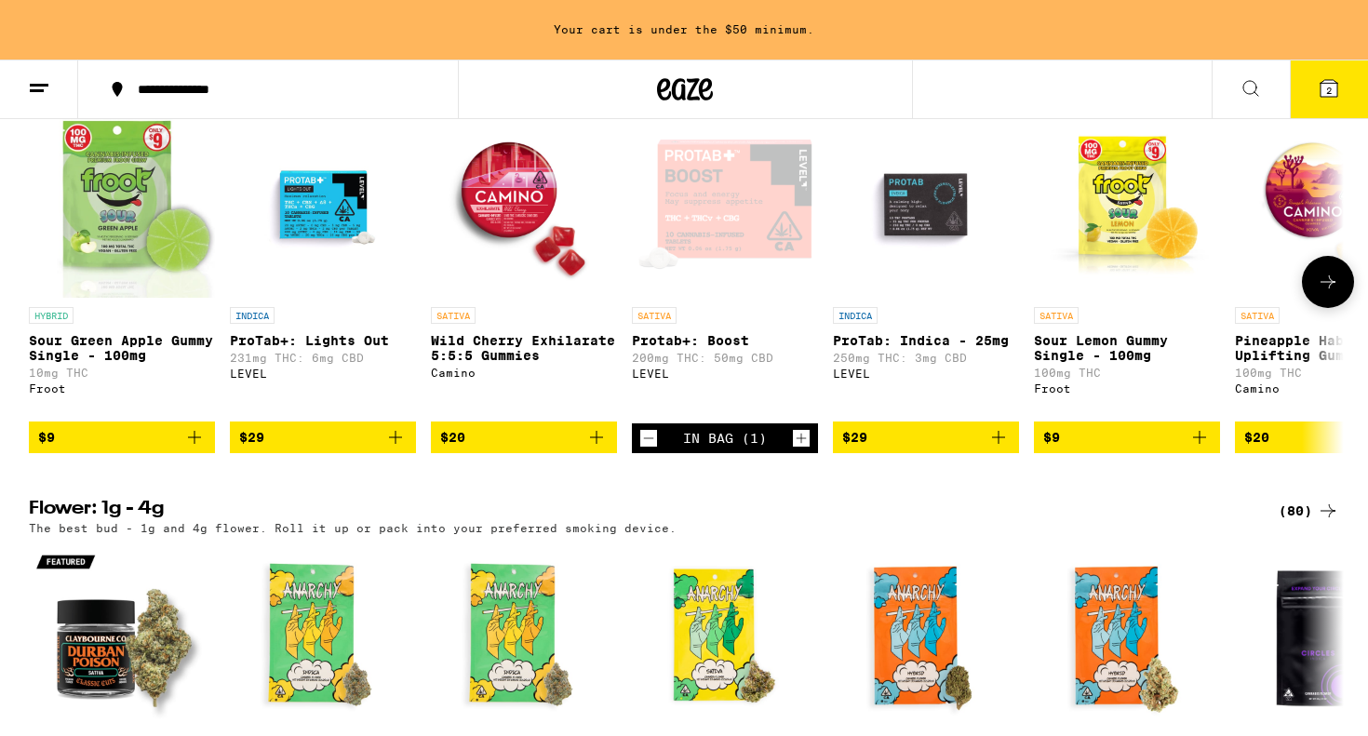
click at [1333, 308] on button at bounding box center [1328, 282] width 52 height 52
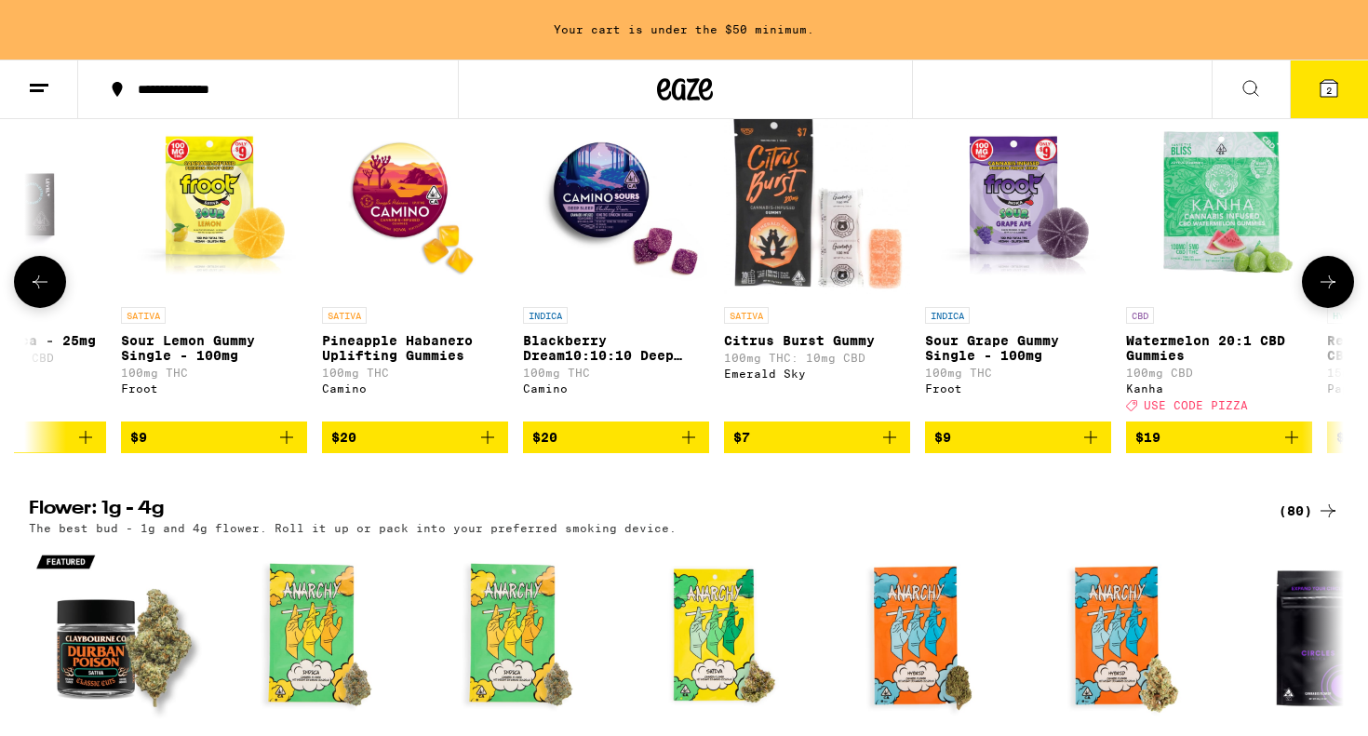
scroll to position [0, 1108]
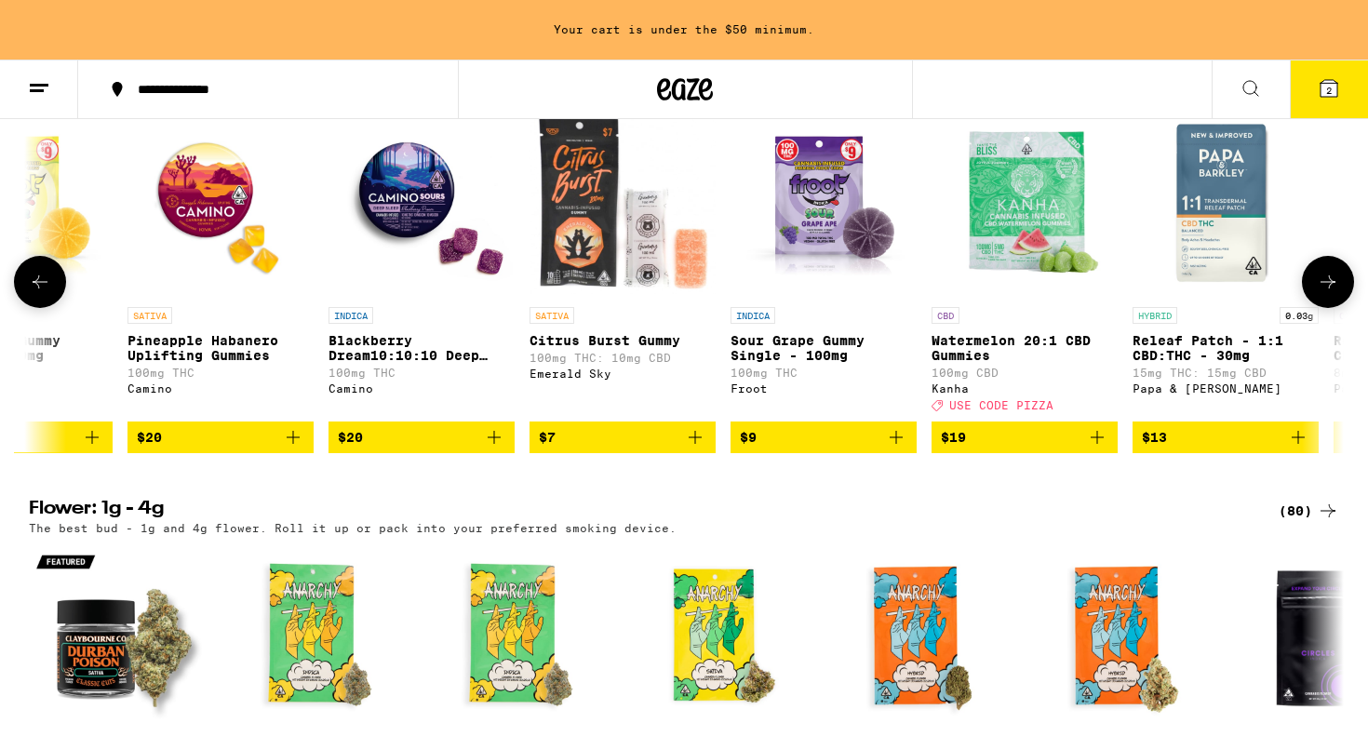
click at [1333, 308] on button at bounding box center [1328, 282] width 52 height 52
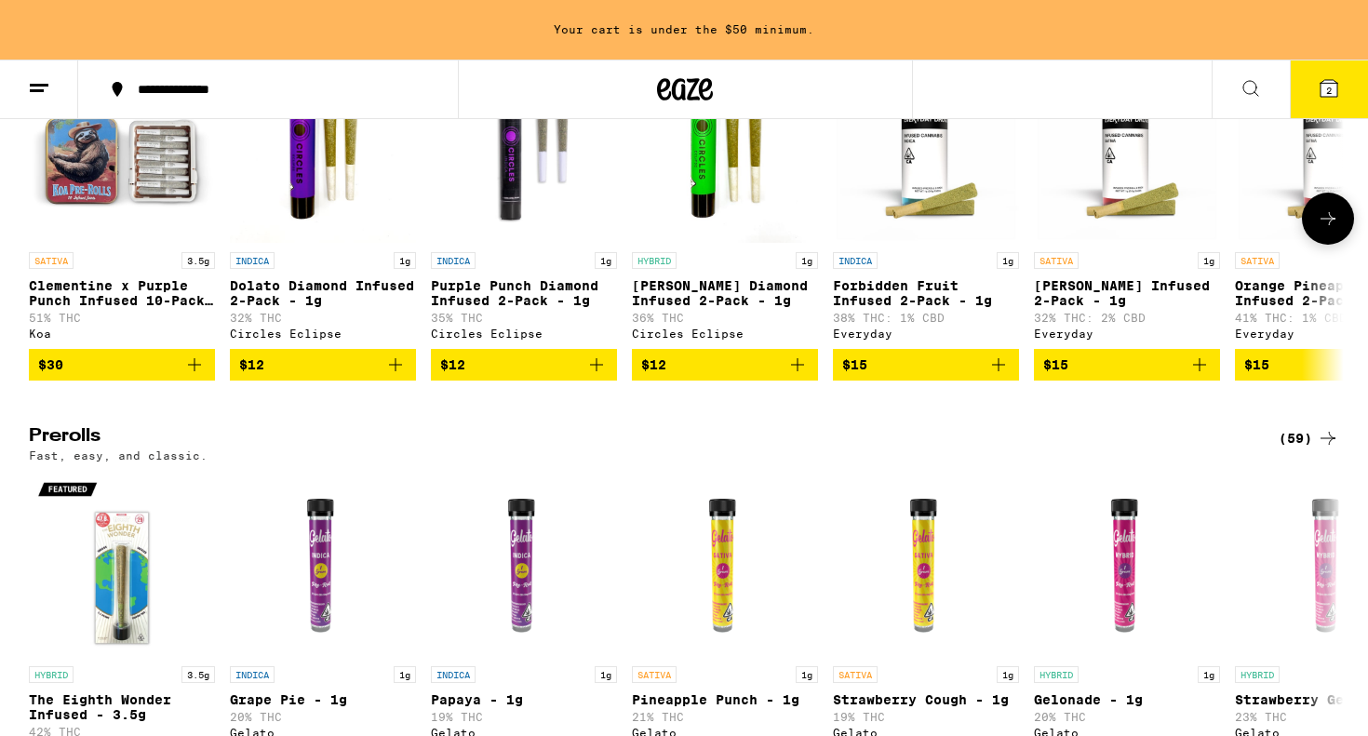
scroll to position [4083, 0]
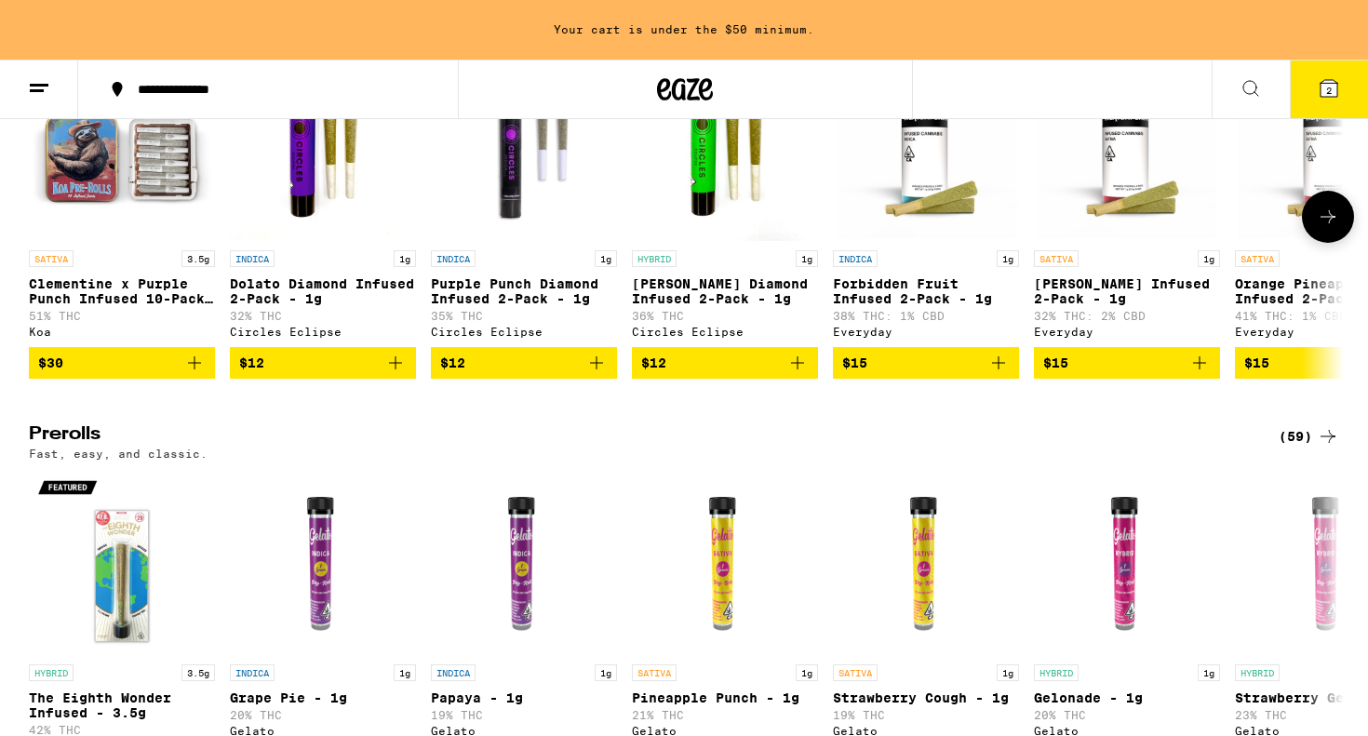
click at [1333, 243] on button at bounding box center [1328, 217] width 52 height 52
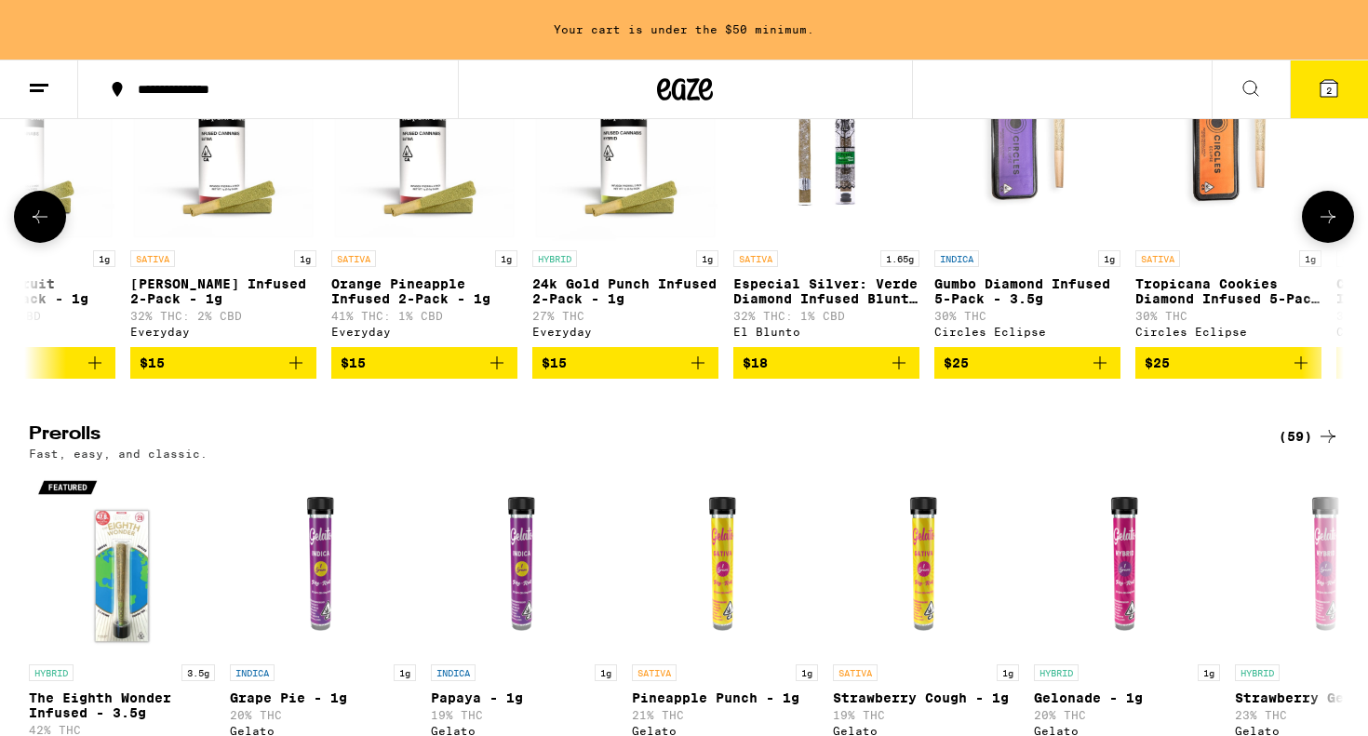
scroll to position [0, 1108]
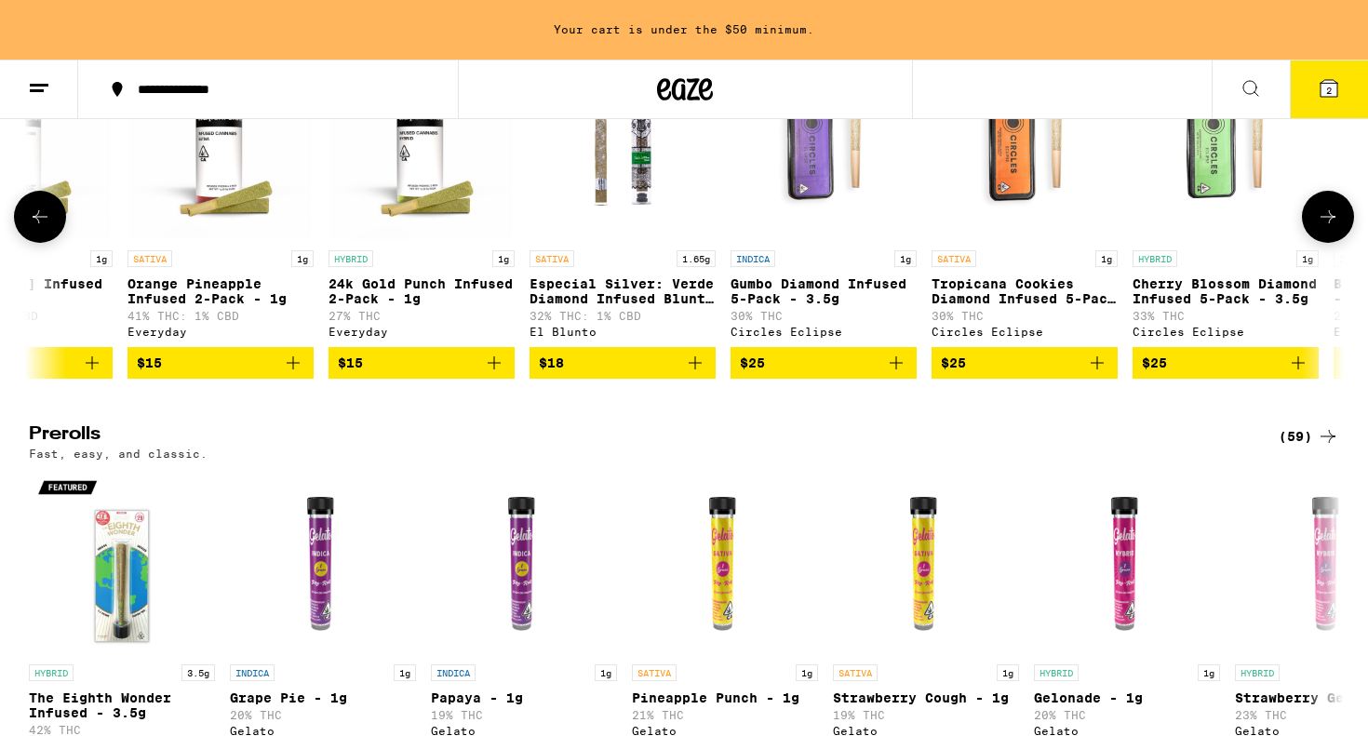
click at [1335, 243] on button at bounding box center [1328, 217] width 52 height 52
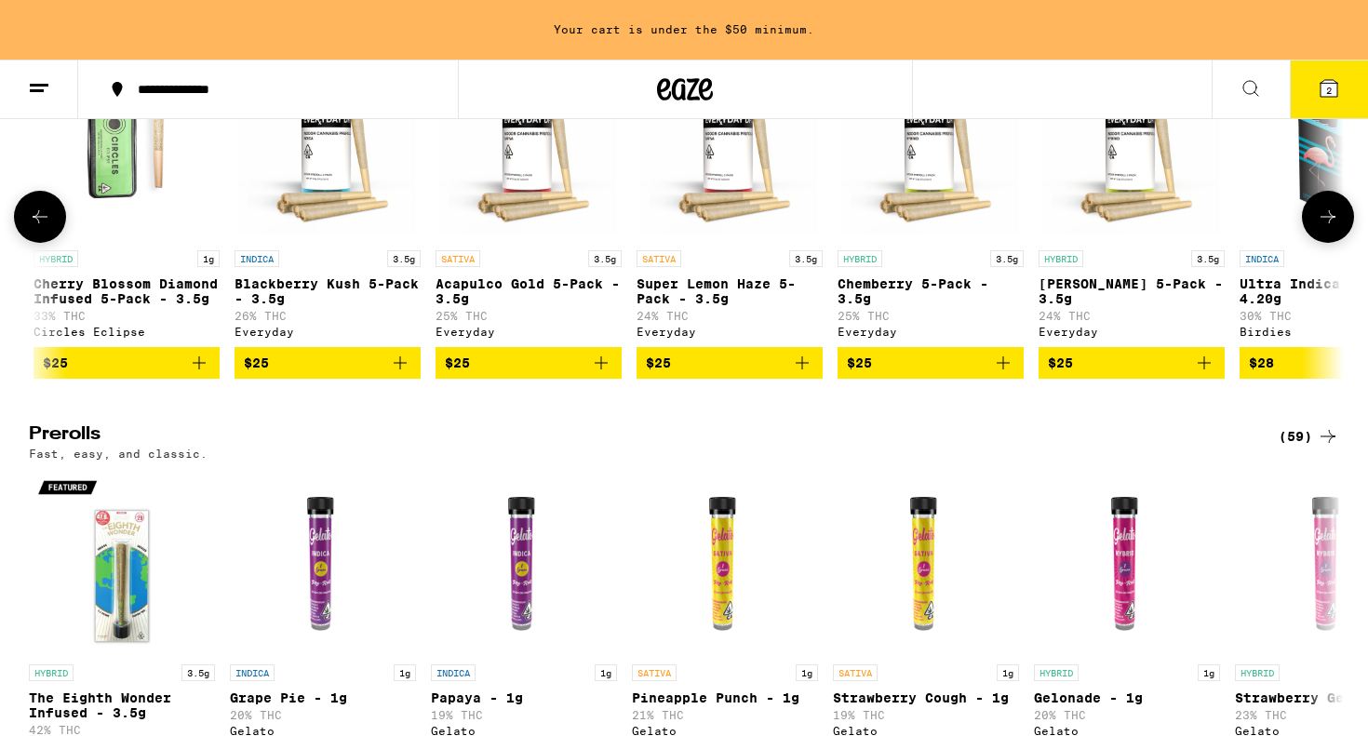
scroll to position [0, 2215]
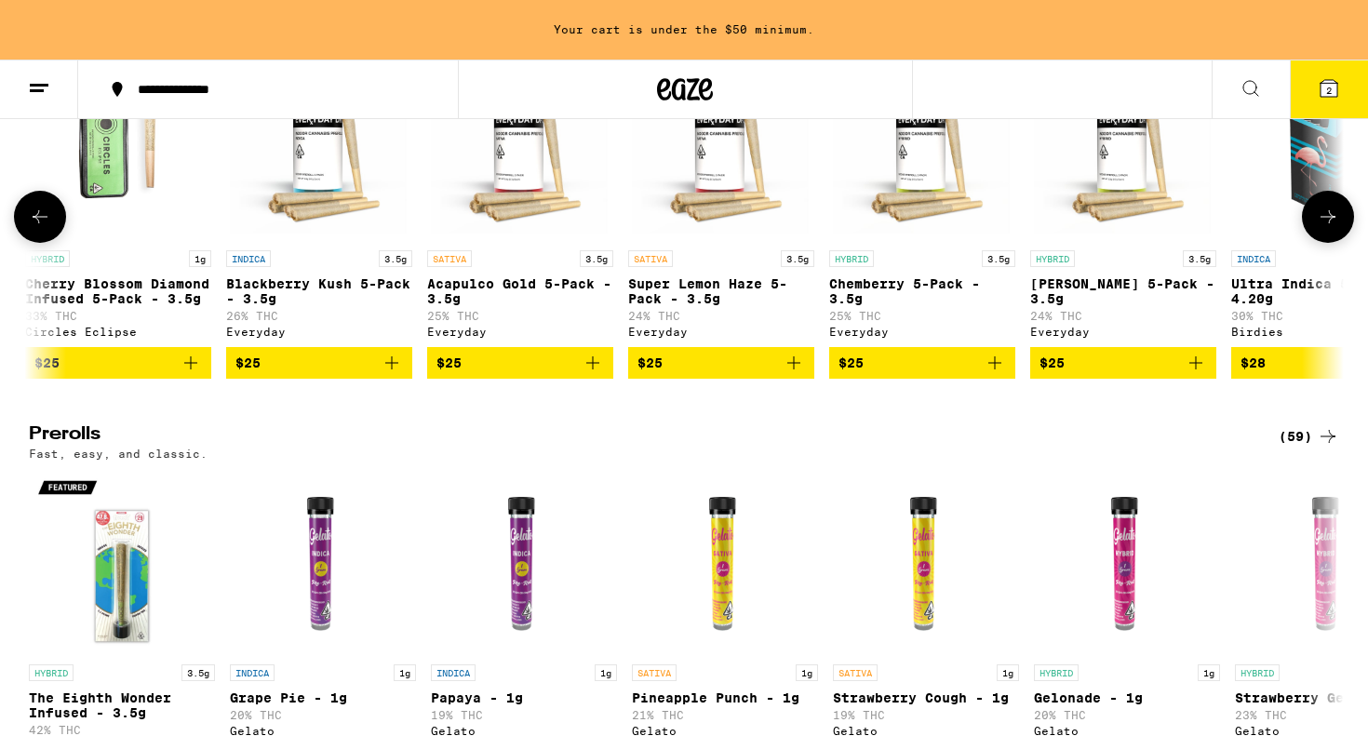
click at [1324, 228] on icon at bounding box center [1328, 217] width 22 height 22
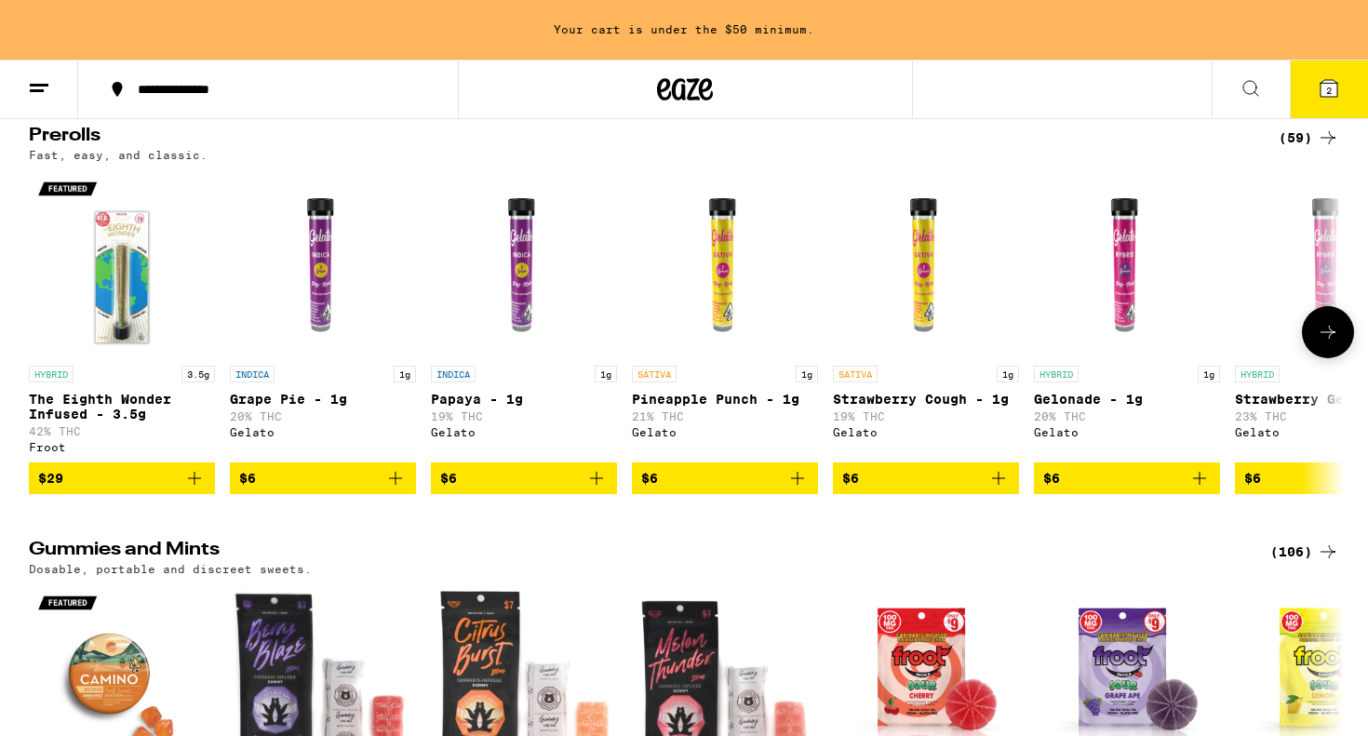
scroll to position [4377, 0]
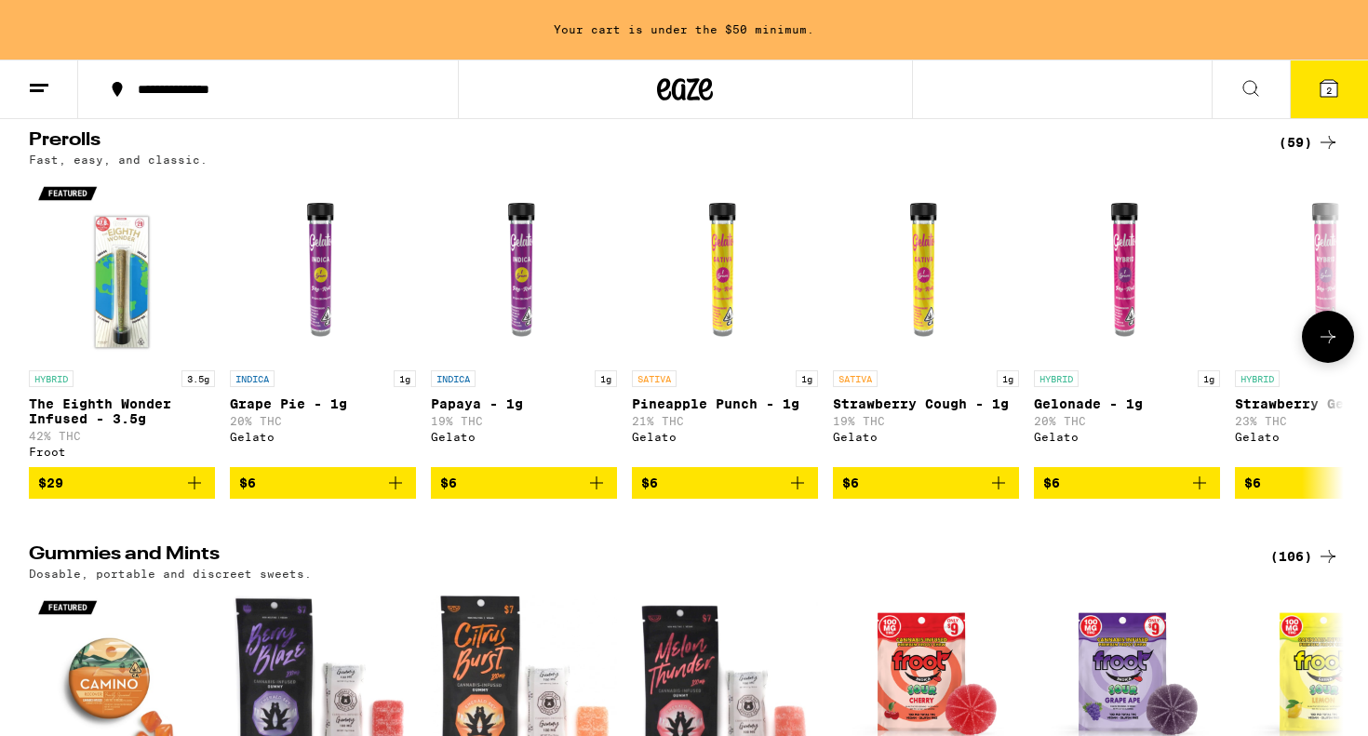
click at [1317, 348] on icon at bounding box center [1328, 337] width 22 height 22
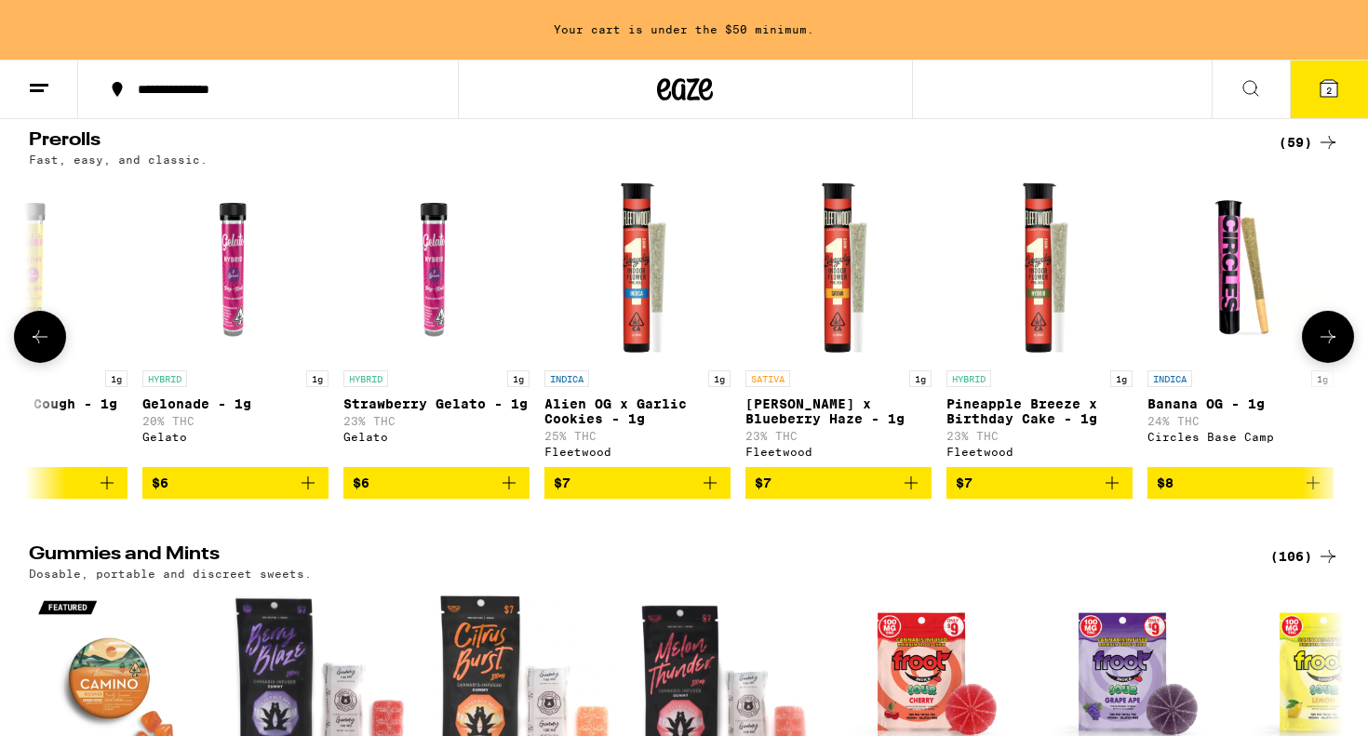
scroll to position [0, 1108]
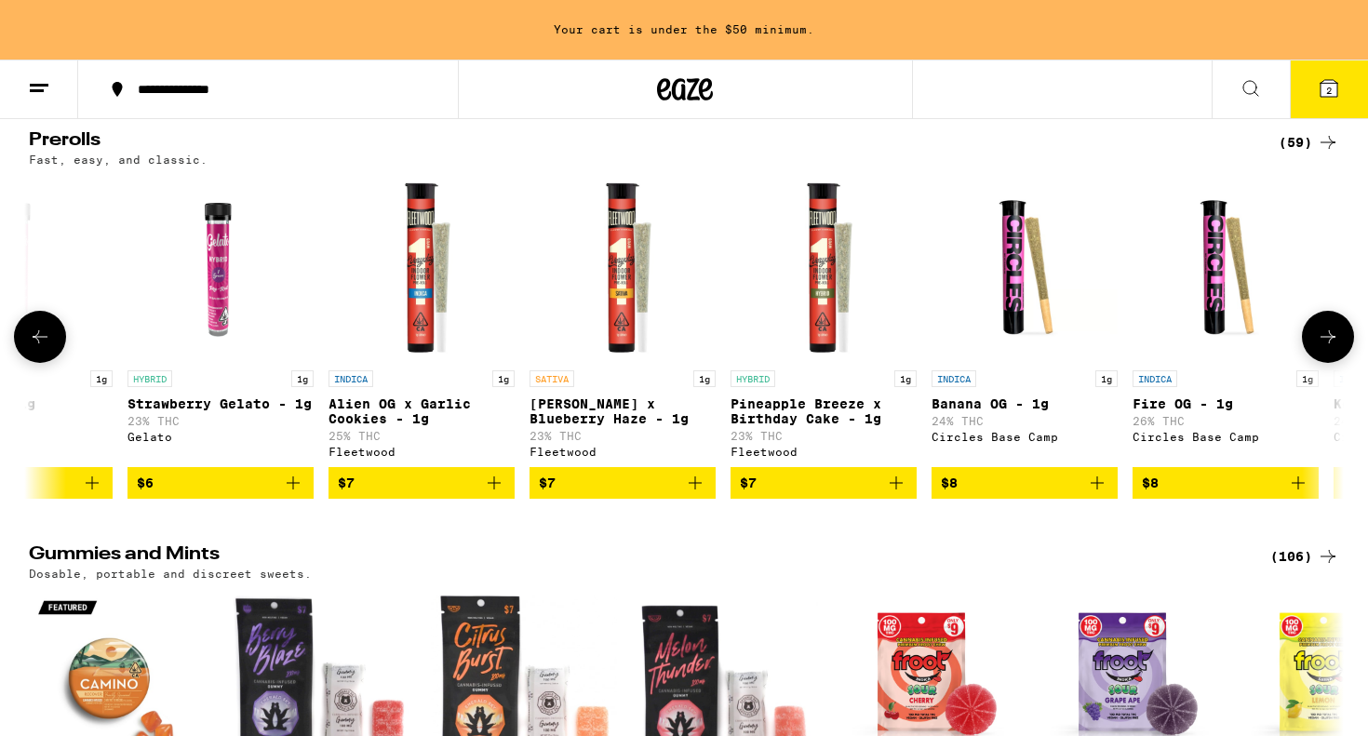
click at [1317, 348] on icon at bounding box center [1328, 337] width 22 height 22
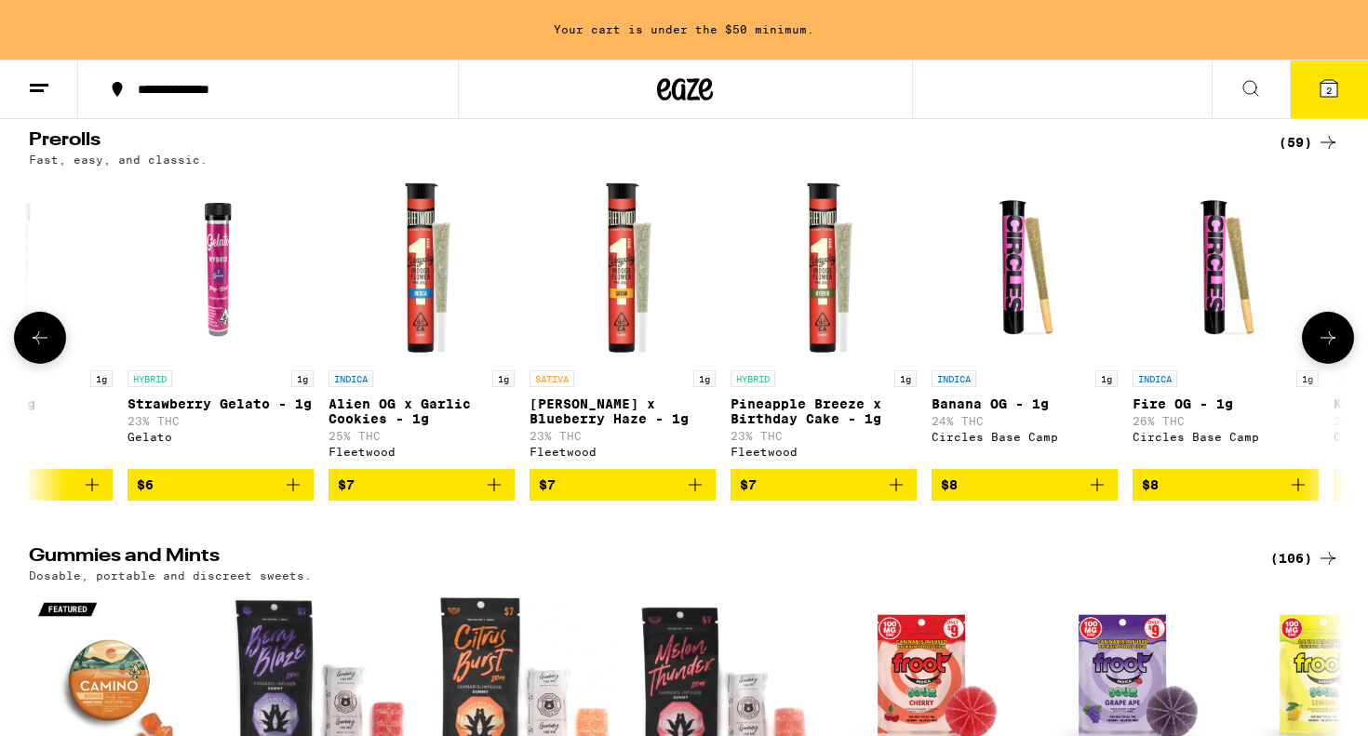
scroll to position [0, 2215]
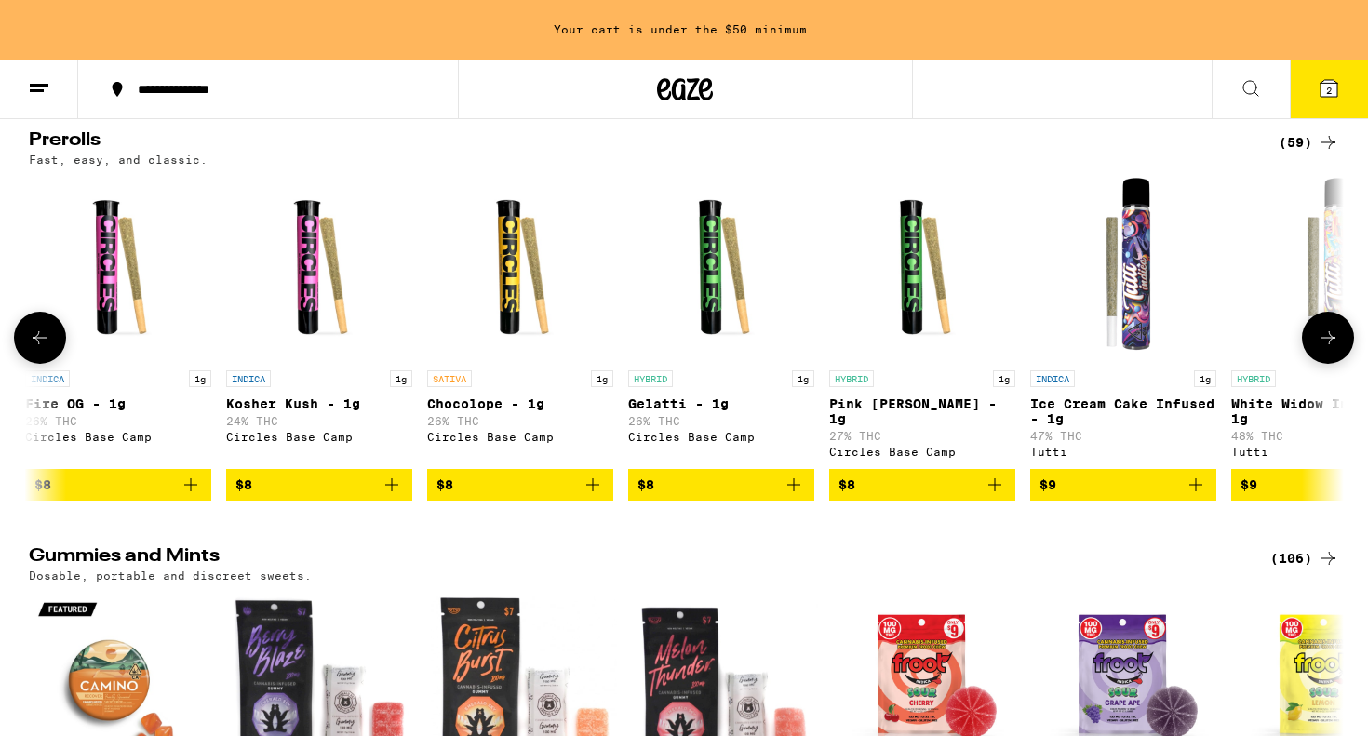
click at [1329, 344] on icon at bounding box center [1328, 337] width 15 height 13
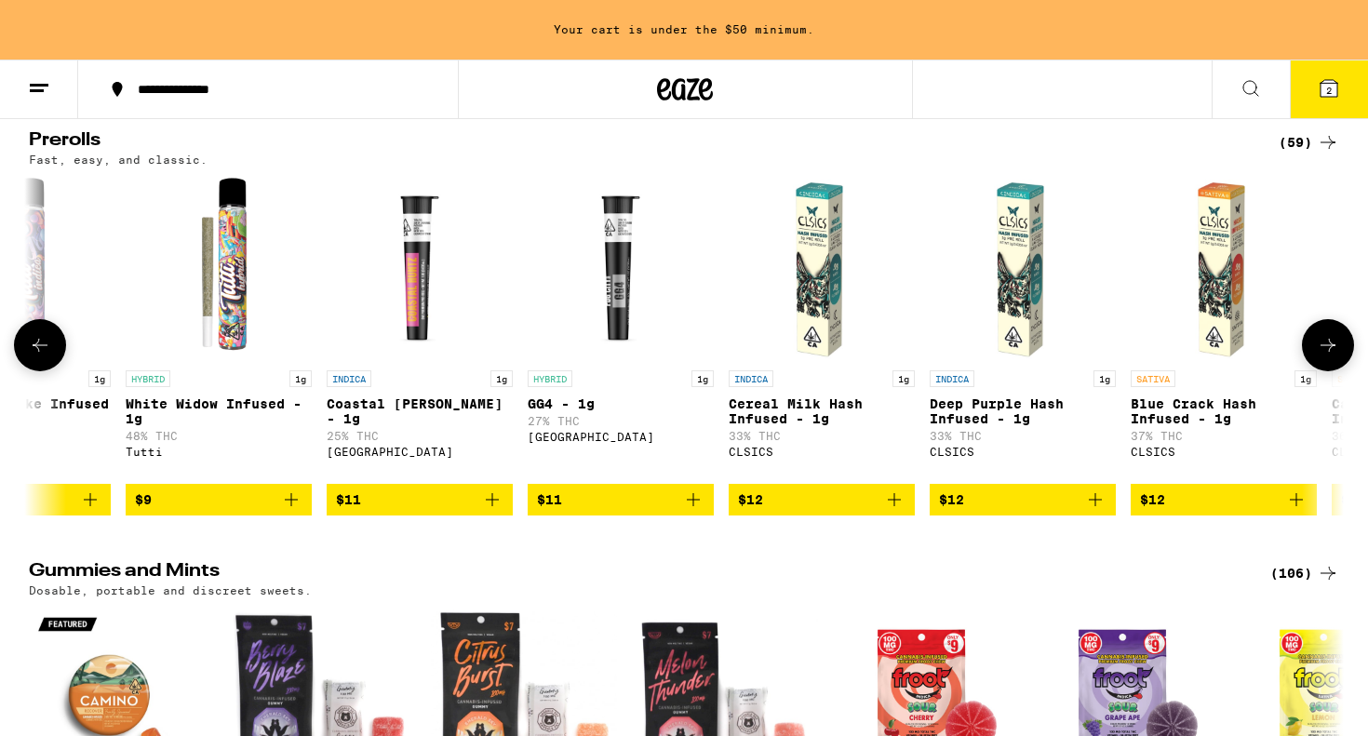
scroll to position [0, 3323]
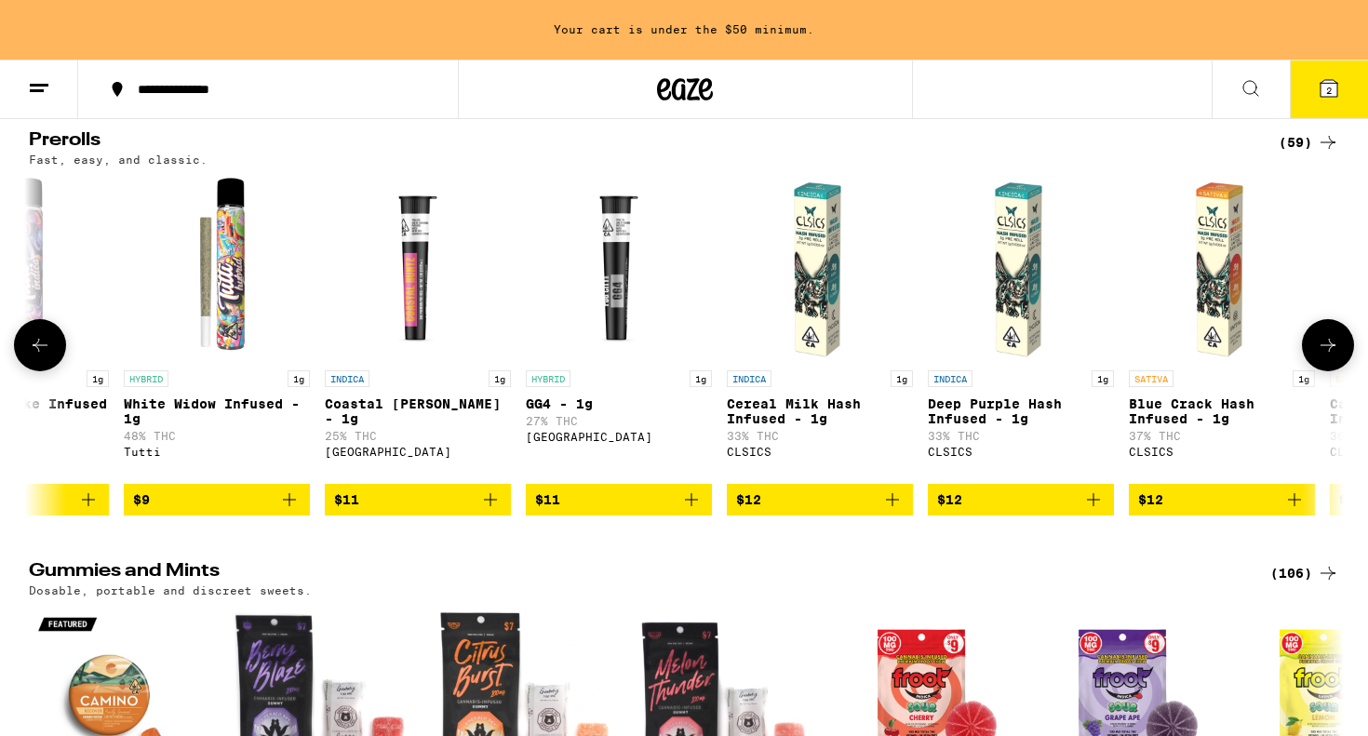
click at [1329, 357] on icon at bounding box center [1328, 345] width 22 height 22
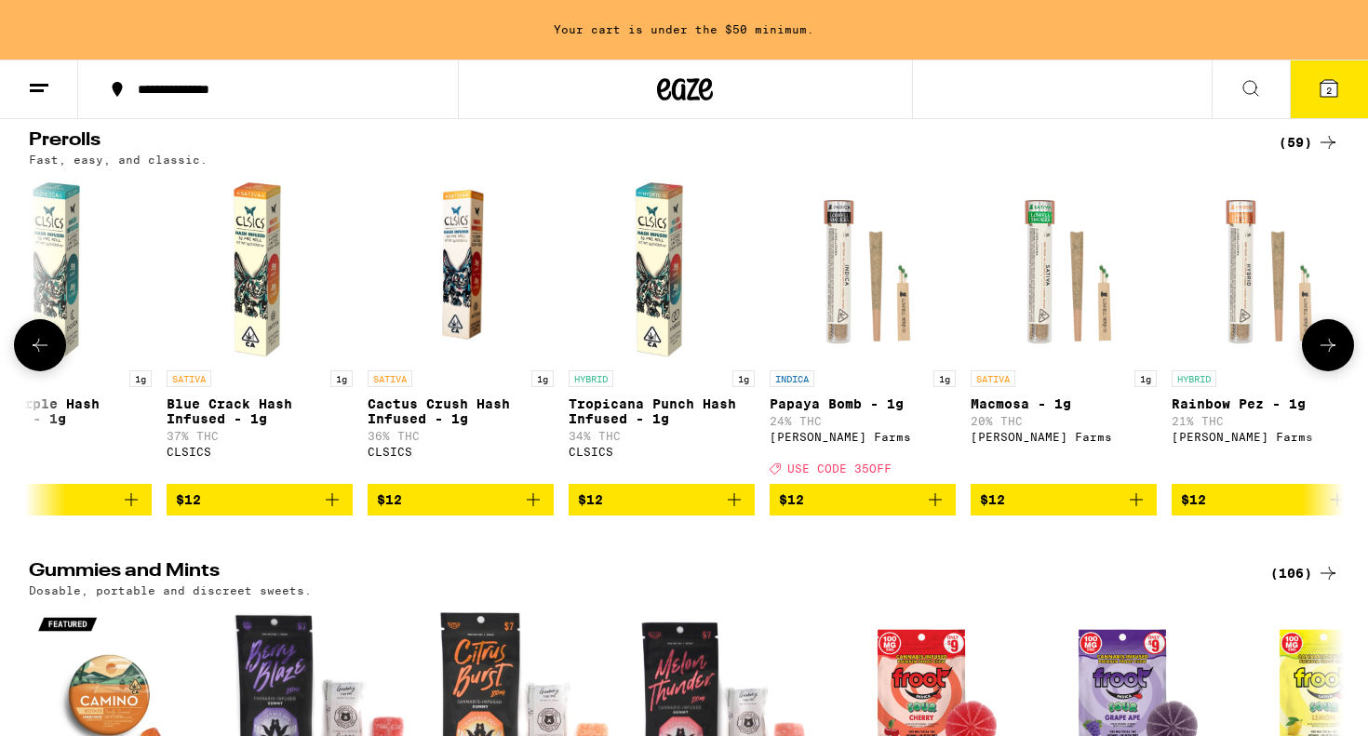
scroll to position [0, 4431]
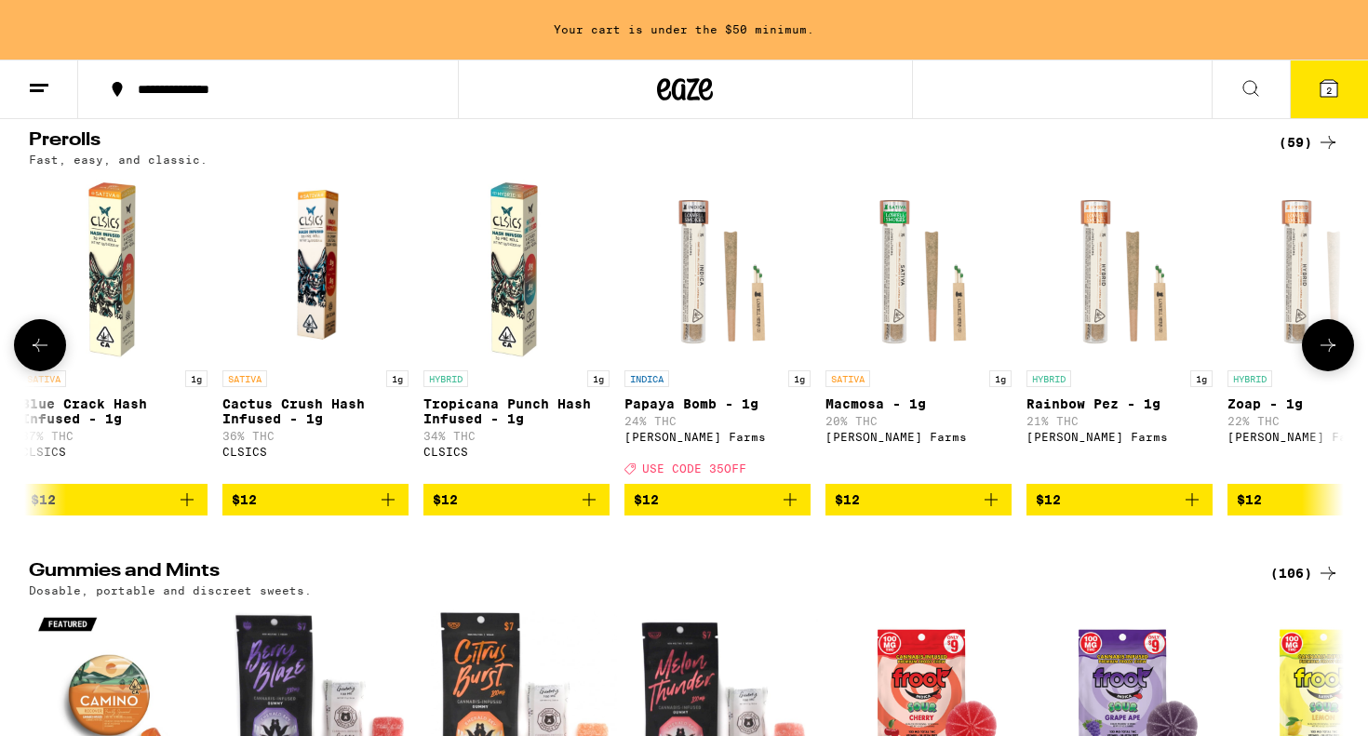
click at [1329, 357] on icon at bounding box center [1328, 345] width 22 height 22
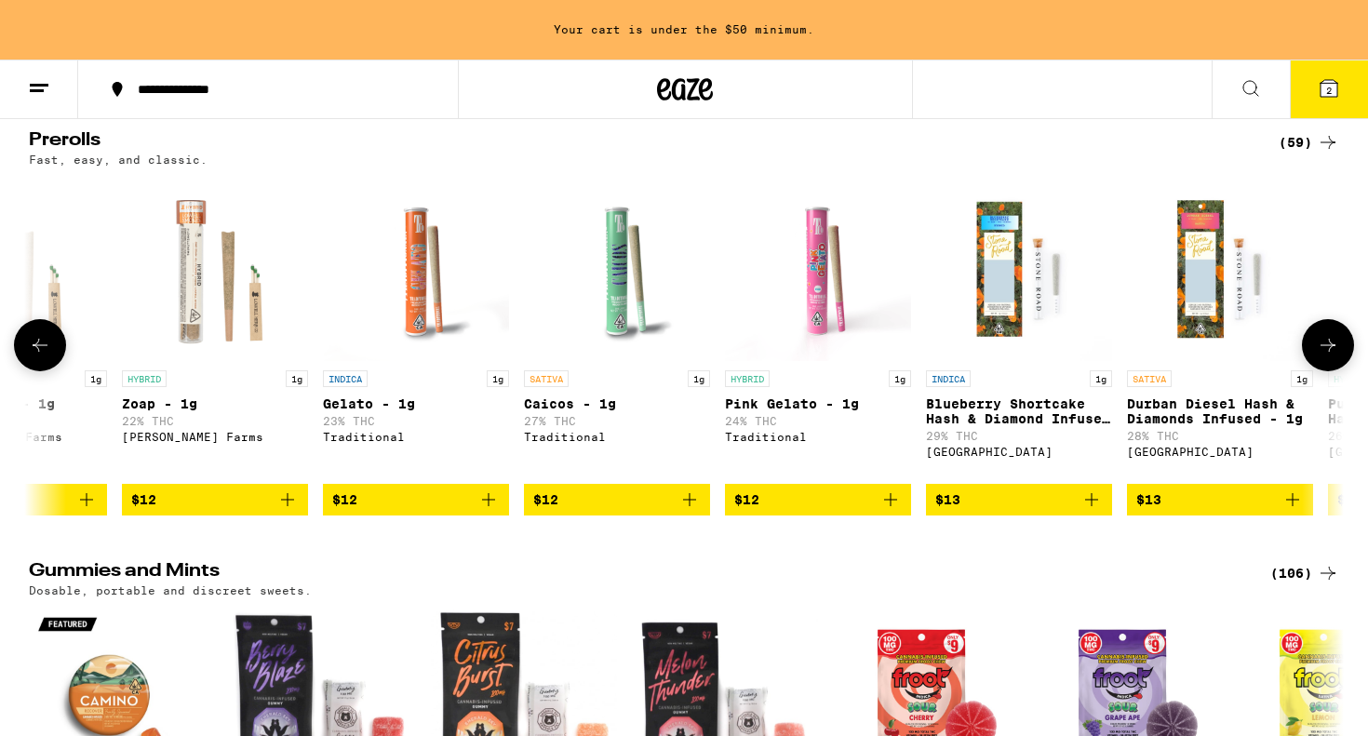
scroll to position [0, 5538]
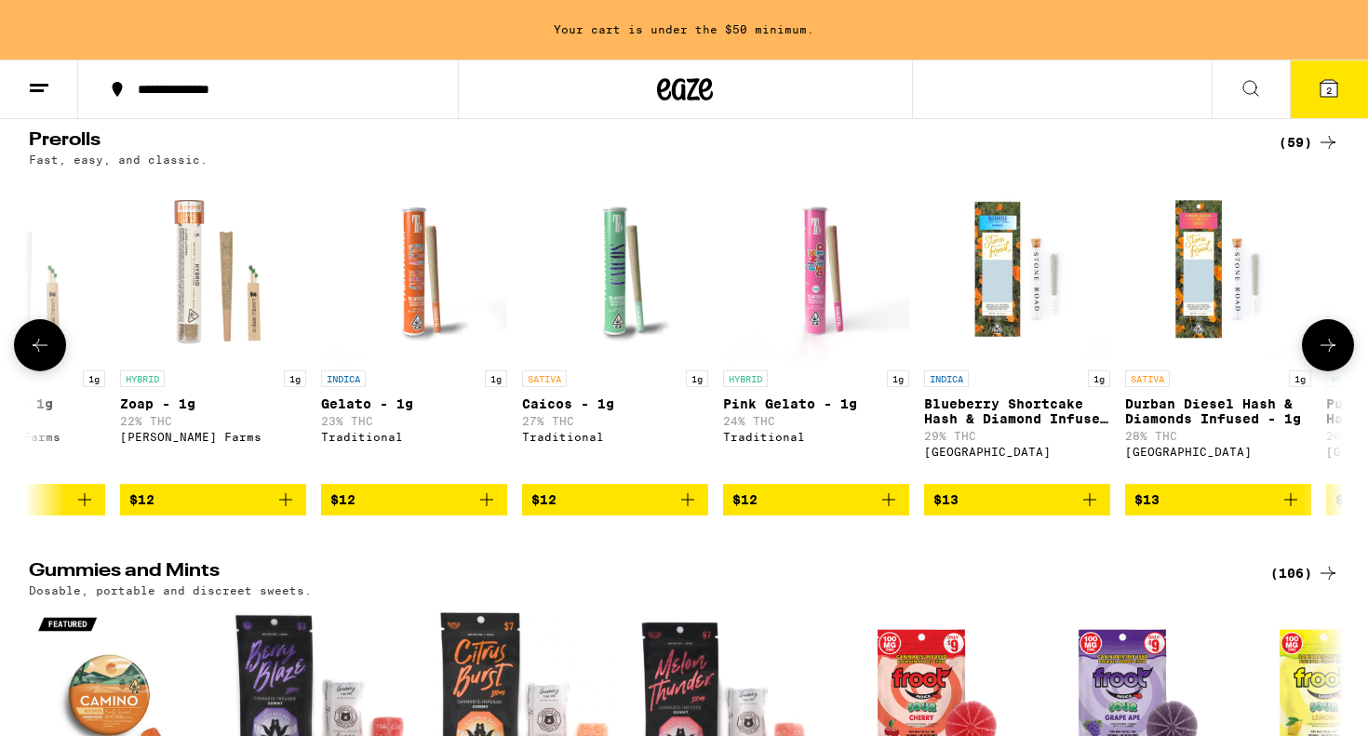
click at [1329, 357] on icon at bounding box center [1328, 345] width 22 height 22
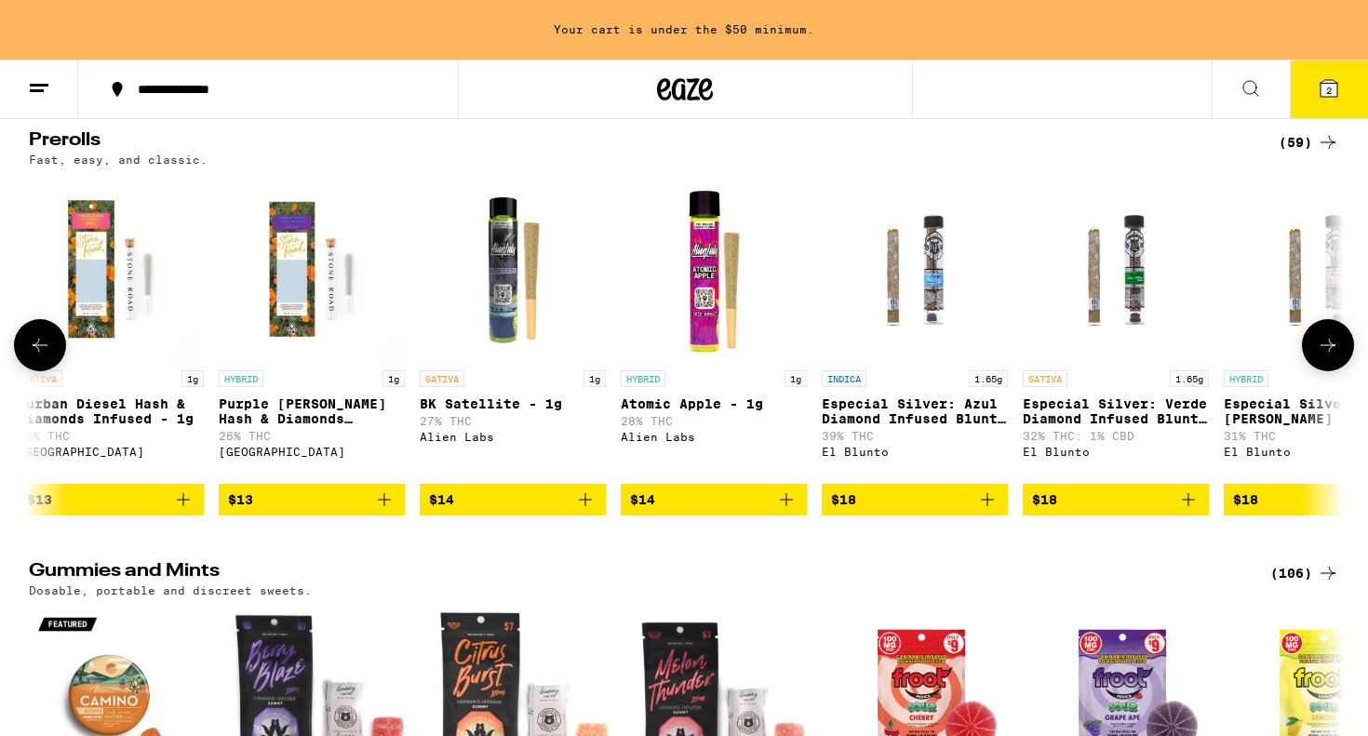
click at [1329, 357] on icon at bounding box center [1328, 345] width 22 height 22
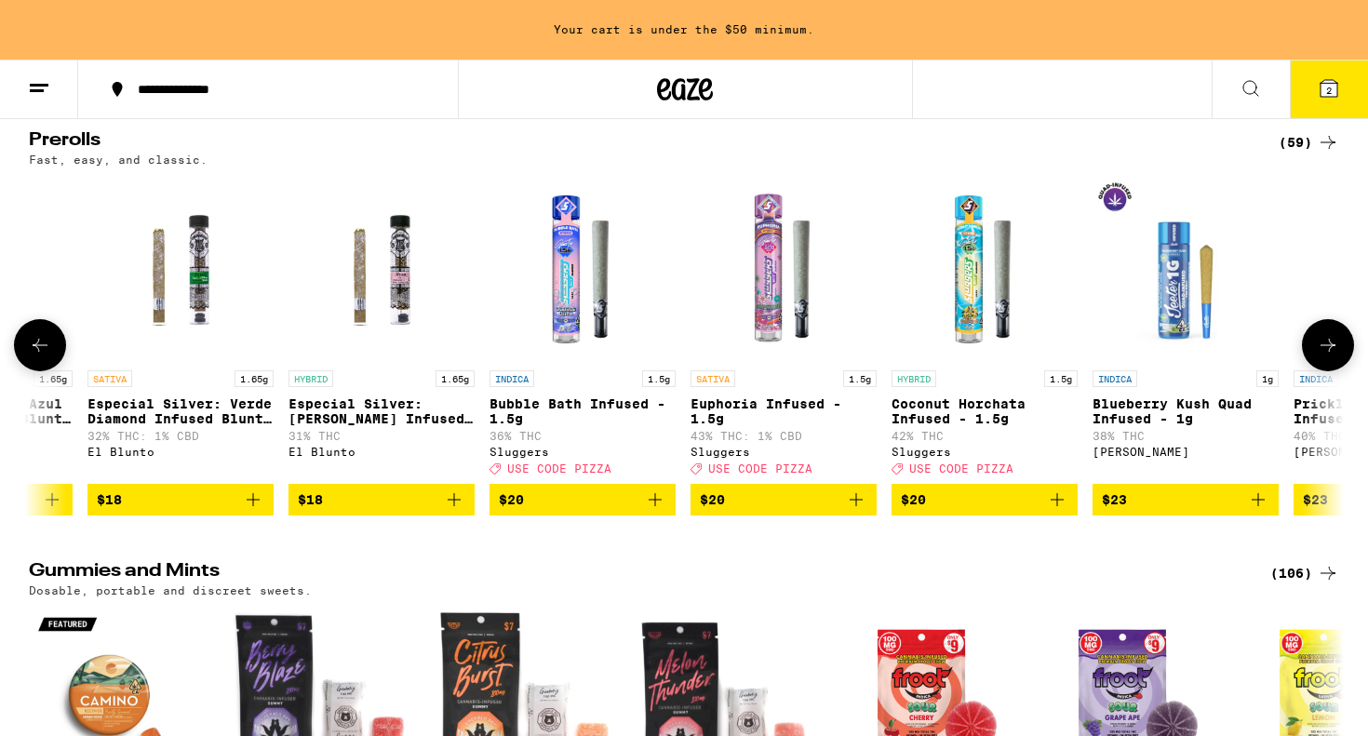
scroll to position [0, 7754]
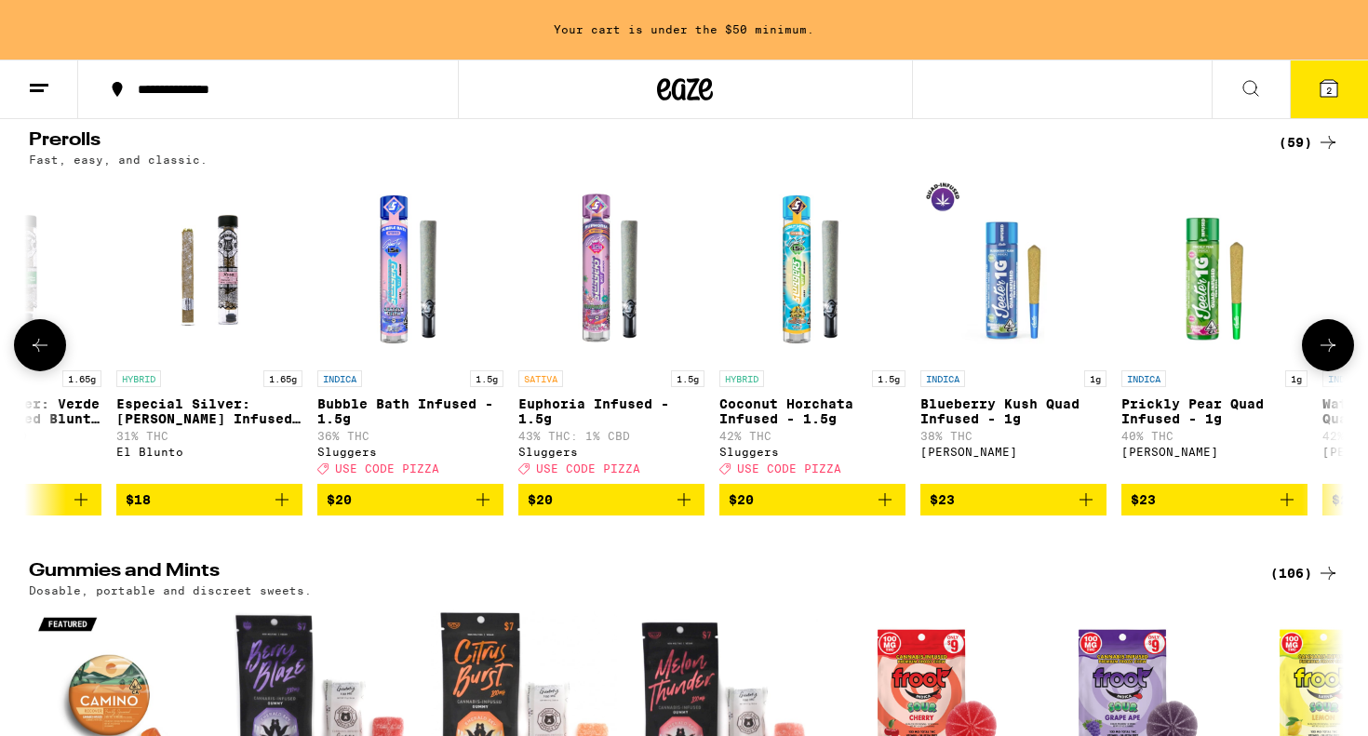
click at [1329, 357] on icon at bounding box center [1328, 345] width 22 height 22
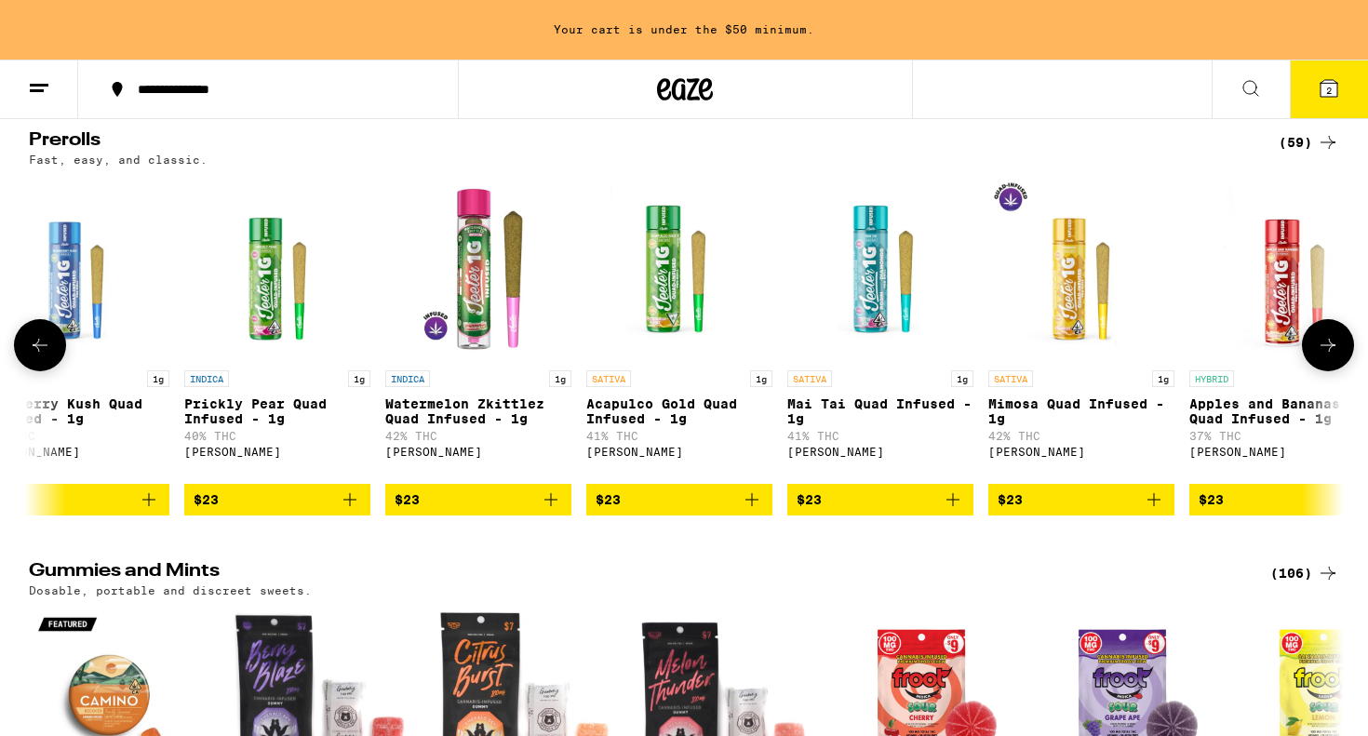
scroll to position [0, 8861]
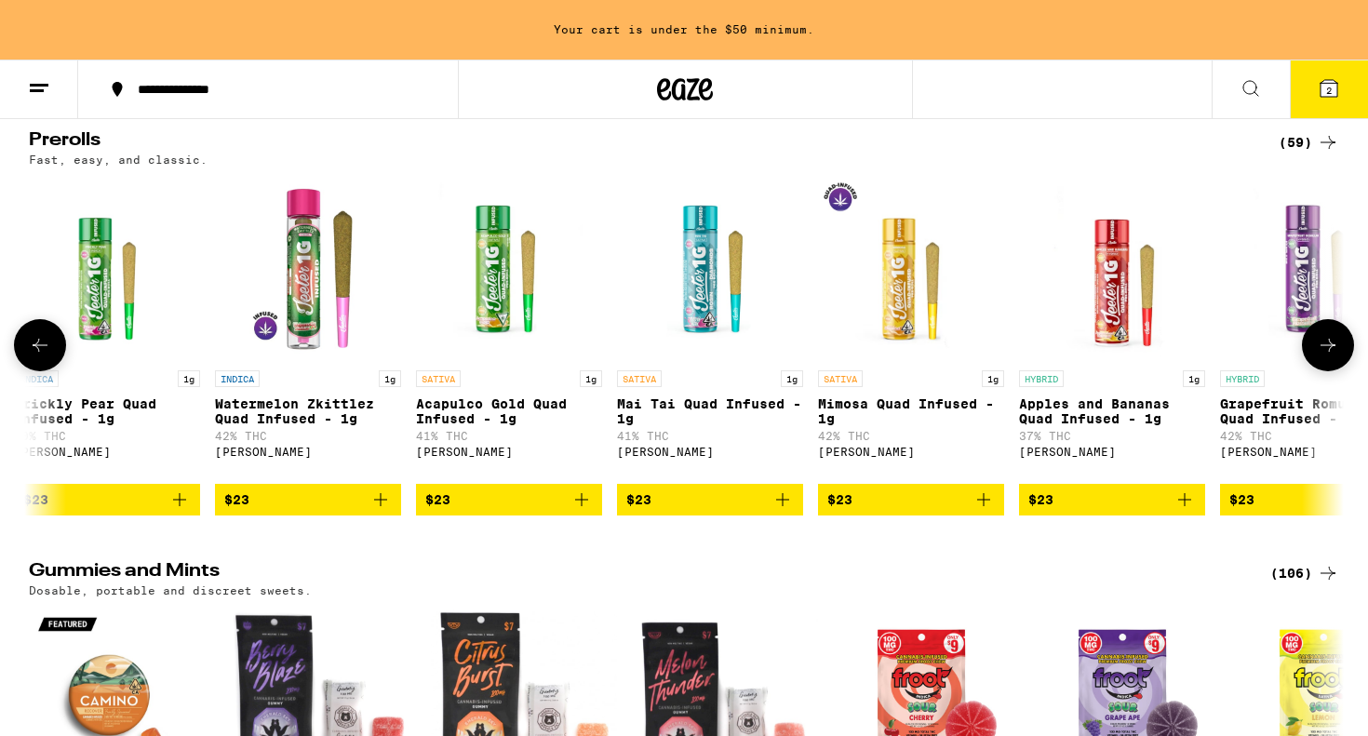
click at [1329, 357] on icon at bounding box center [1328, 345] width 22 height 22
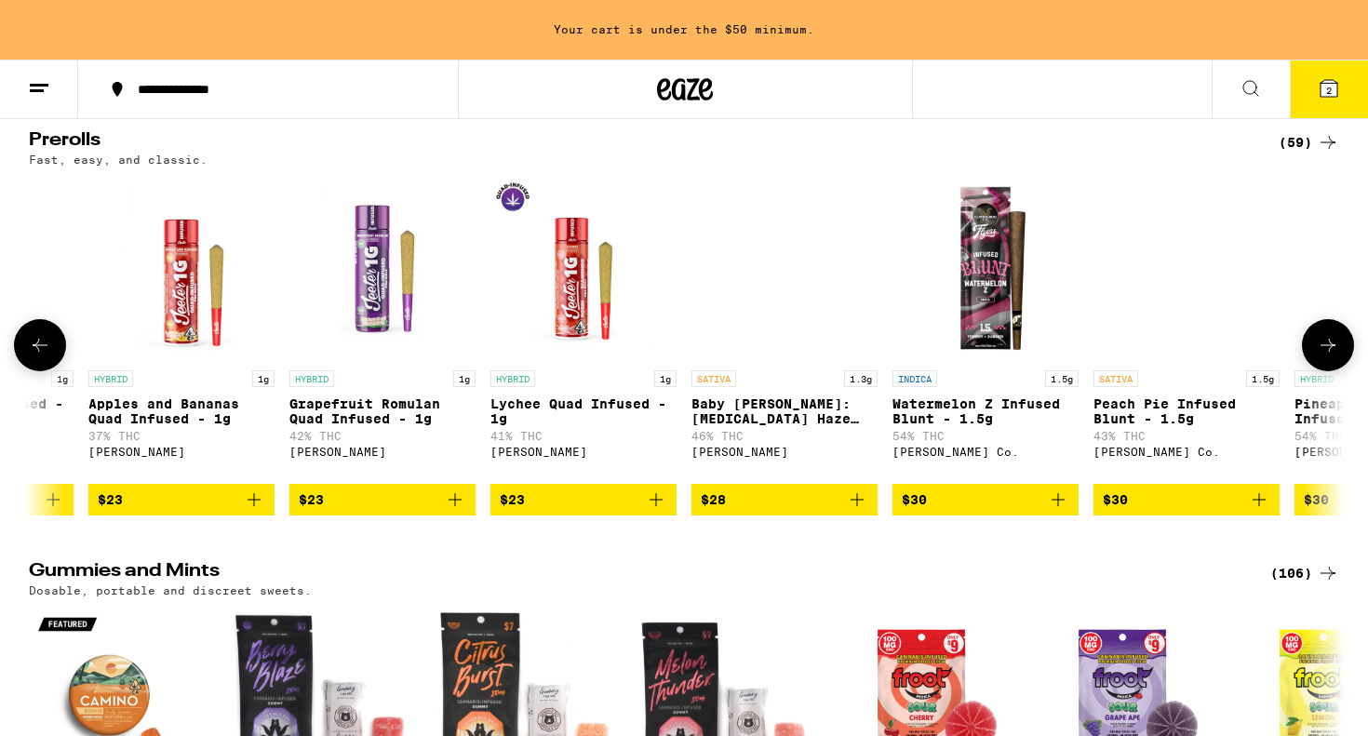
scroll to position [0, 9969]
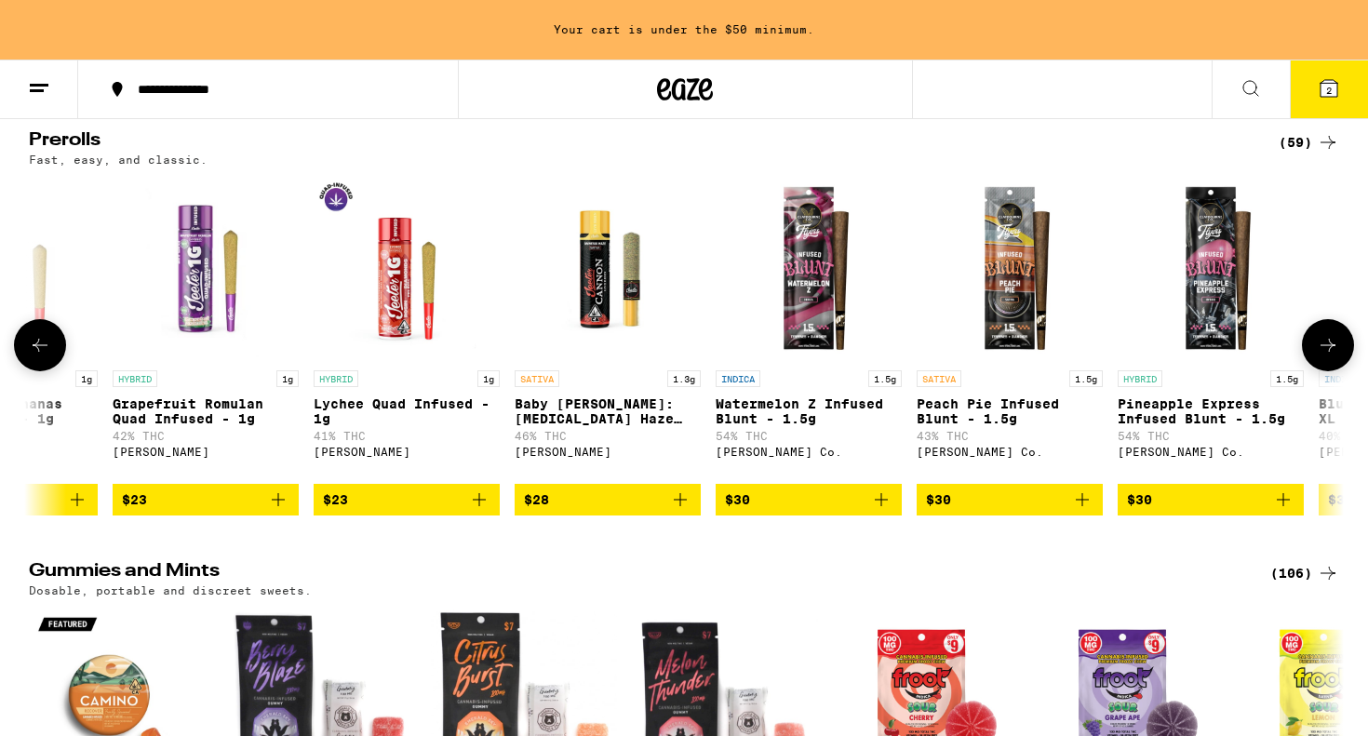
click at [1329, 357] on icon at bounding box center [1328, 345] width 22 height 22
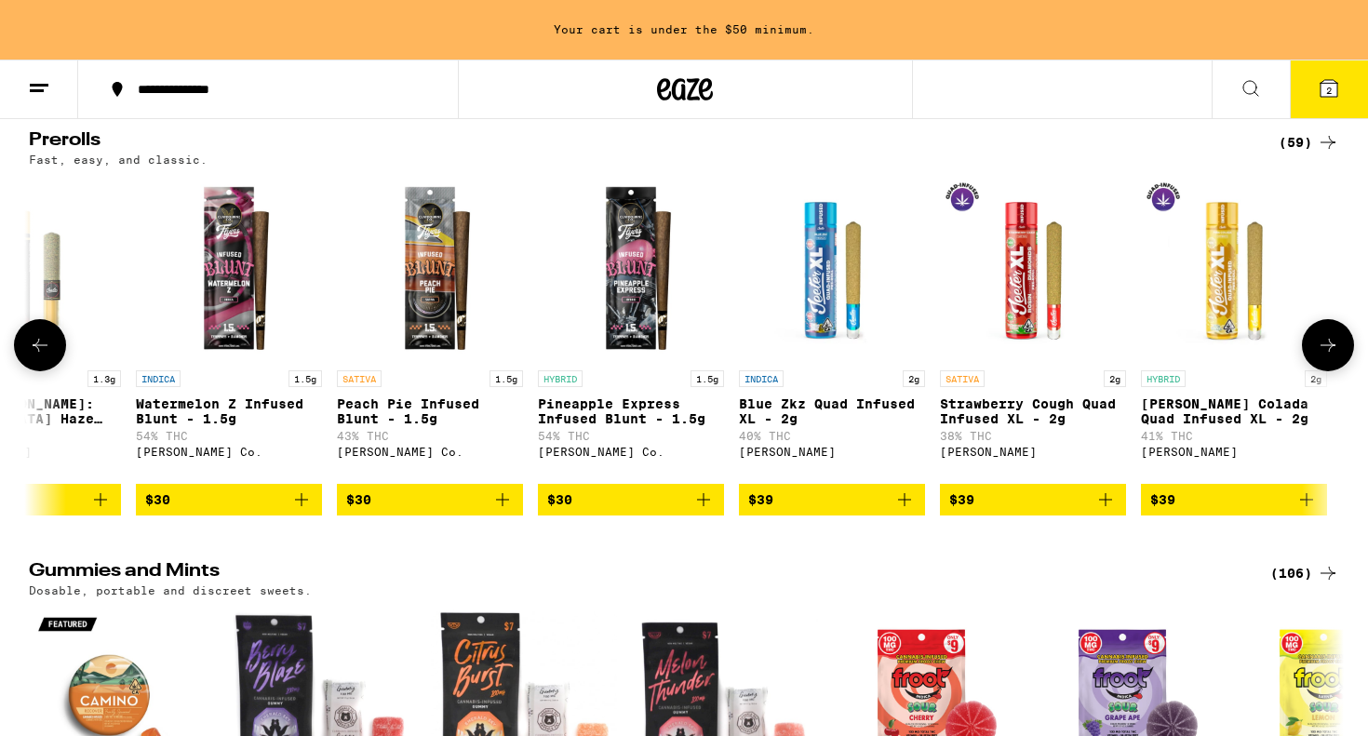
scroll to position [0, 10552]
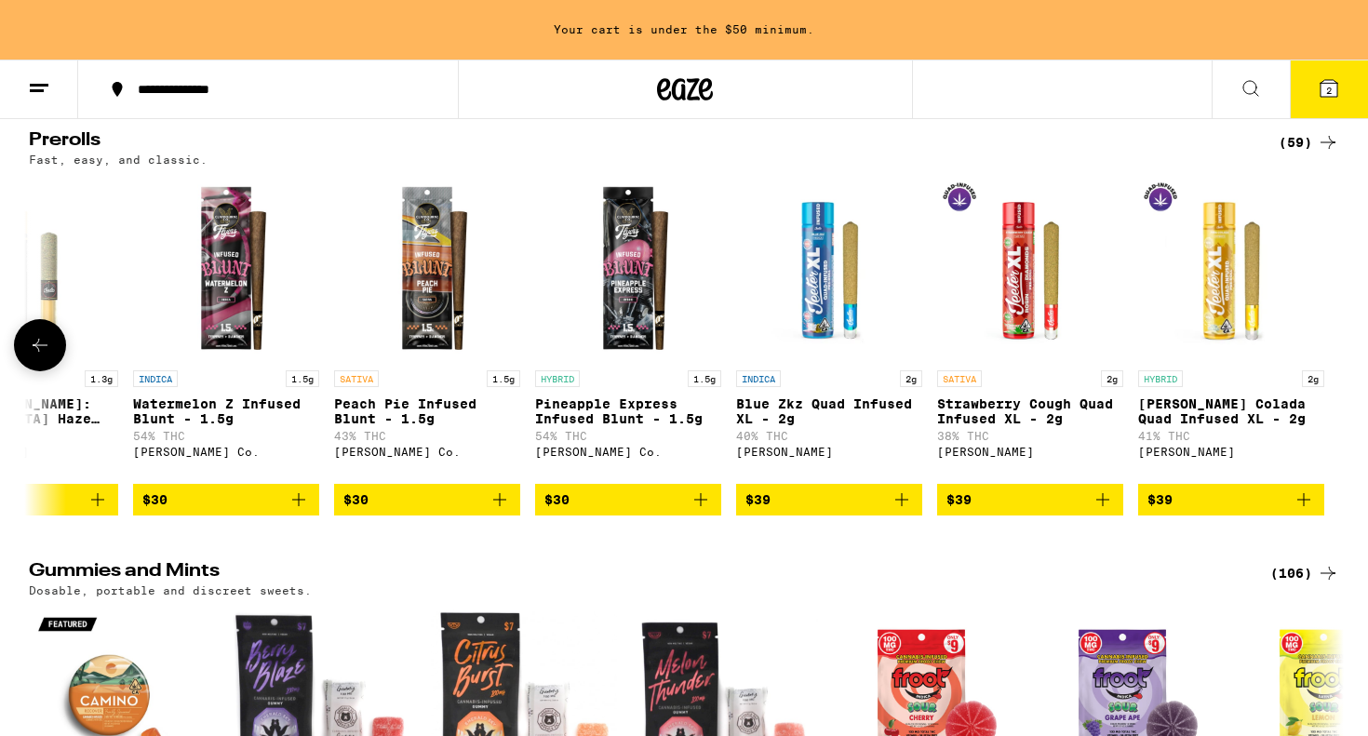
click at [1329, 371] on div at bounding box center [1328, 345] width 52 height 52
click at [30, 357] on icon at bounding box center [40, 345] width 22 height 22
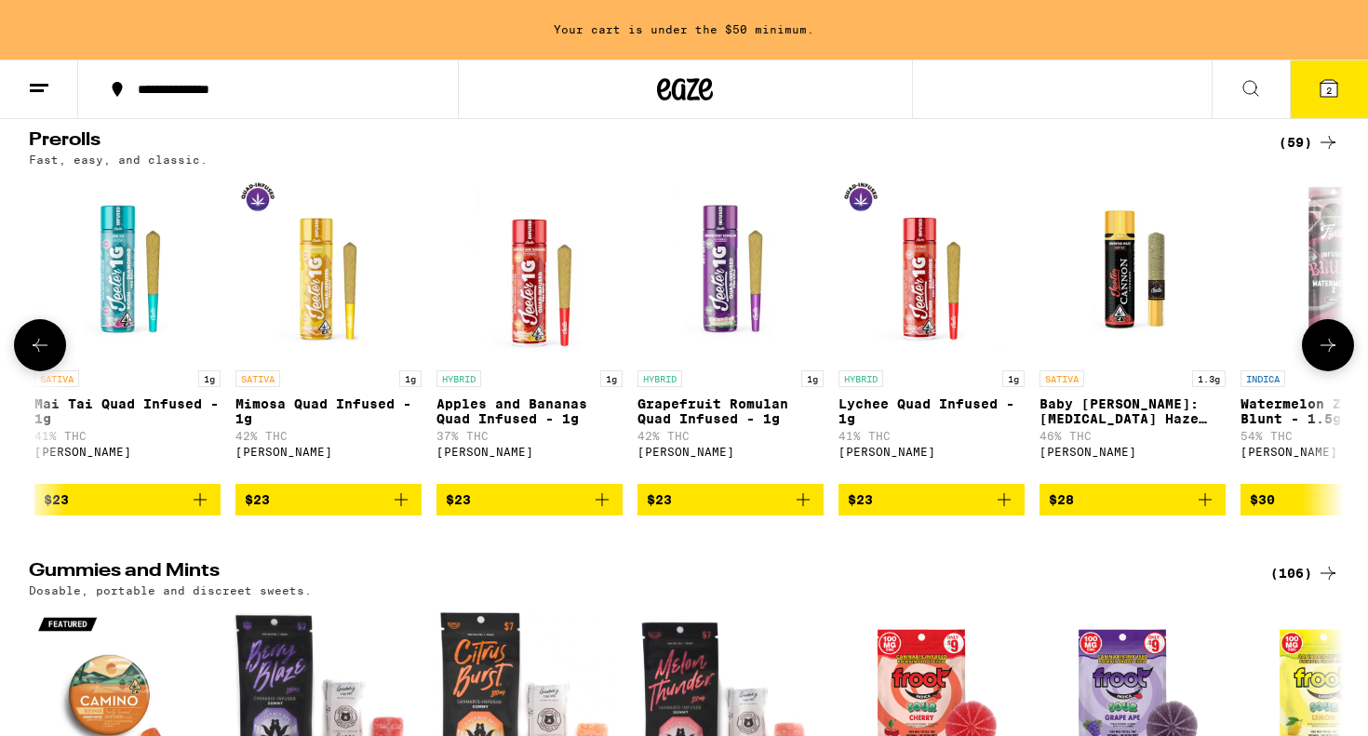
click at [30, 357] on icon at bounding box center [40, 345] width 22 height 22
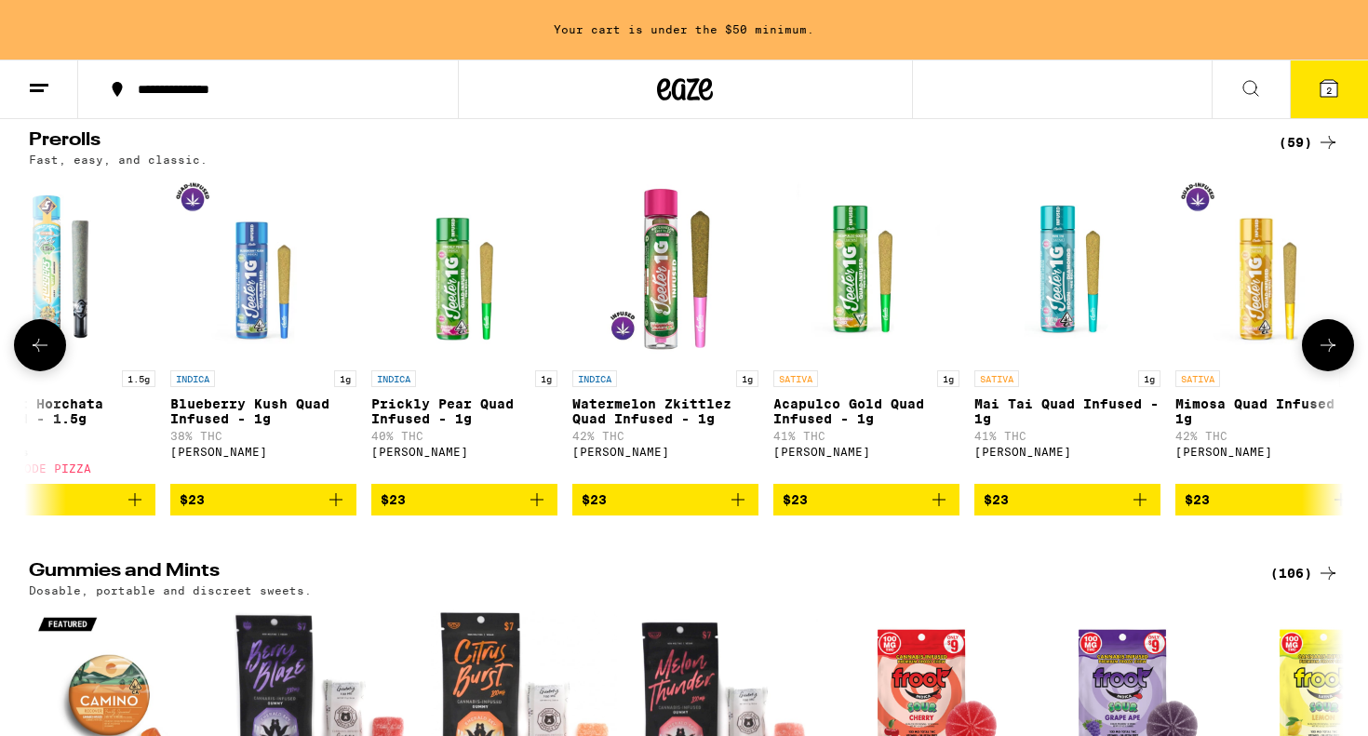
click at [30, 357] on icon at bounding box center [40, 345] width 22 height 22
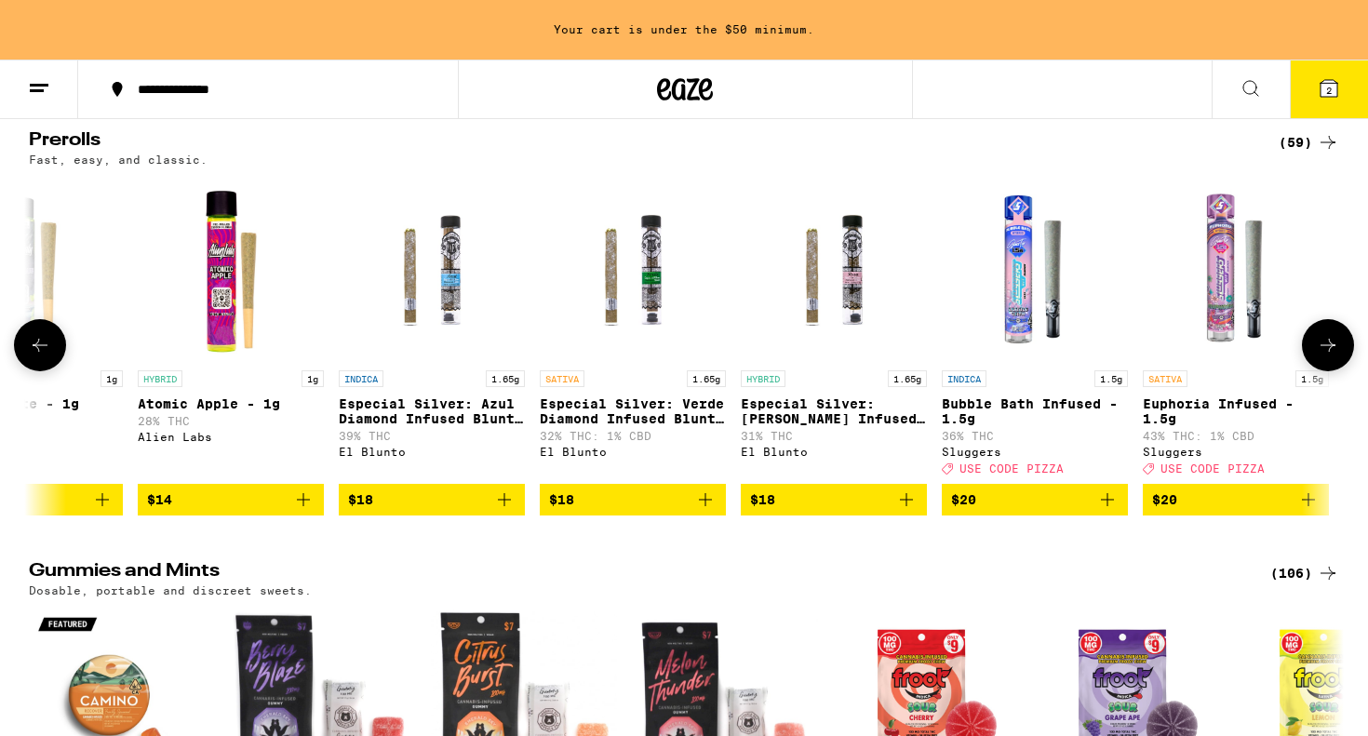
click at [30, 357] on icon at bounding box center [40, 345] width 22 height 22
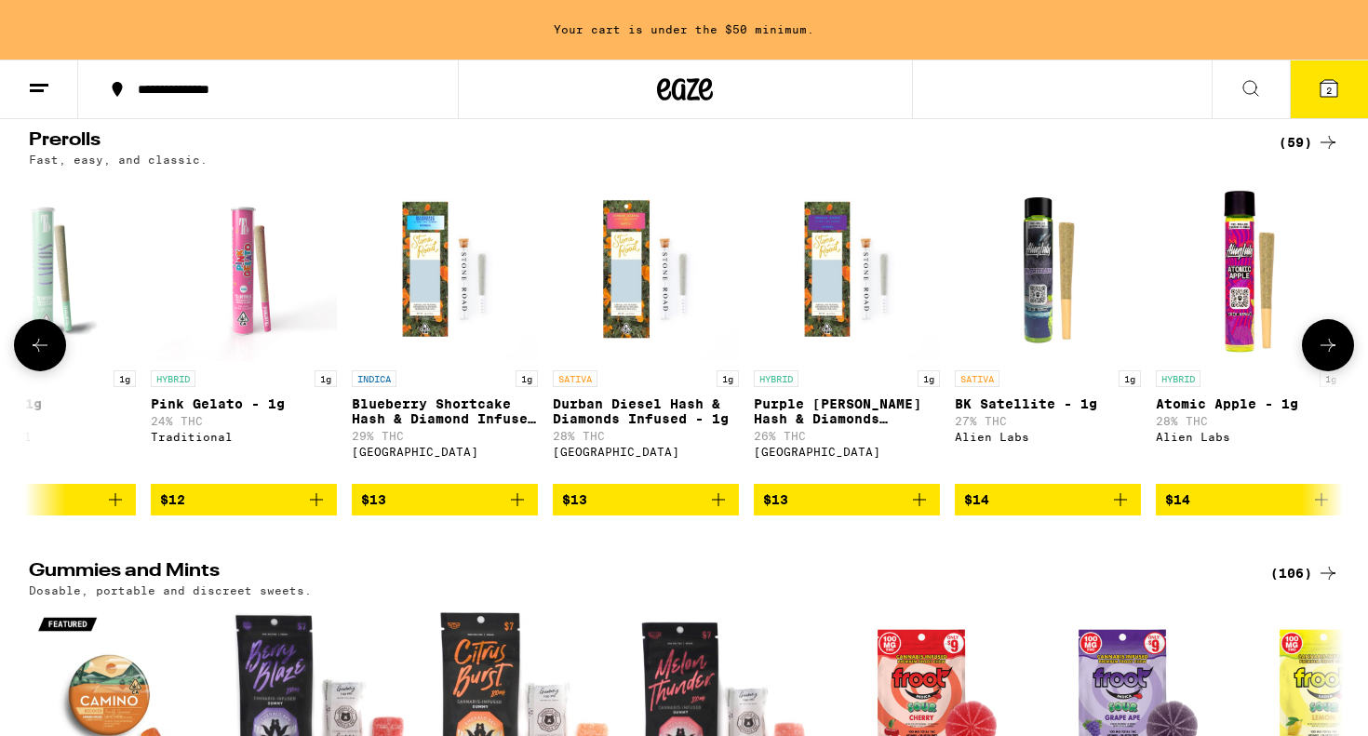
click at [30, 357] on icon at bounding box center [40, 345] width 22 height 22
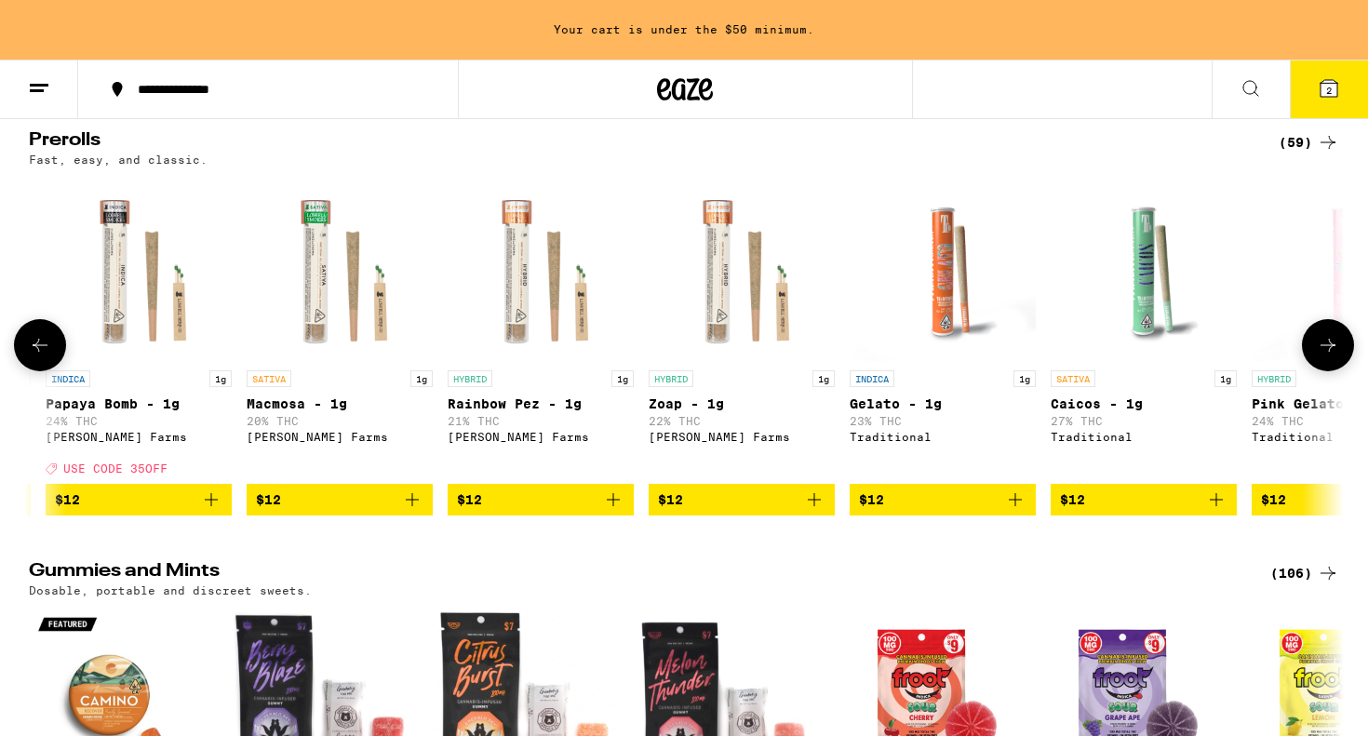
click at [30, 357] on icon at bounding box center [40, 345] width 22 height 22
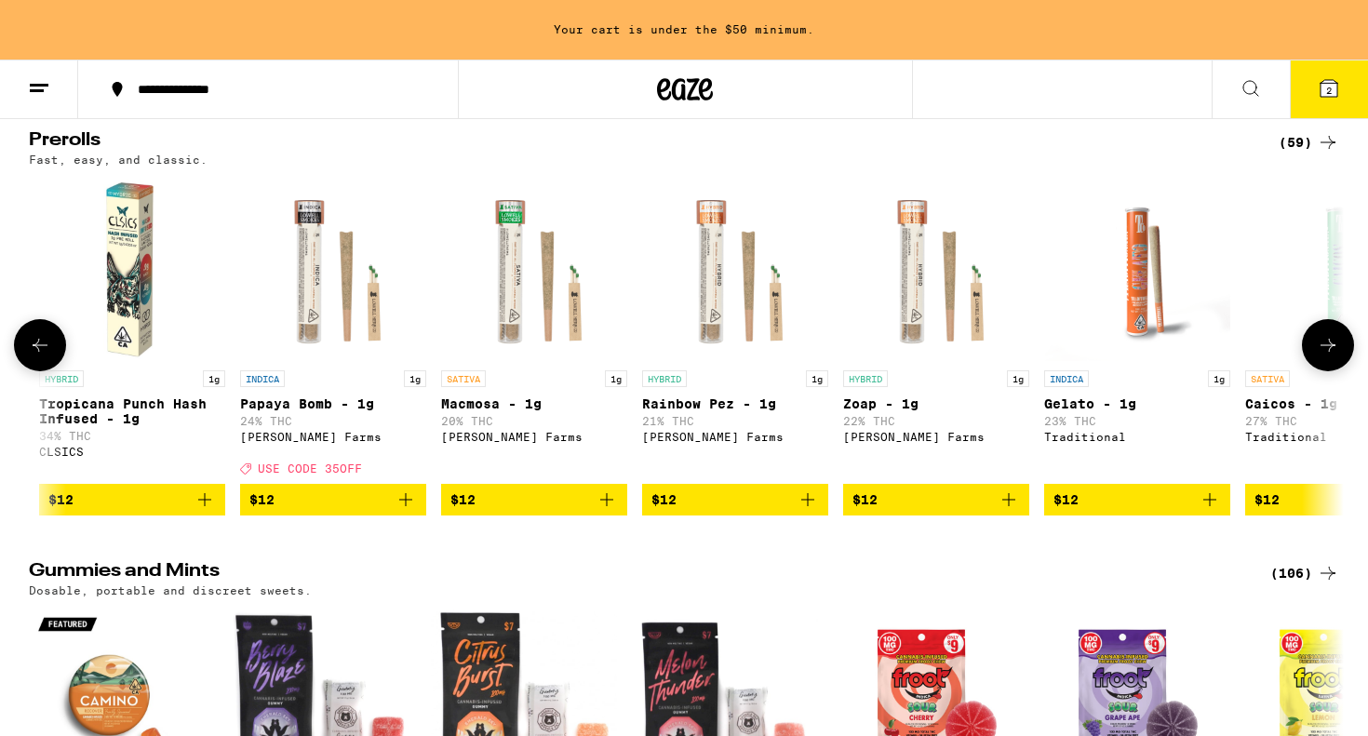
click at [30, 357] on icon at bounding box center [40, 345] width 22 height 22
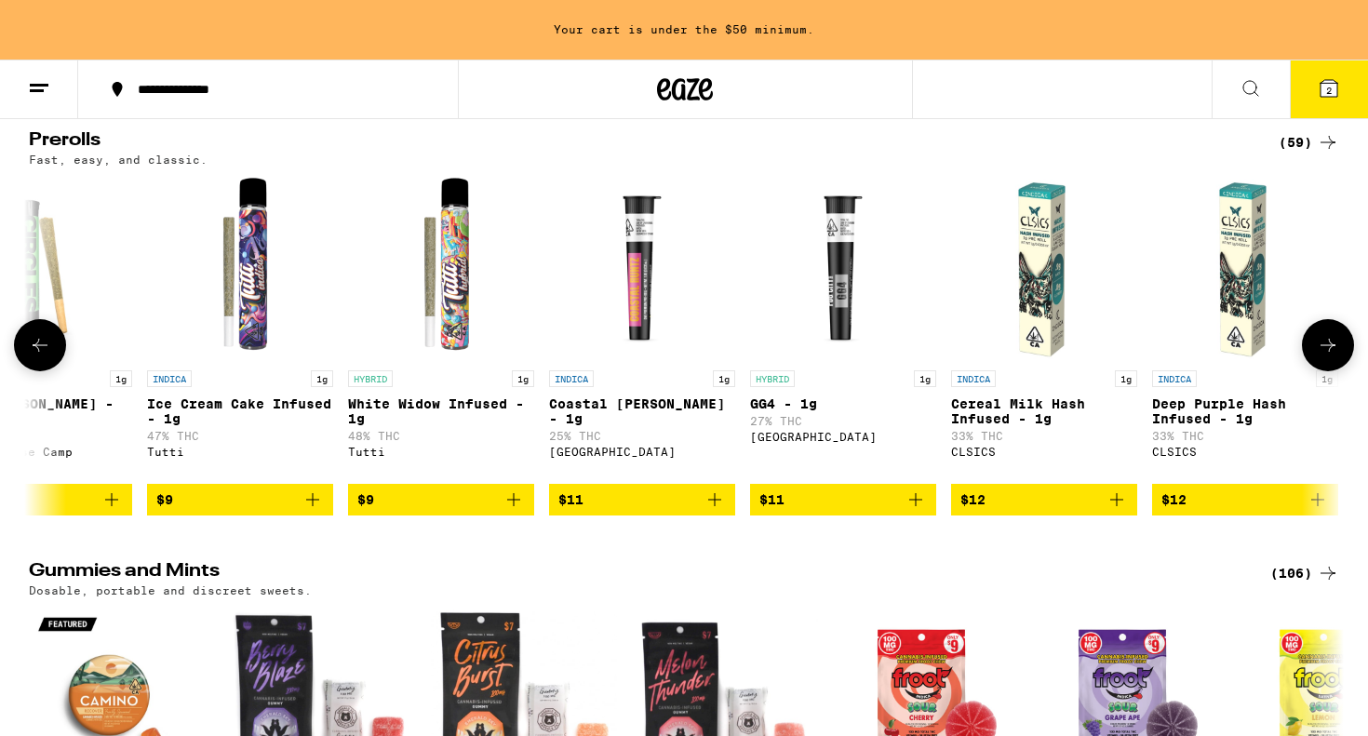
click at [30, 357] on icon at bounding box center [40, 345] width 22 height 22
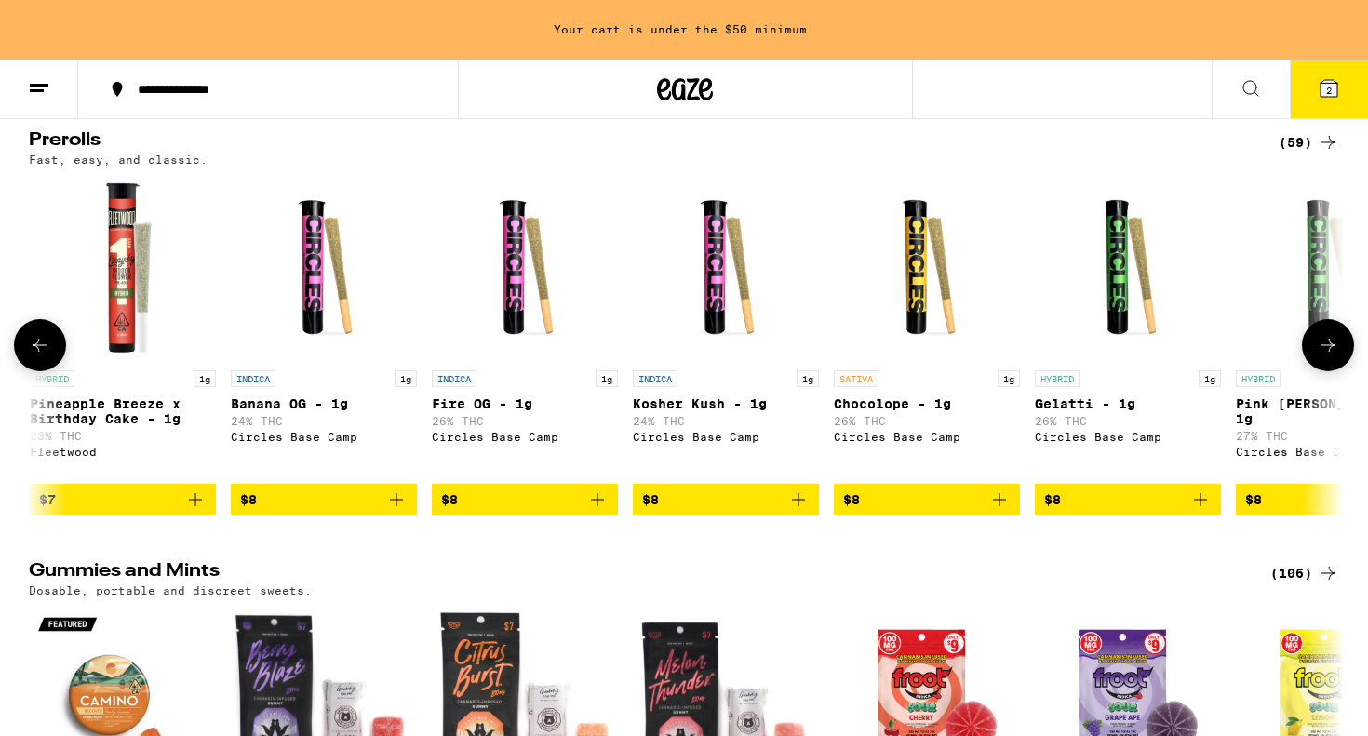
click at [30, 357] on icon at bounding box center [40, 345] width 22 height 22
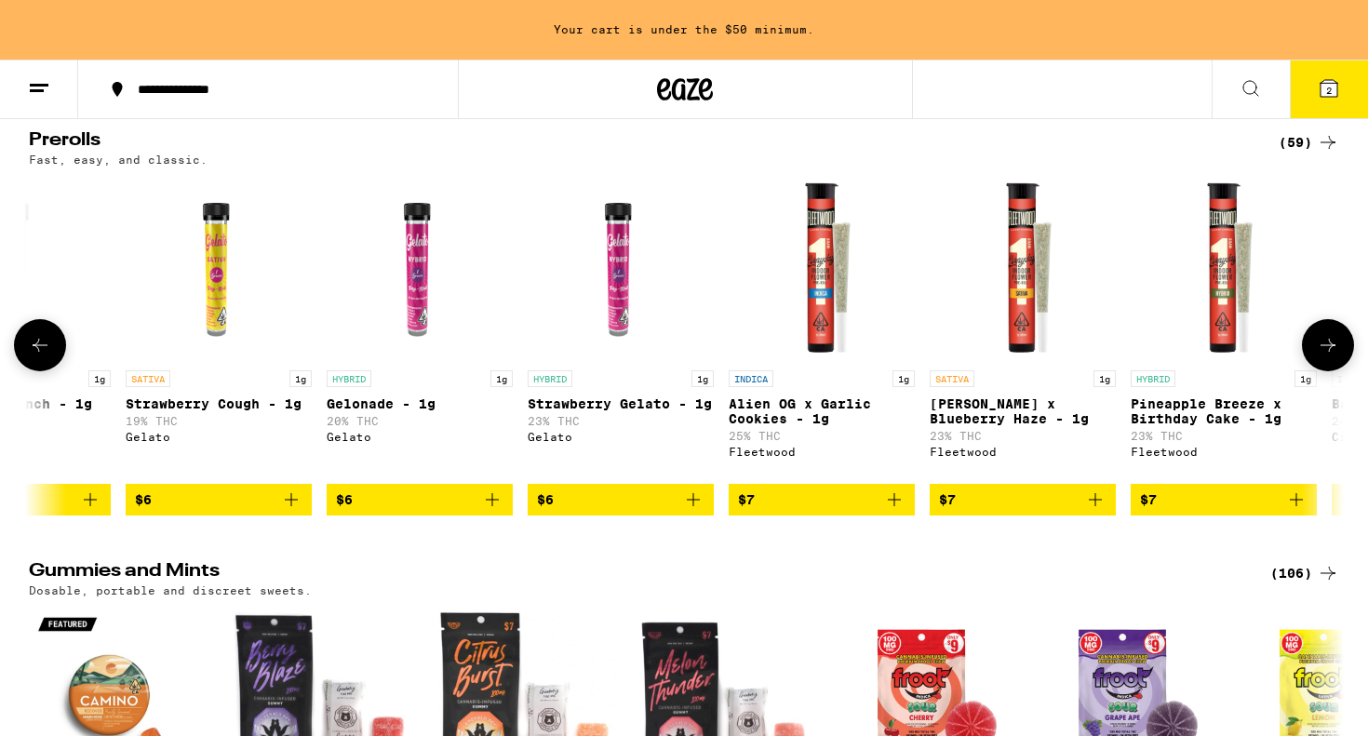
click at [30, 357] on icon at bounding box center [40, 345] width 22 height 22
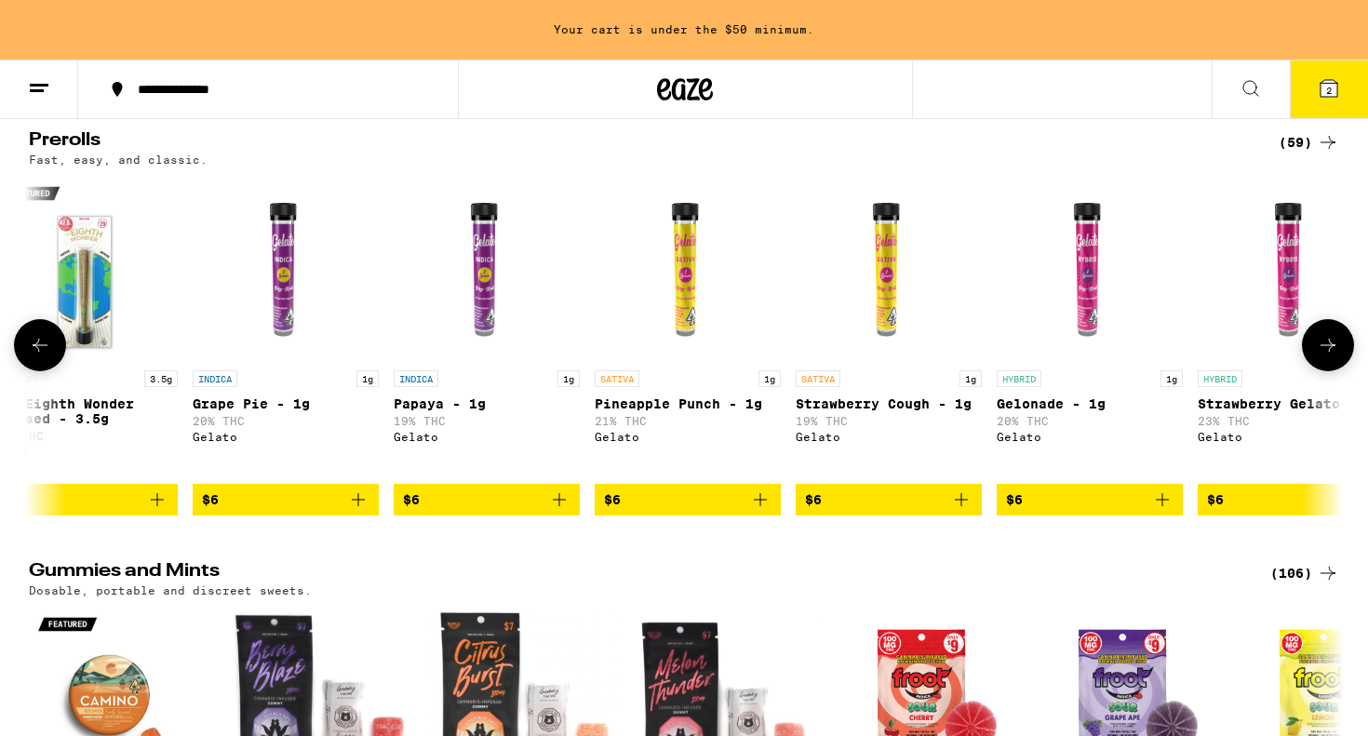
click at [30, 357] on icon at bounding box center [40, 345] width 22 height 22
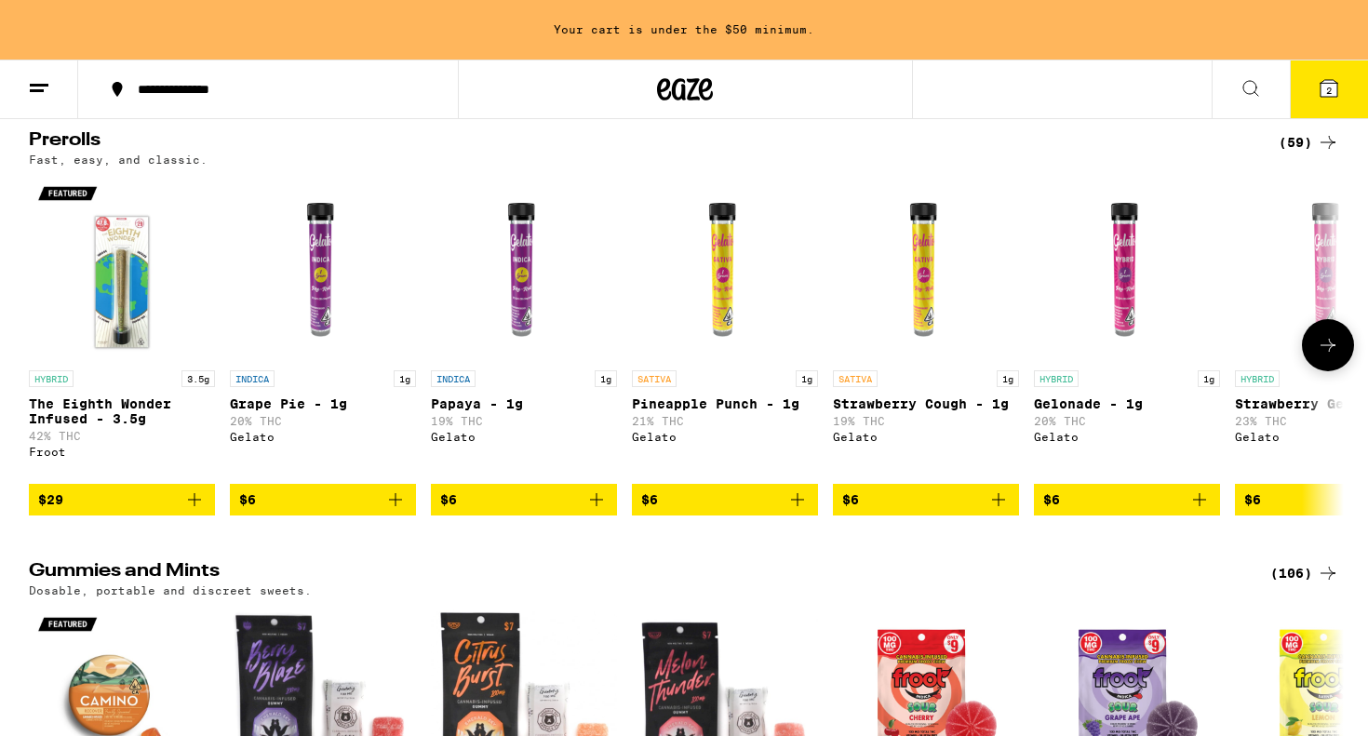
click at [30, 371] on div at bounding box center [40, 345] width 52 height 52
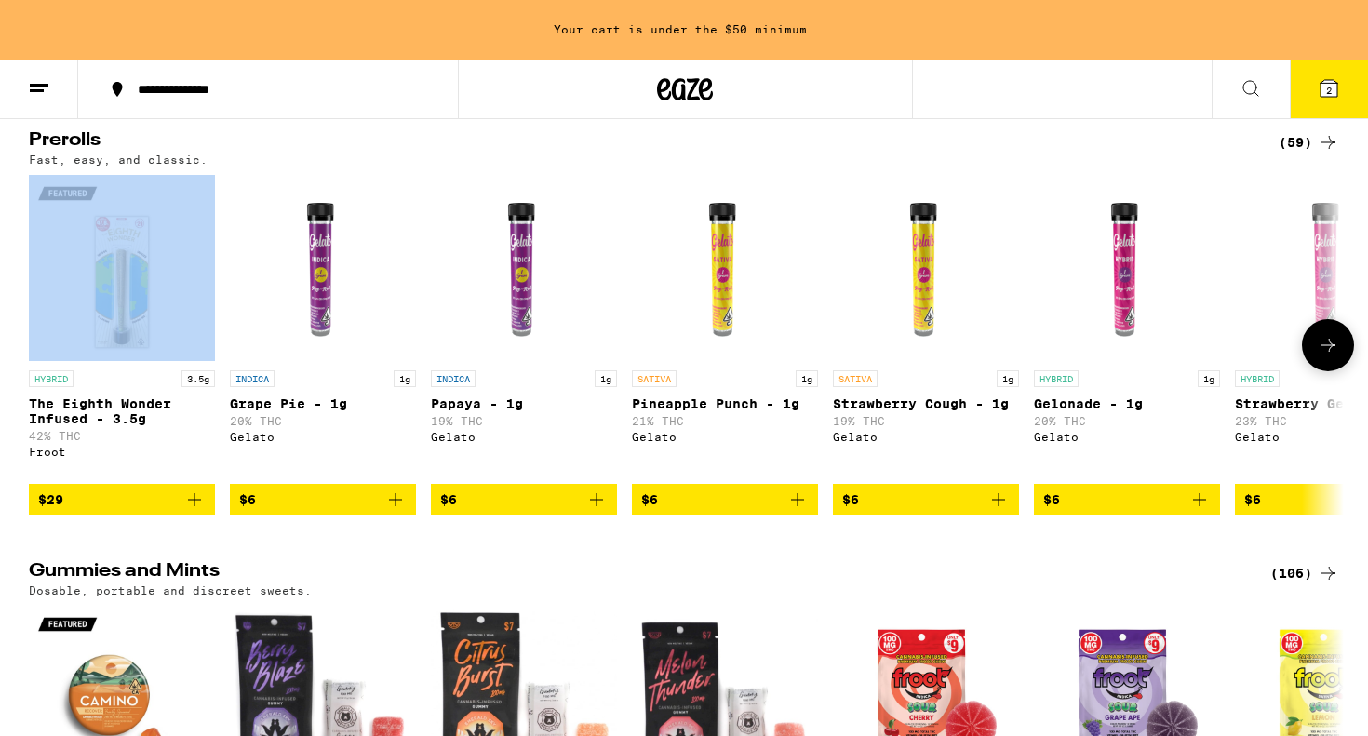
click at [30, 371] on div at bounding box center [40, 345] width 52 height 52
click at [939, 511] on span "$6" at bounding box center [926, 500] width 168 height 22
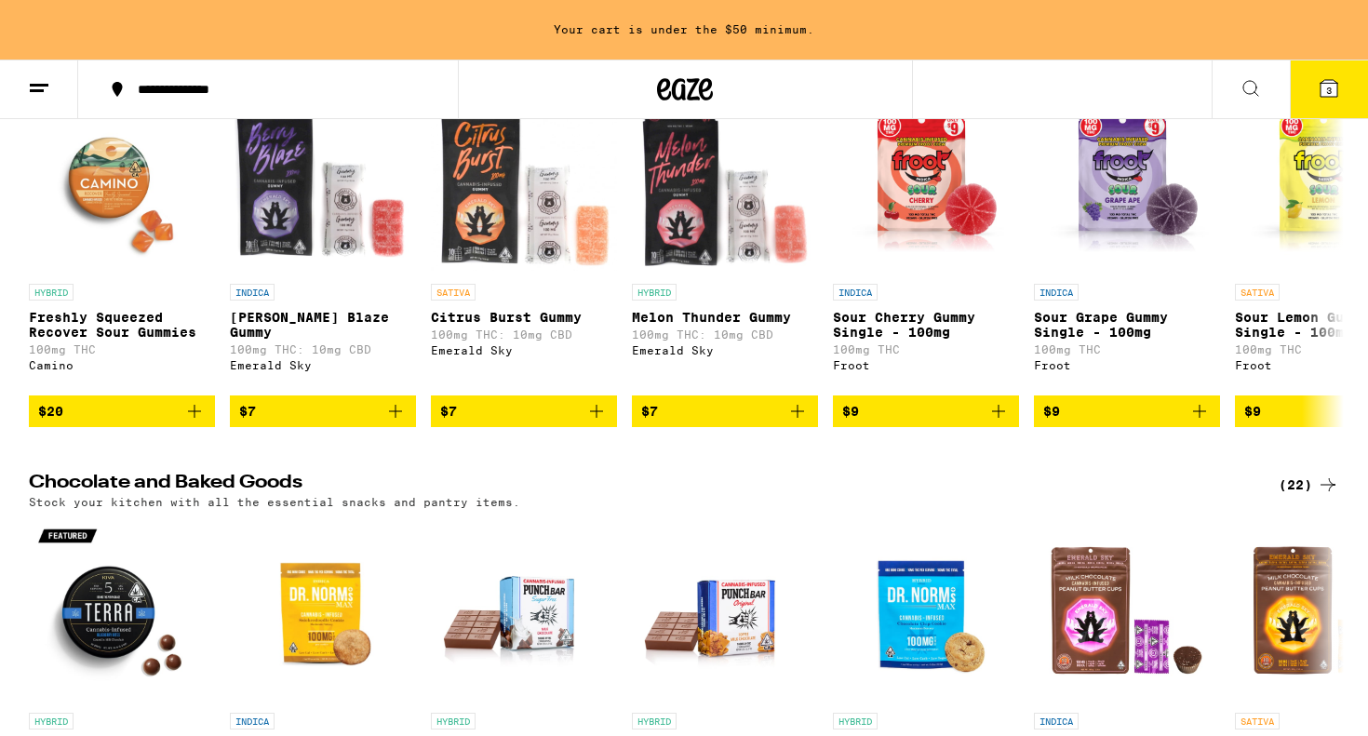
scroll to position [4900, 0]
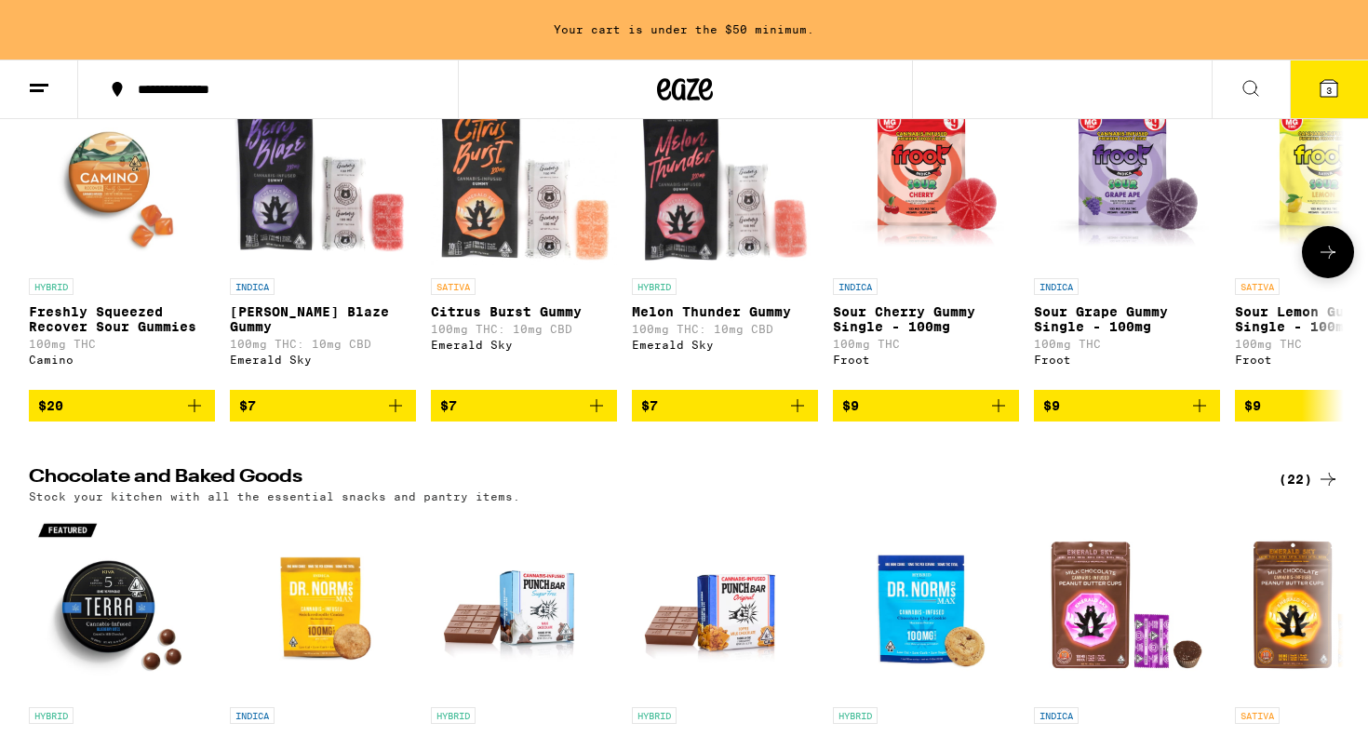
click at [390, 417] on icon "Add to bag" at bounding box center [395, 406] width 22 height 22
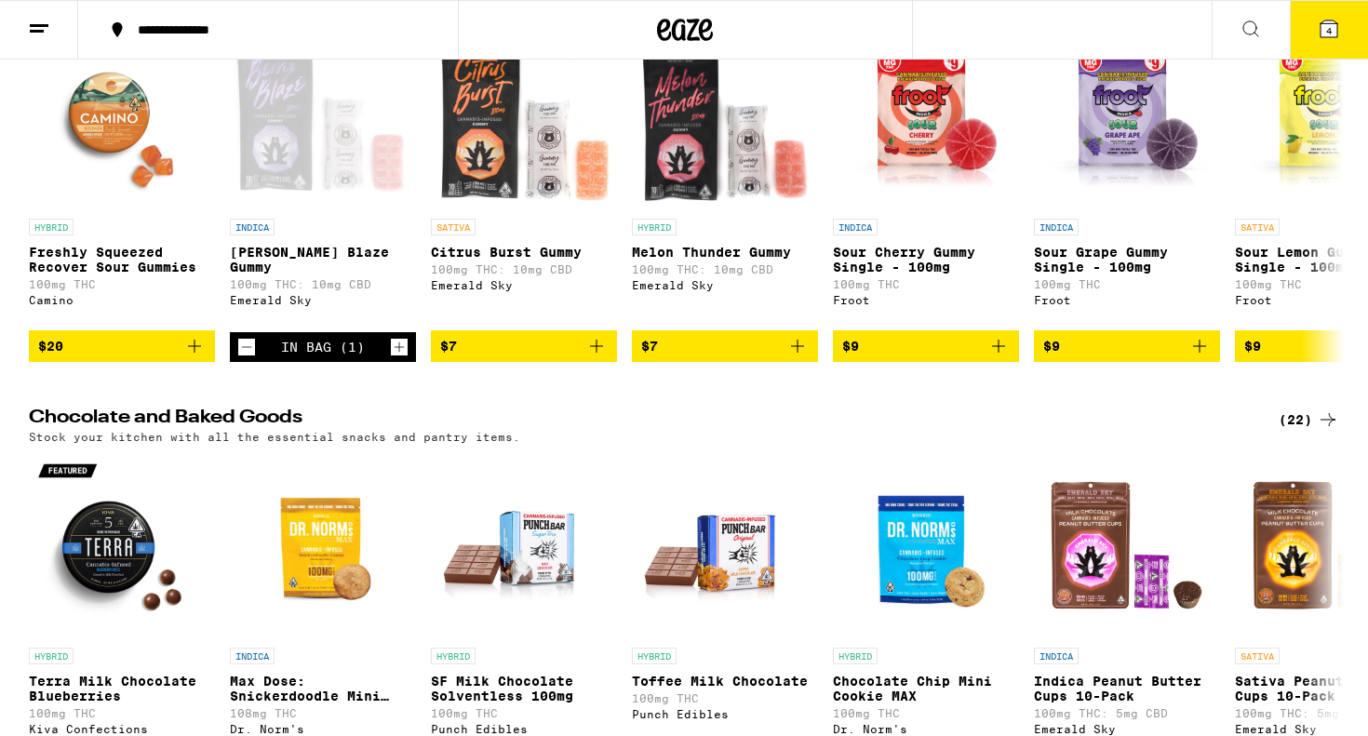
click at [1314, 47] on button "4" at bounding box center [1329, 30] width 78 height 58
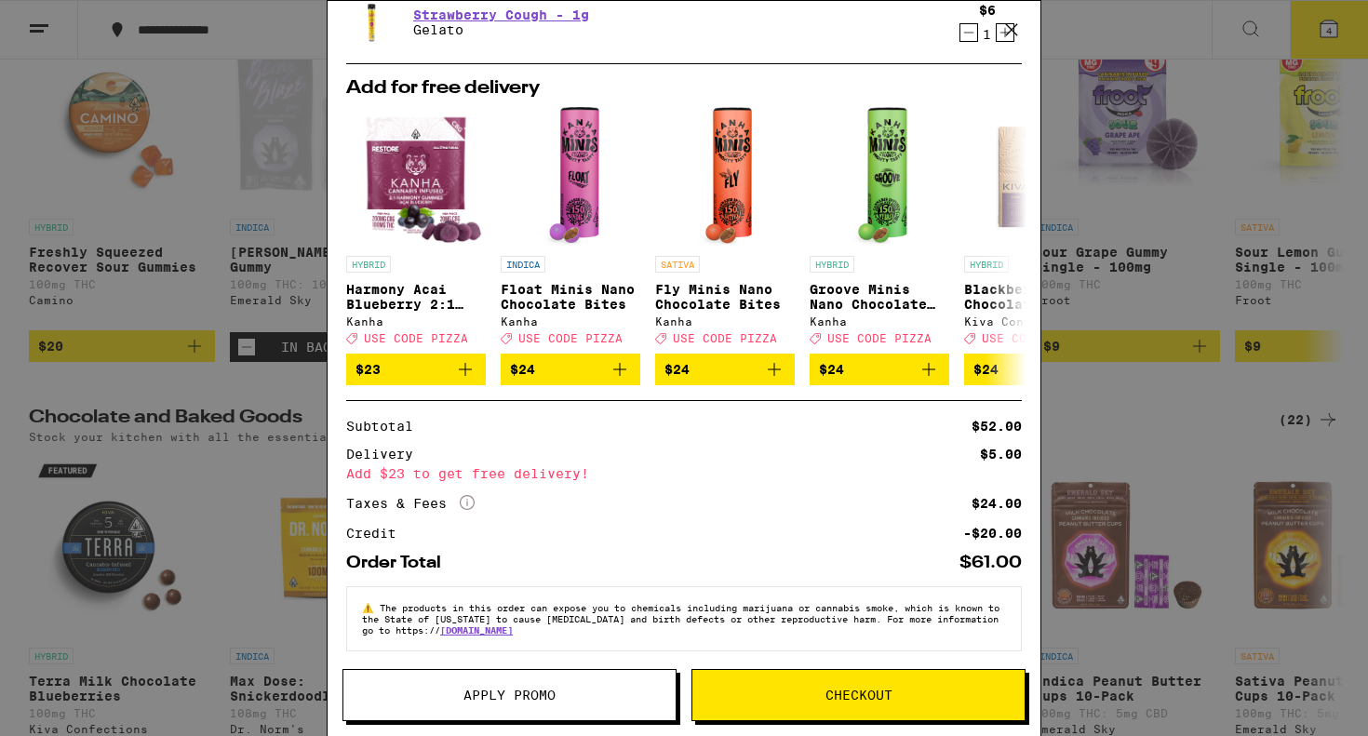
scroll to position [261, 0]
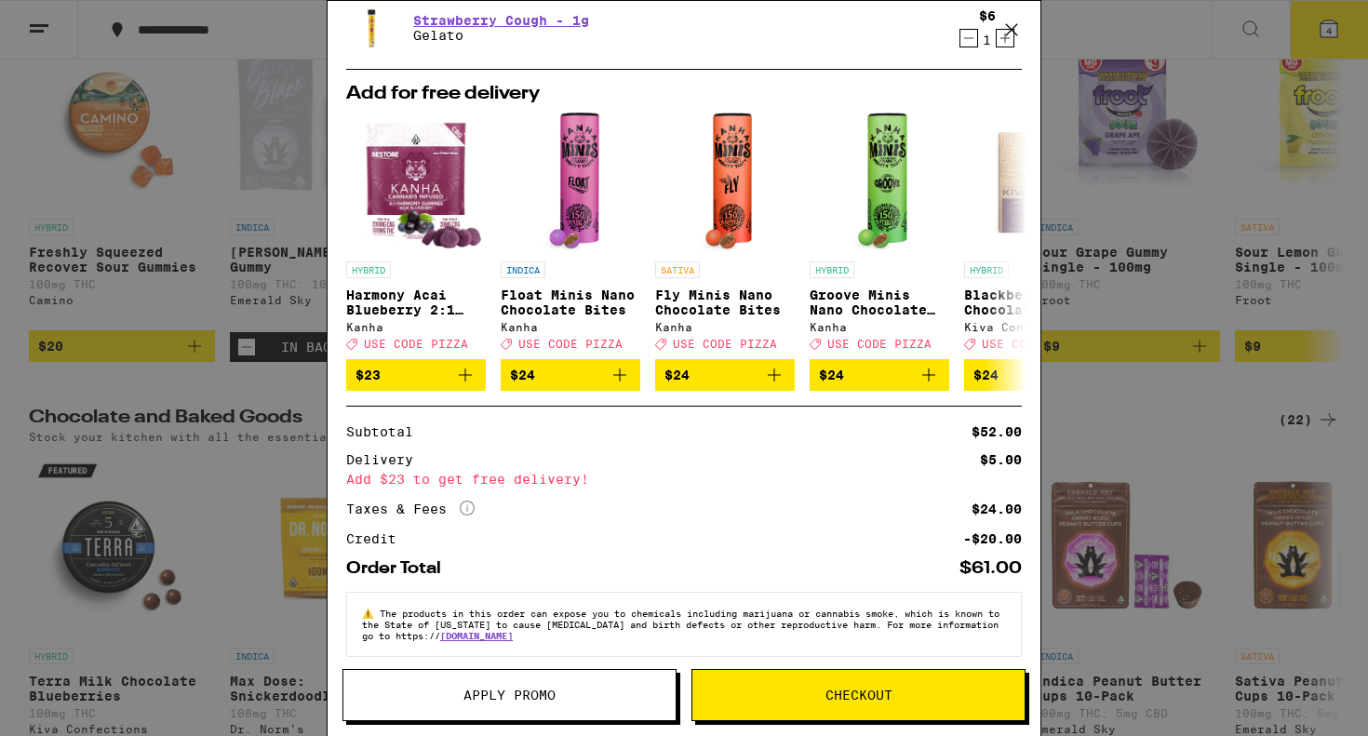
click at [889, 682] on button "Checkout" at bounding box center [859, 695] width 334 height 52
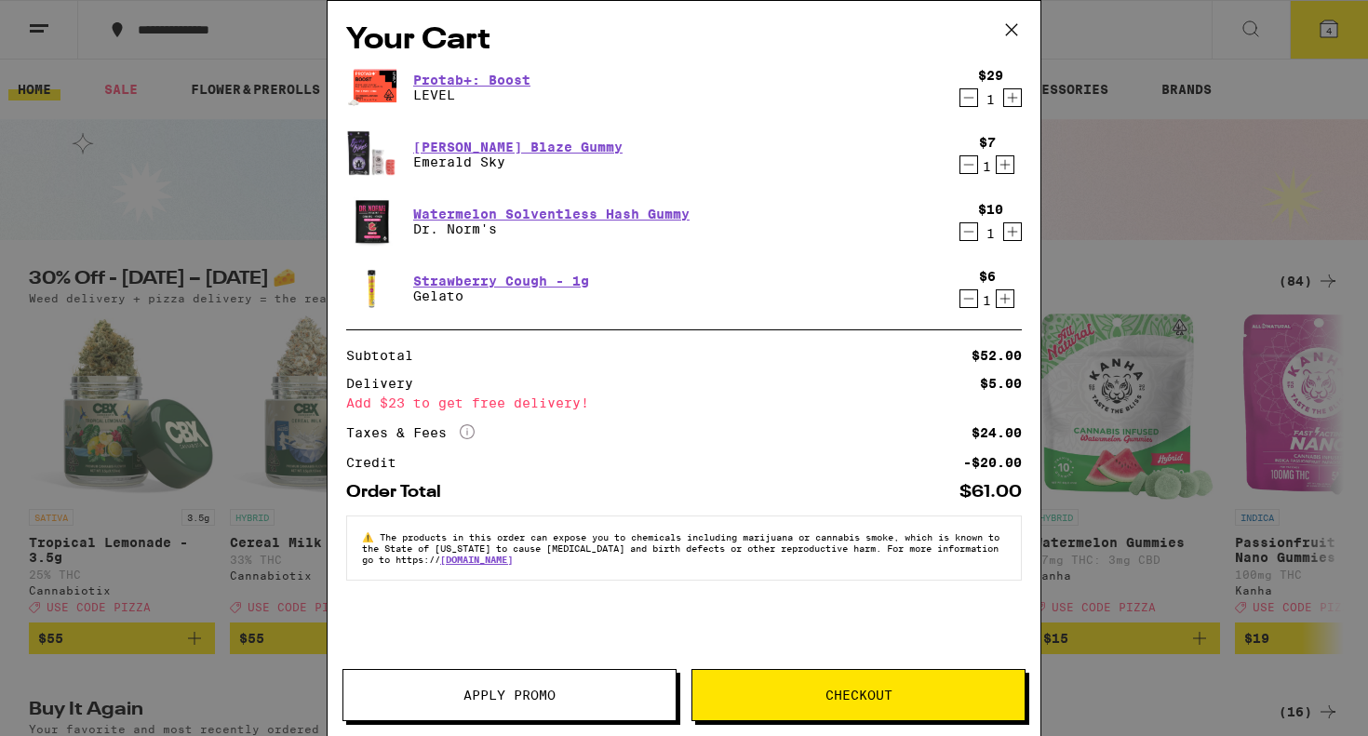
click at [969, 165] on icon "Decrement" at bounding box center [969, 165] width 17 height 22
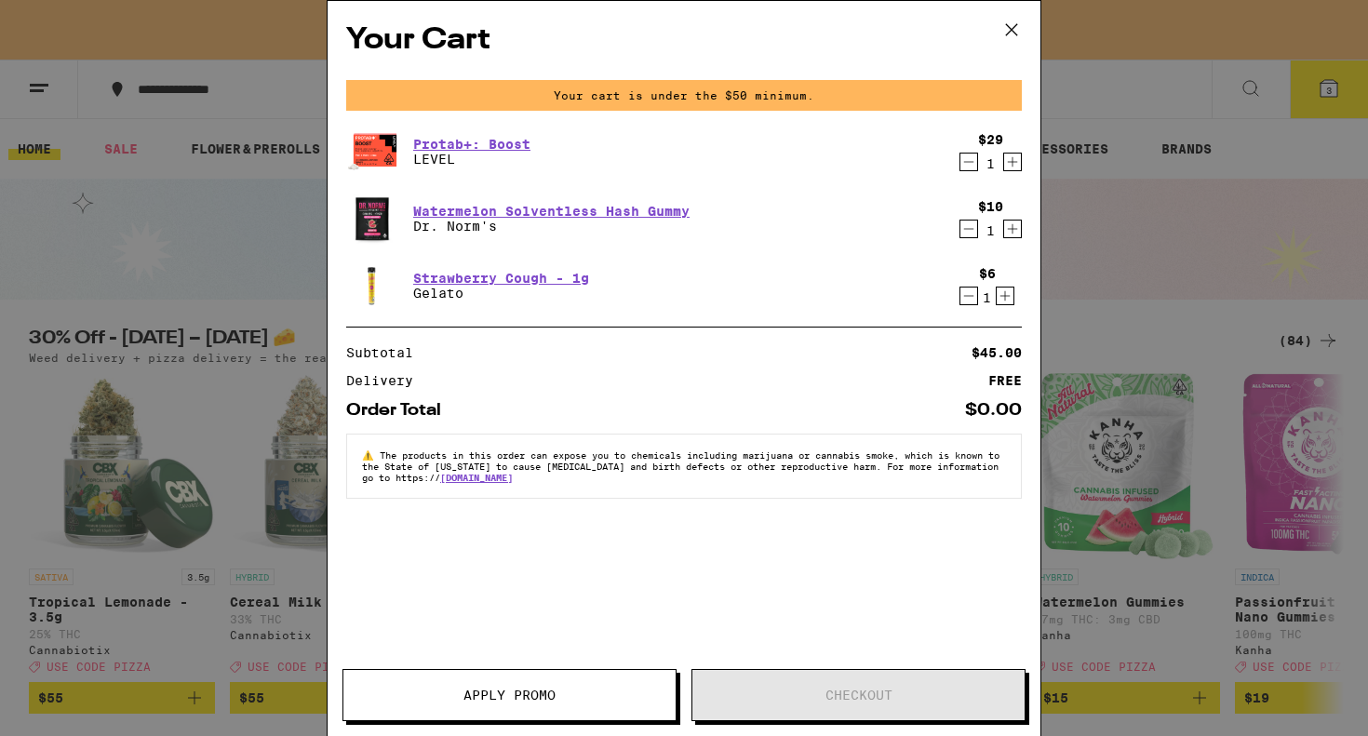
click at [970, 234] on icon "Decrement" at bounding box center [969, 229] width 17 height 22
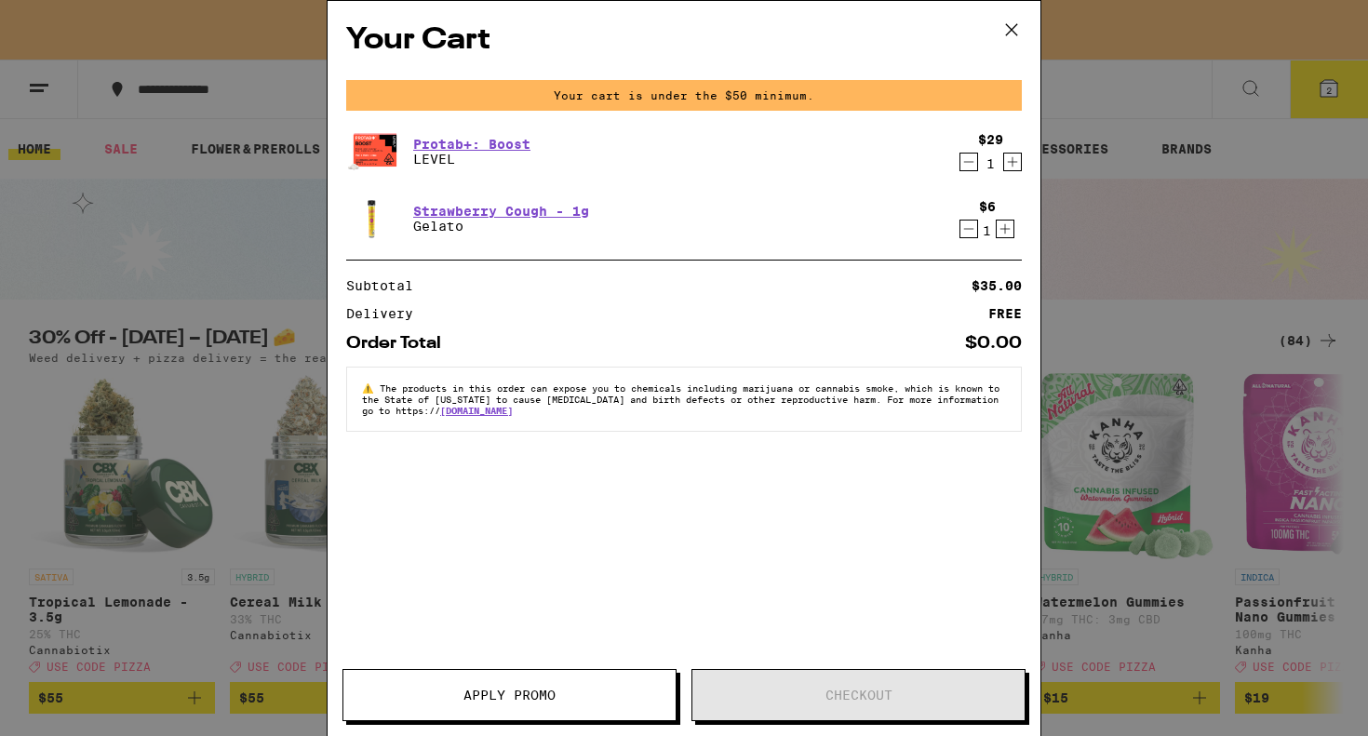
click at [1002, 29] on icon at bounding box center [1012, 30] width 28 height 28
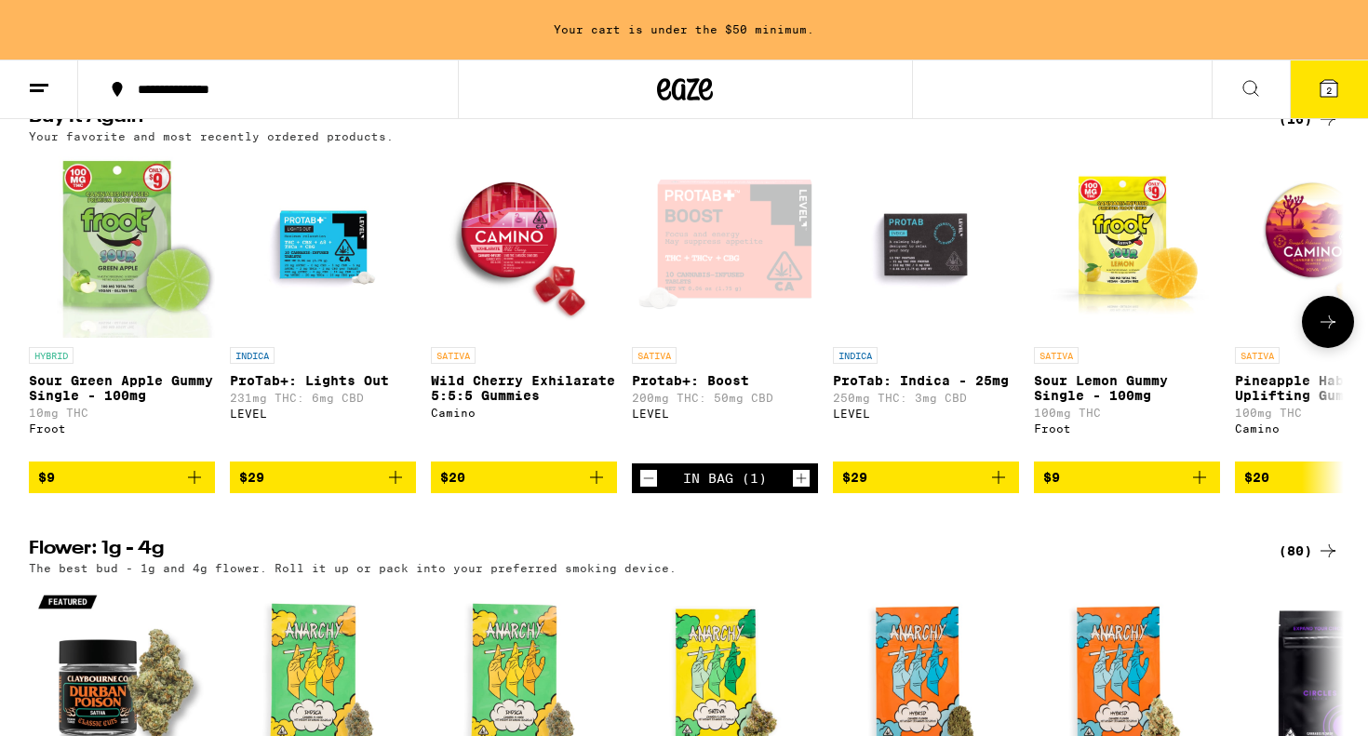
scroll to position [653, 0]
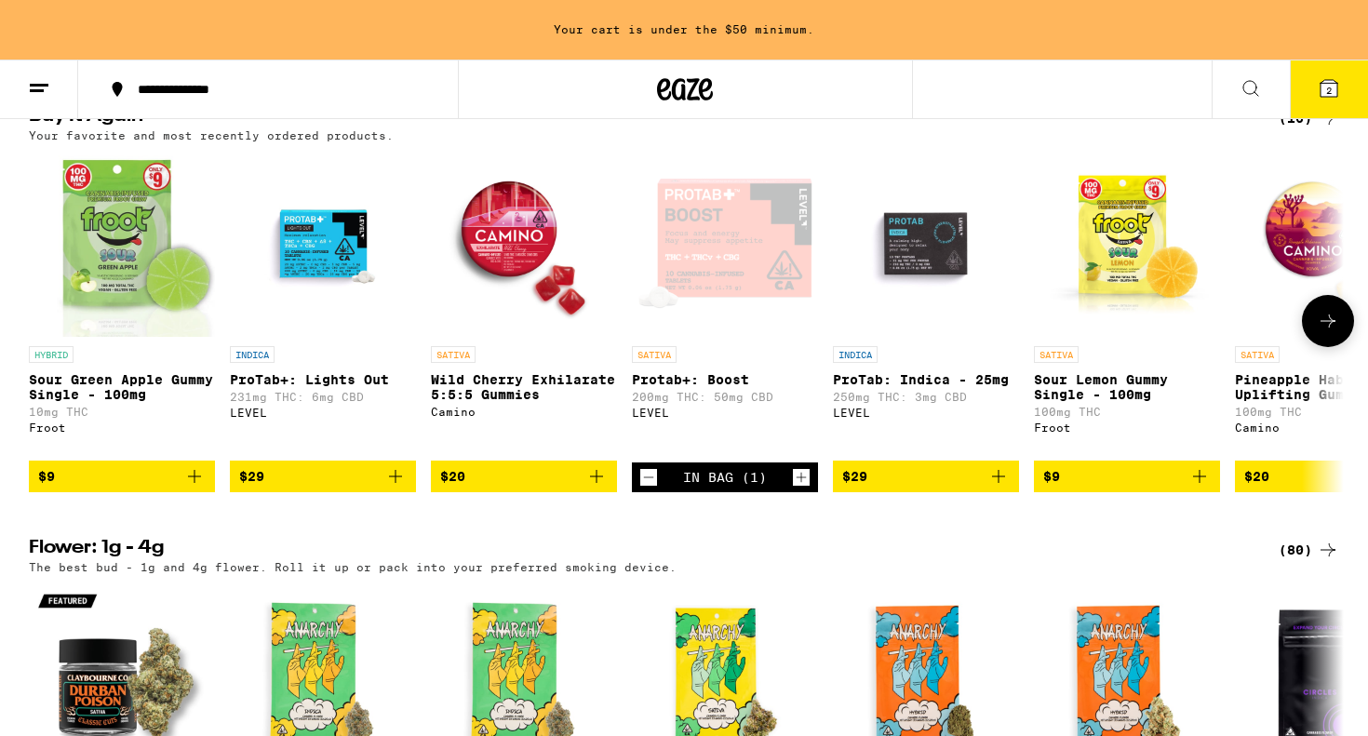
click at [139, 488] on span "$9" at bounding box center [122, 476] width 168 height 22
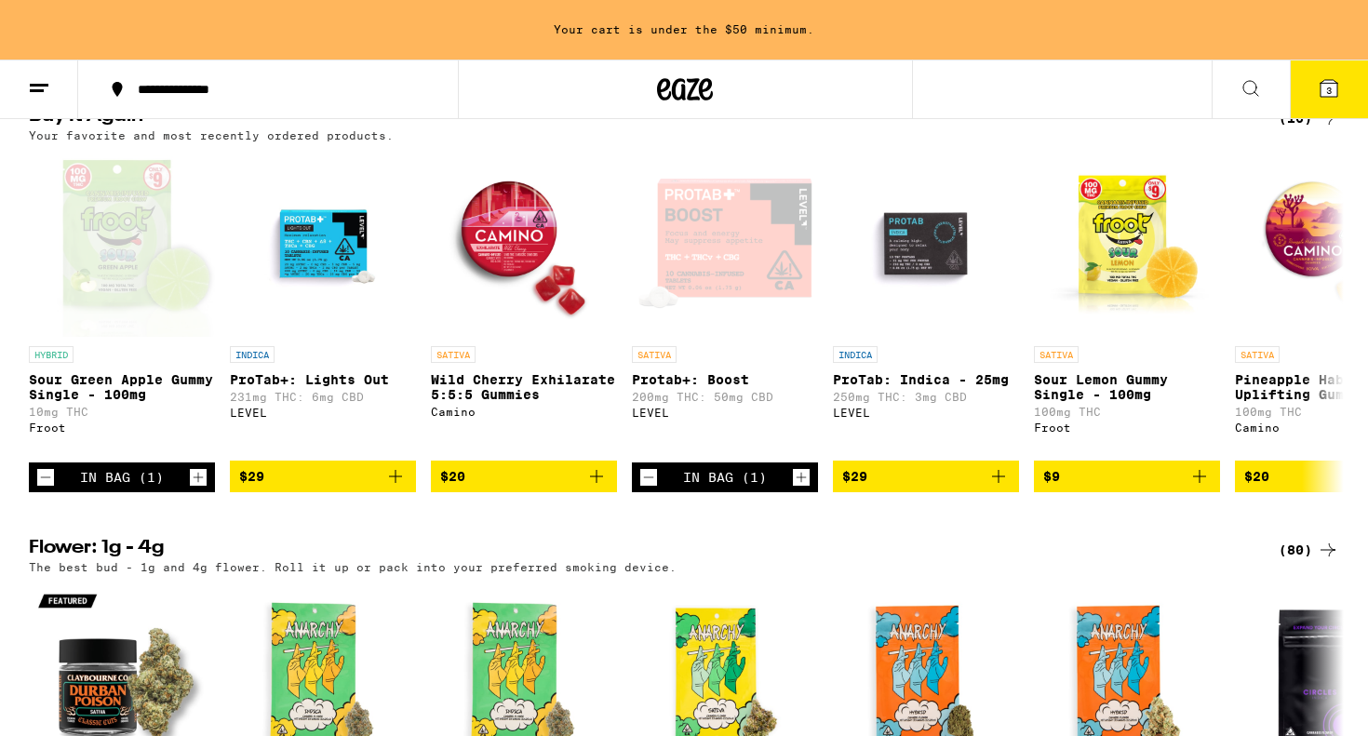
click at [1315, 84] on button "3" at bounding box center [1329, 90] width 78 height 58
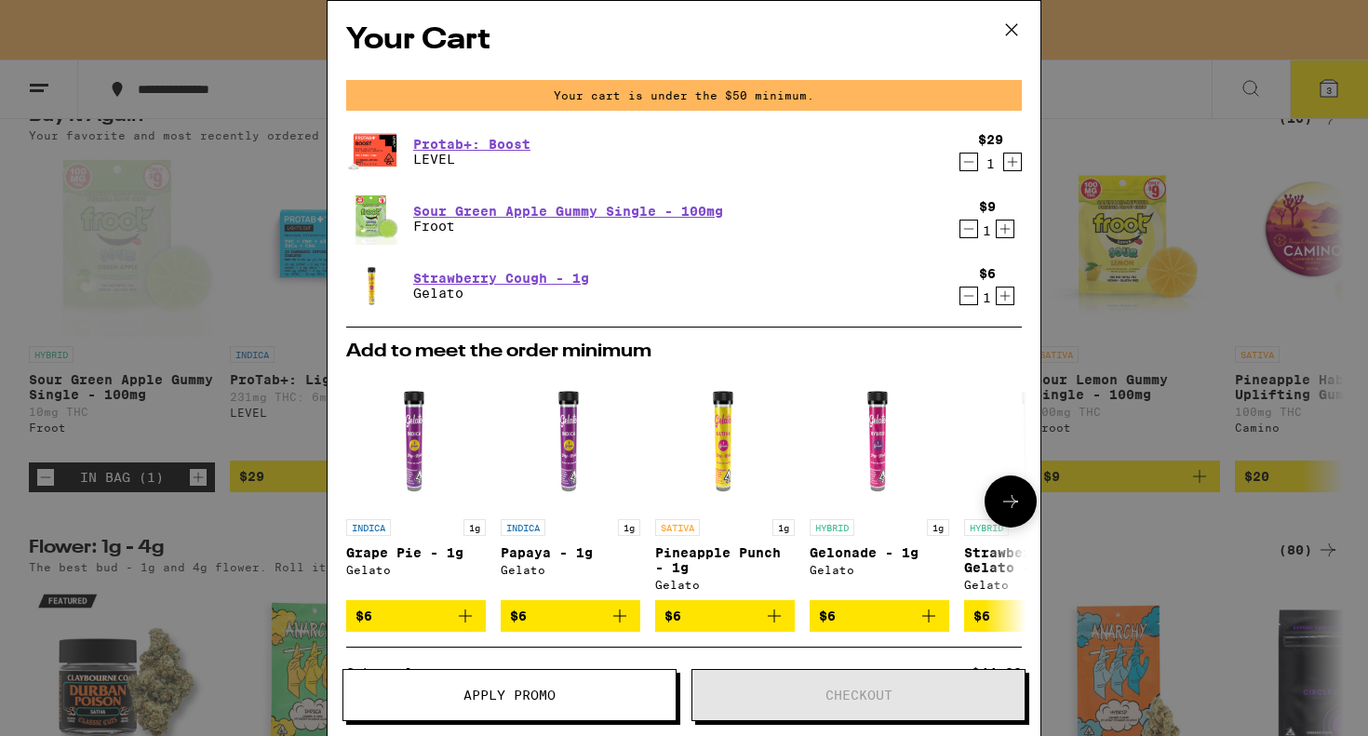
scroll to position [13, 0]
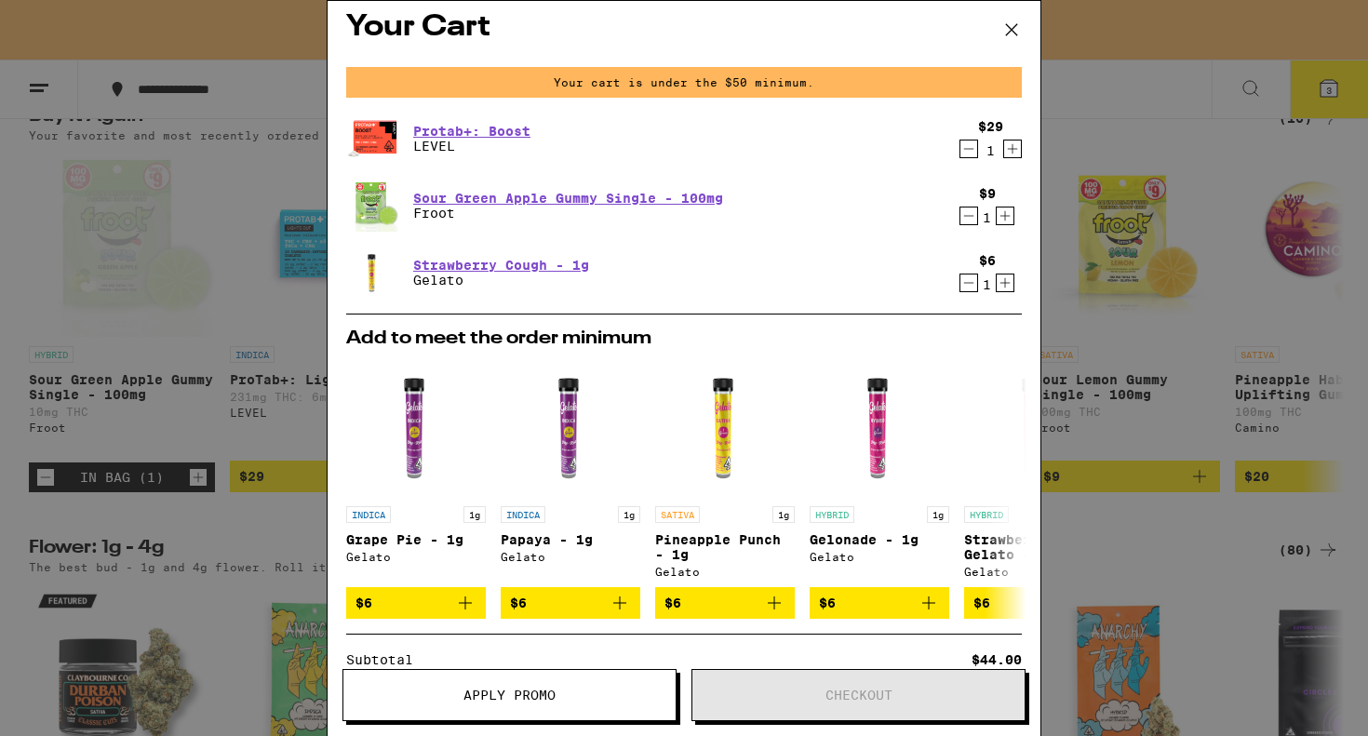
click at [992, 217] on div "1" at bounding box center [987, 217] width 17 height 15
click at [997, 217] on icon "Increment" at bounding box center [1005, 216] width 17 height 22
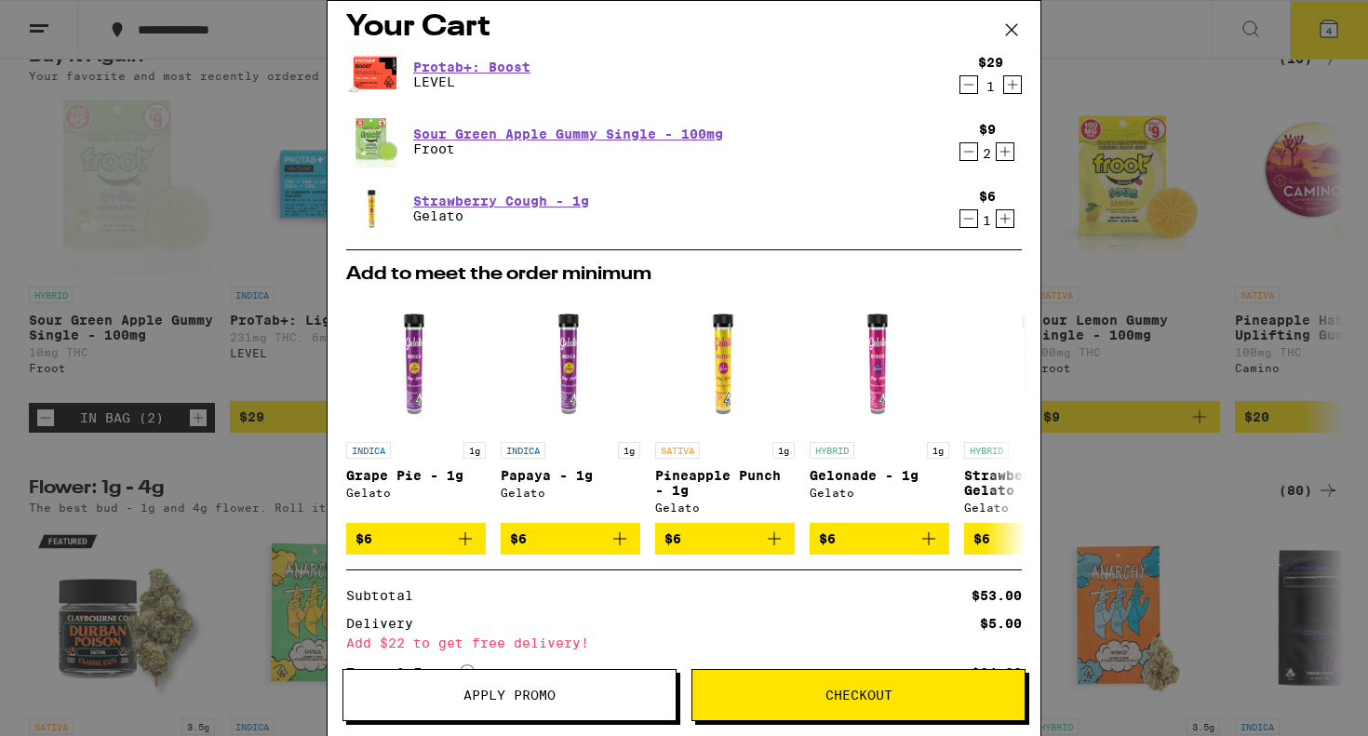
click at [1011, 27] on icon at bounding box center [1012, 30] width 28 height 28
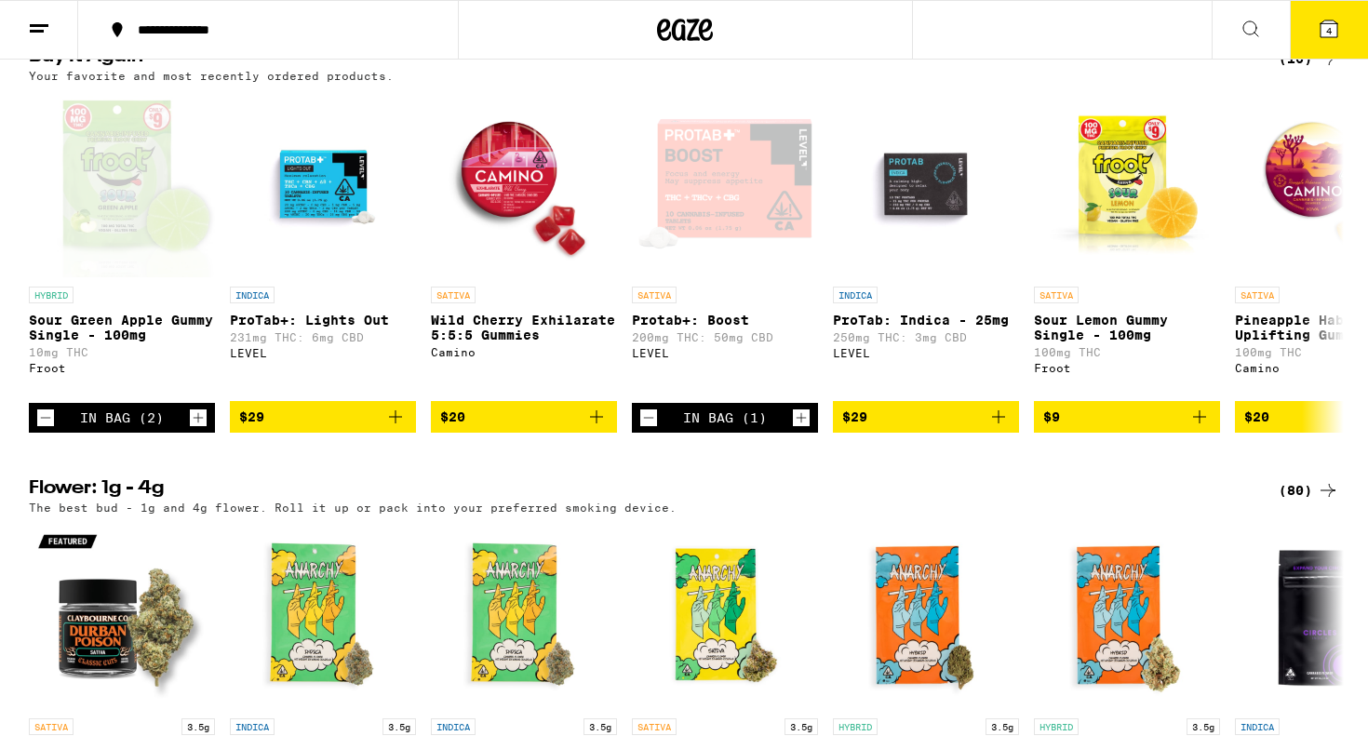
click at [1340, 59] on button "4" at bounding box center [1329, 30] width 78 height 58
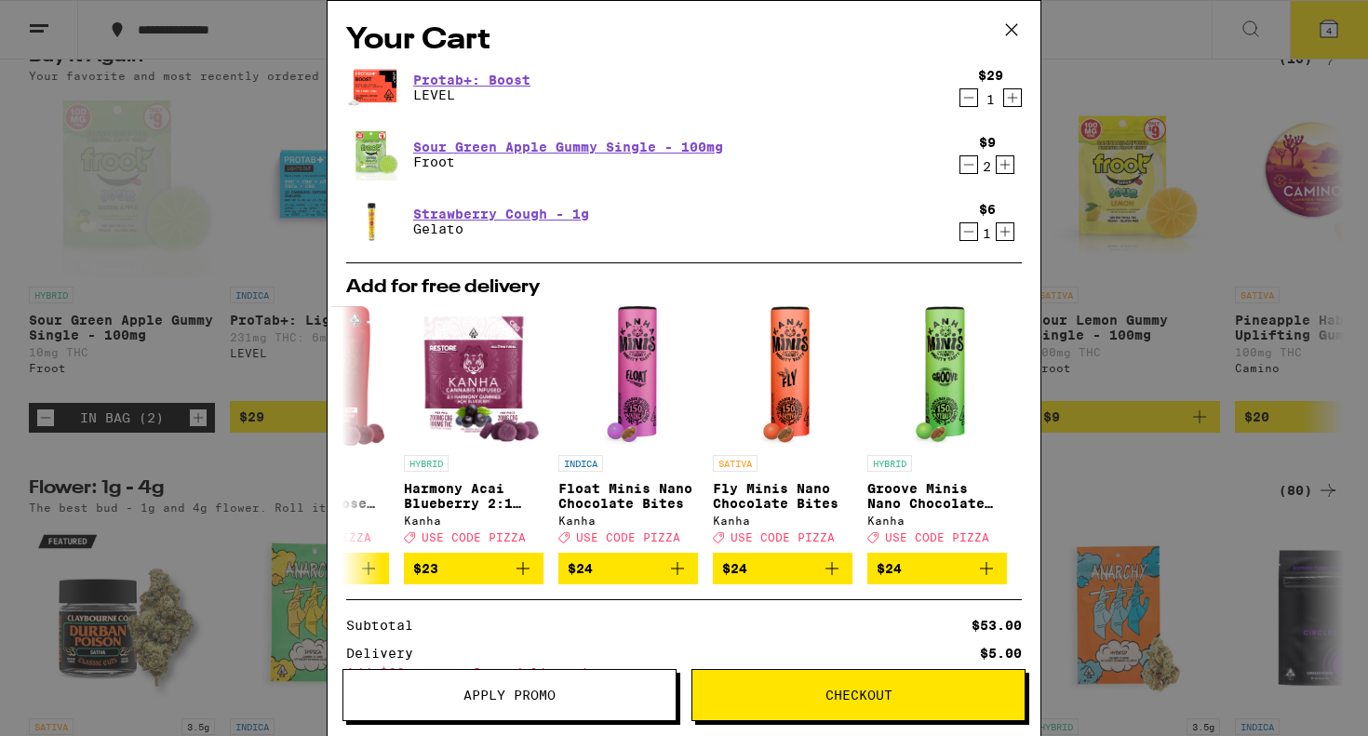
click at [966, 686] on button "Checkout" at bounding box center [859, 695] width 334 height 52
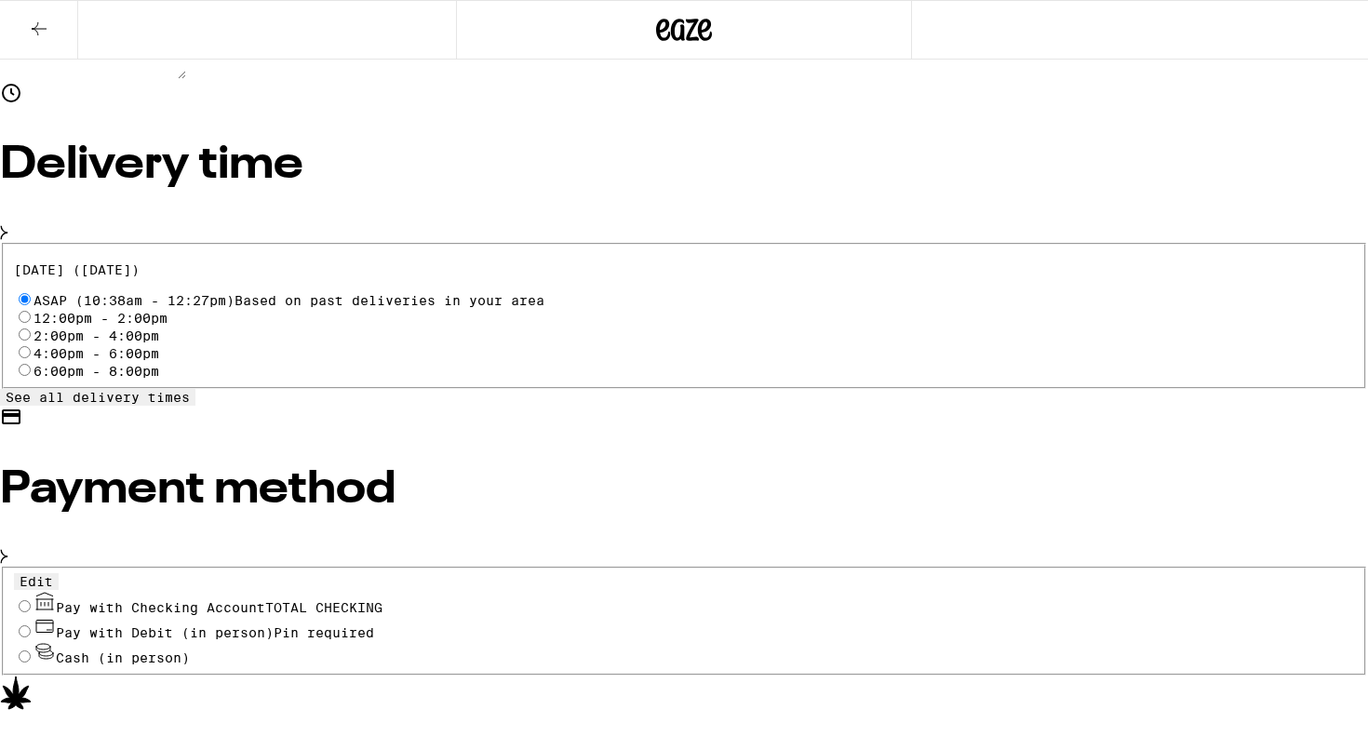
scroll to position [577, 0]
click at [31, 601] on input "Pay with Checking Account TOTAL CHECKING" at bounding box center [25, 607] width 12 height 12
radio input "true"
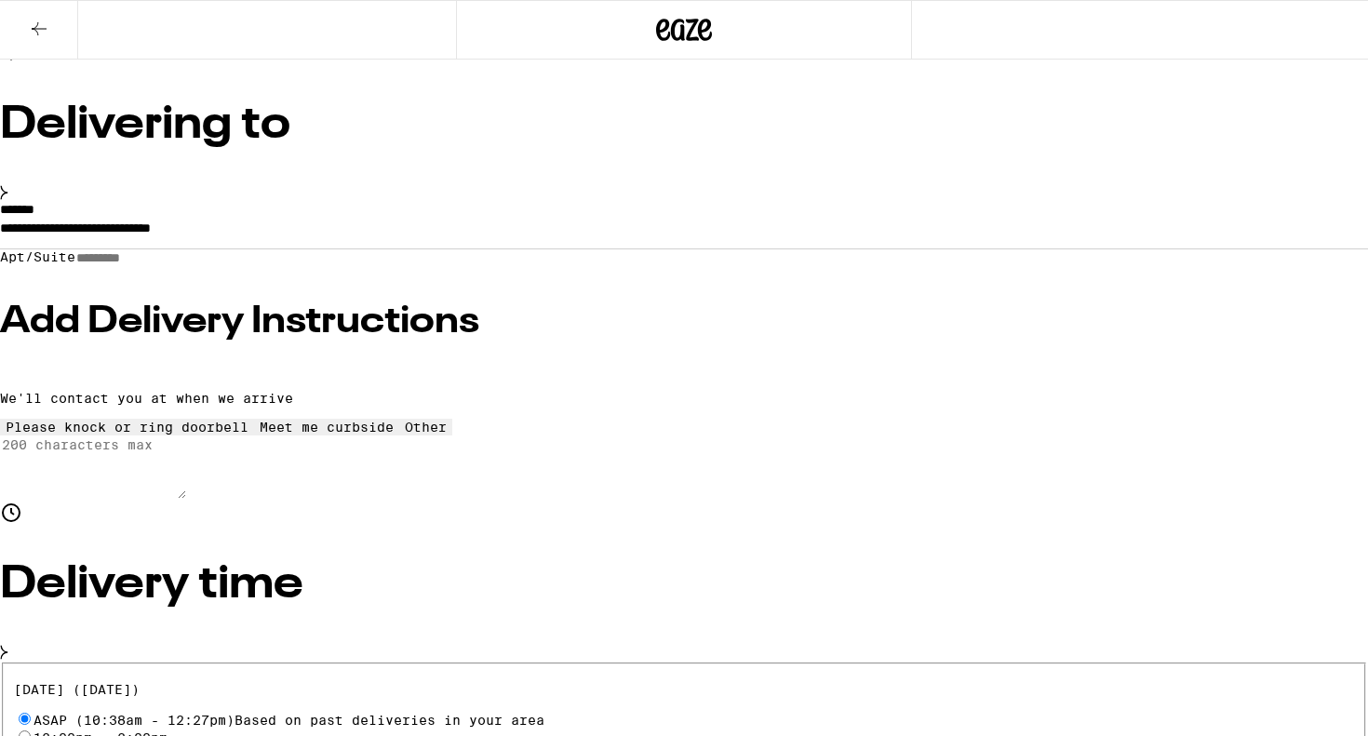
scroll to position [157, 0]
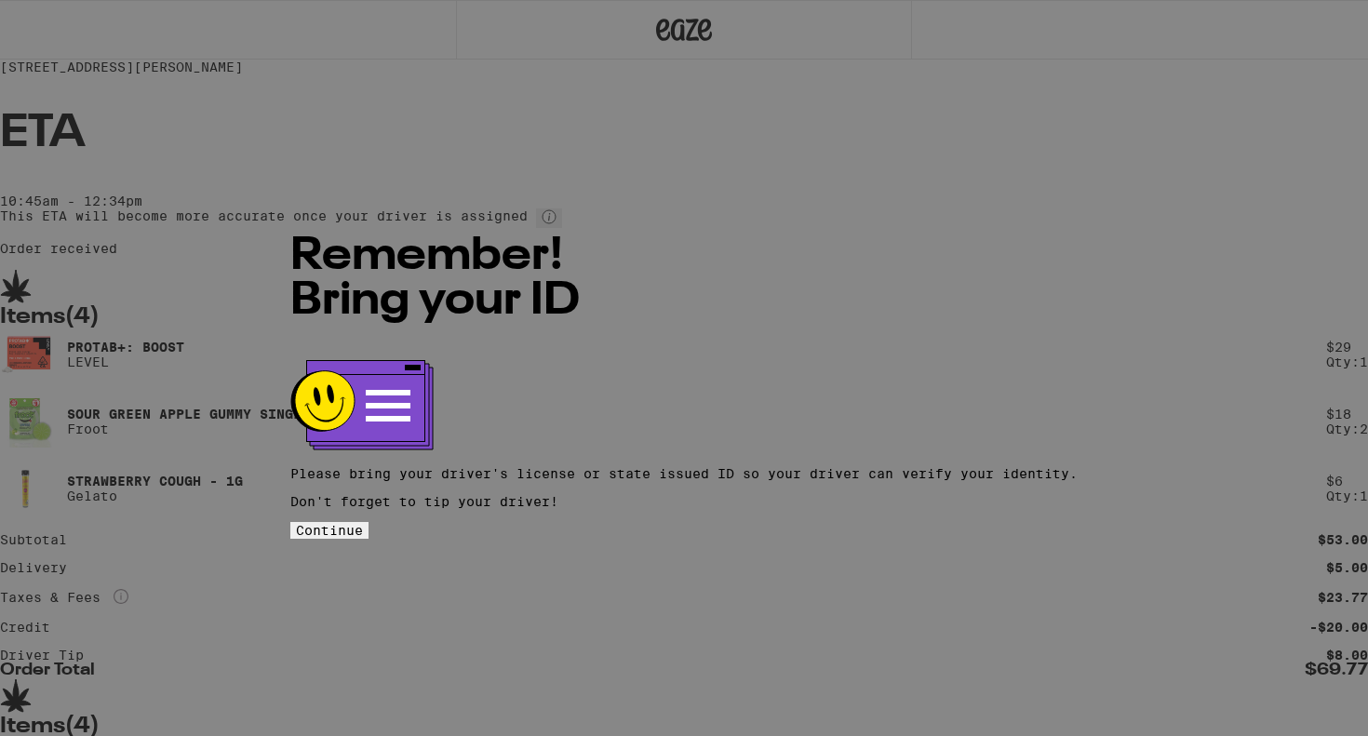
click at [363, 523] on span "Continue" at bounding box center [329, 530] width 67 height 15
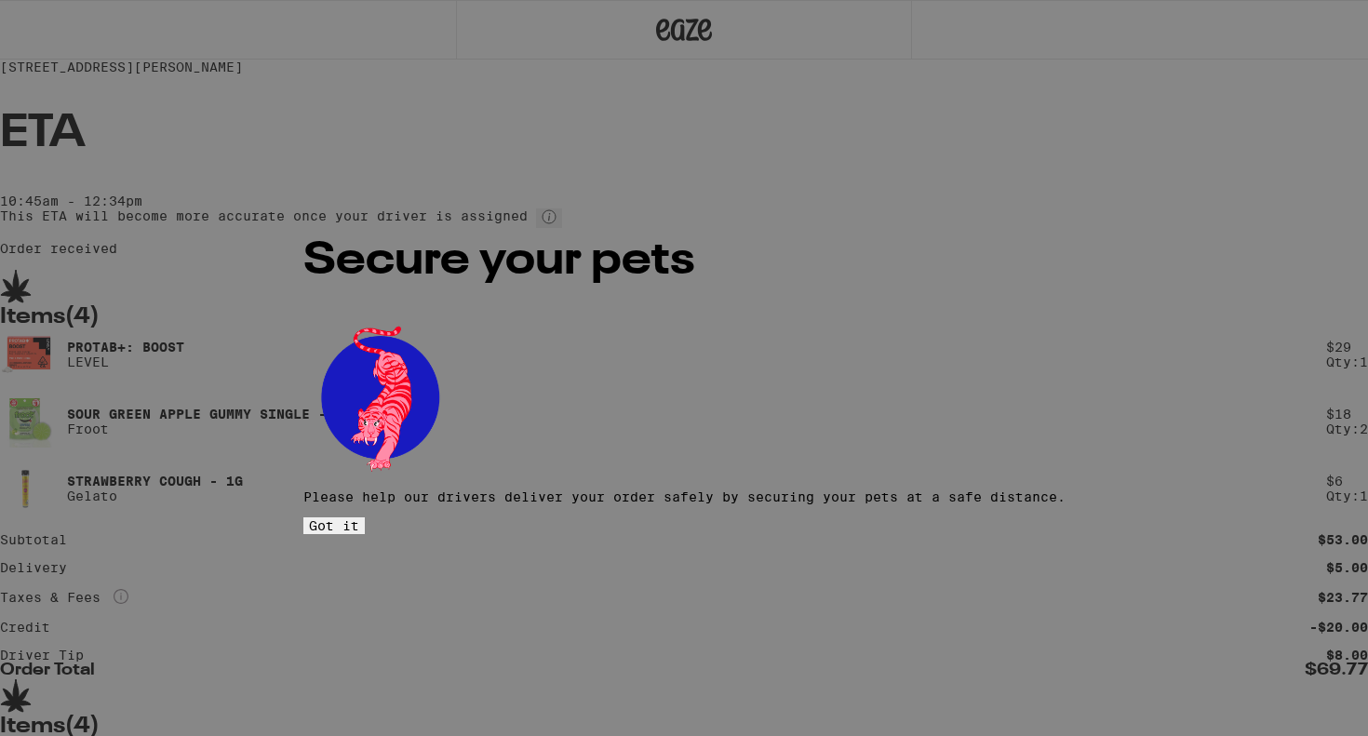
click at [359, 518] on span "Got it" at bounding box center [334, 525] width 50 height 15
